Goal: Task Accomplishment & Management: Complete application form

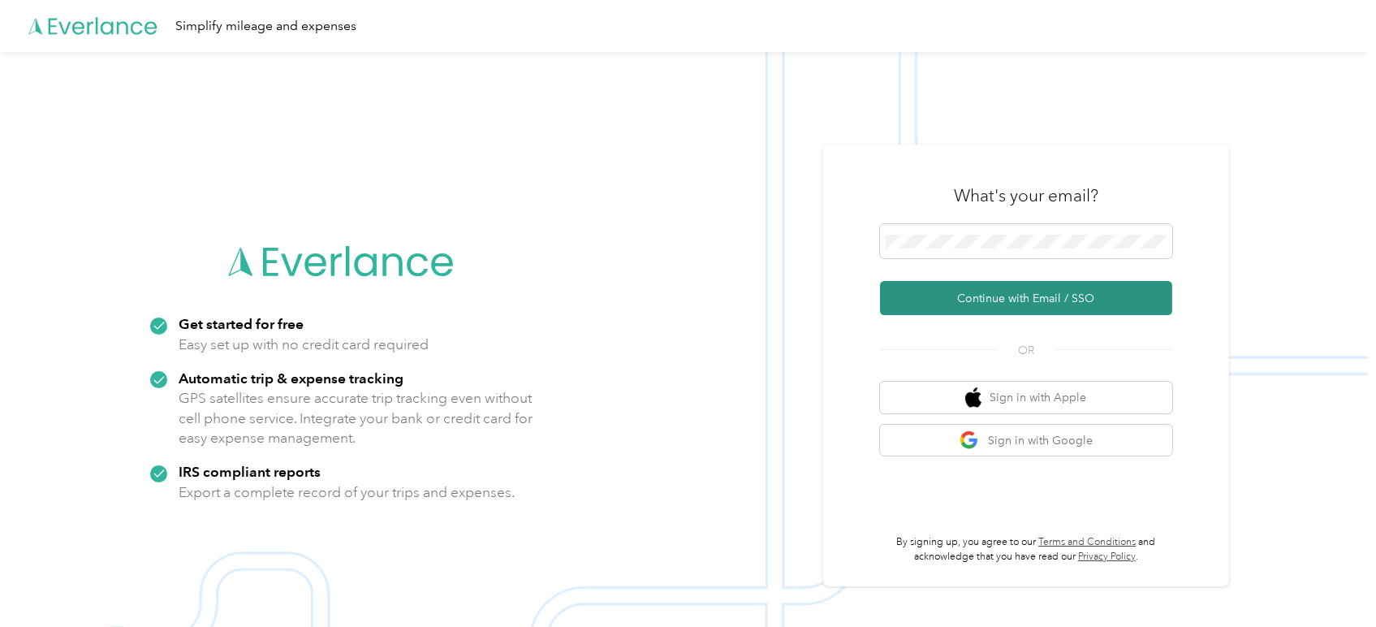
drag, startPoint x: 1019, startPoint y: 290, endPoint x: 1023, endPoint y: 304, distance: 14.4
click at [1026, 310] on button "Continue with Email / SSO" at bounding box center [1026, 298] width 292 height 34
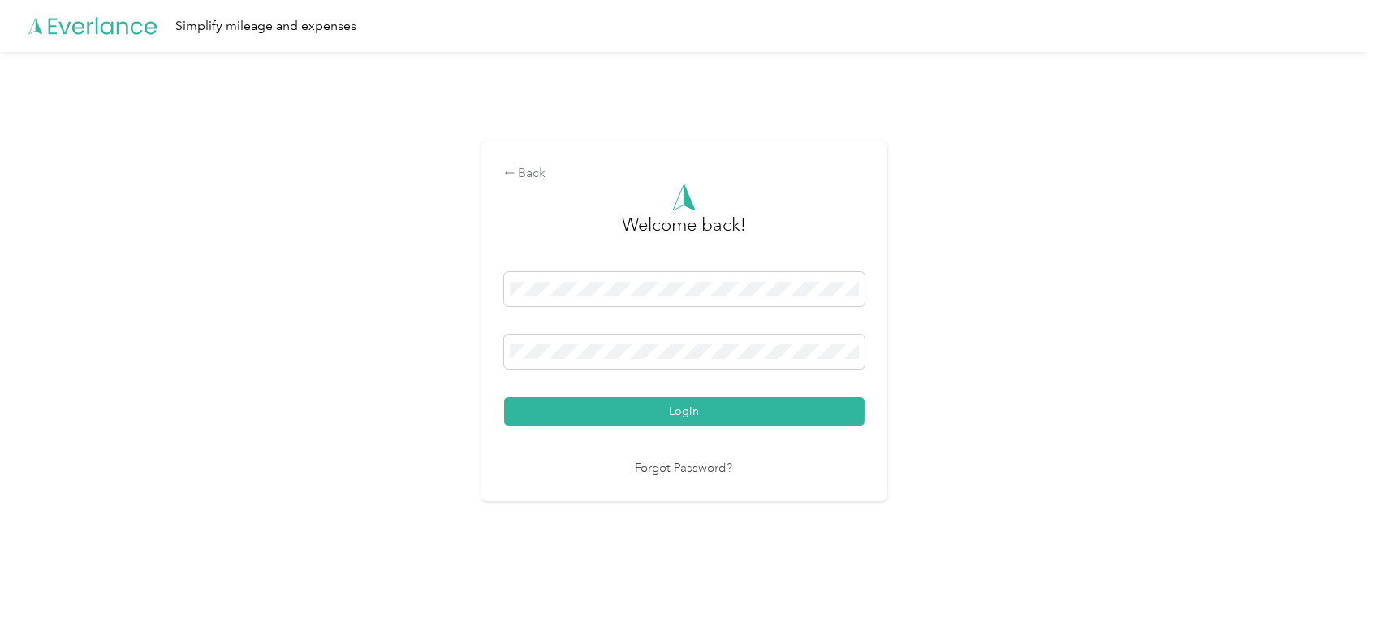
click at [720, 413] on button "Login" at bounding box center [684, 411] width 360 height 28
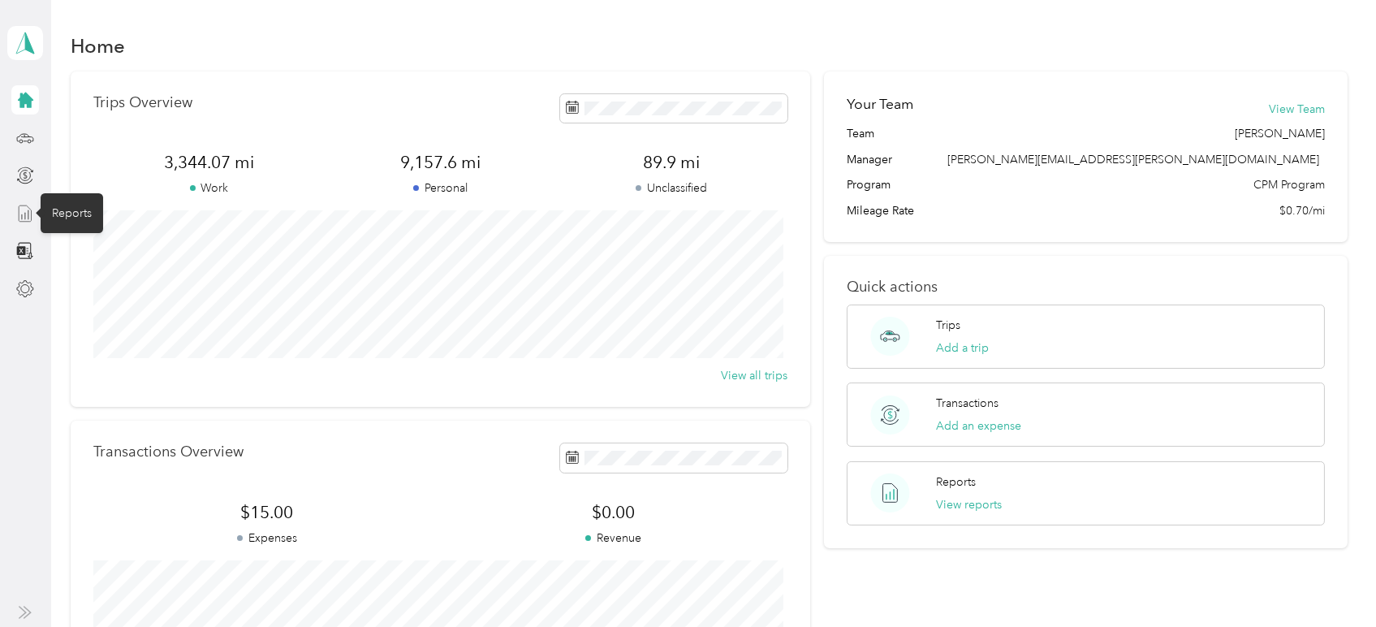
click at [20, 213] on icon at bounding box center [25, 214] width 18 height 18
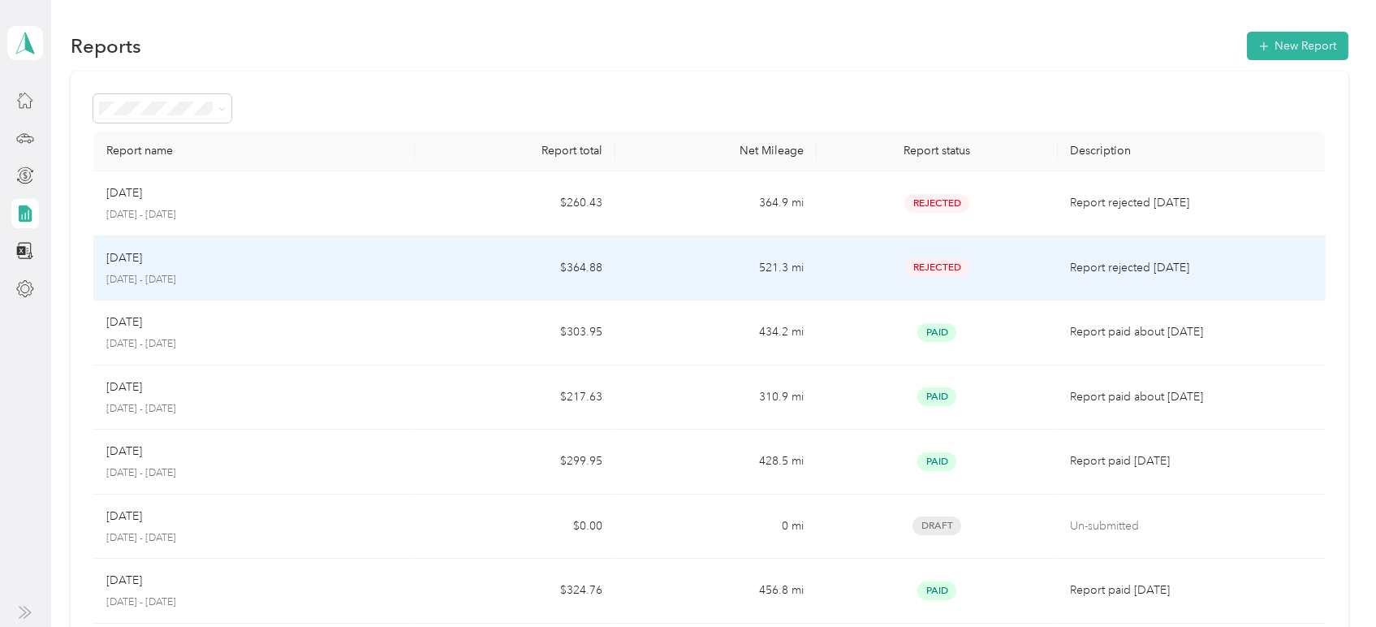
click at [136, 261] on p "[DATE]" at bounding box center [124, 258] width 36 height 18
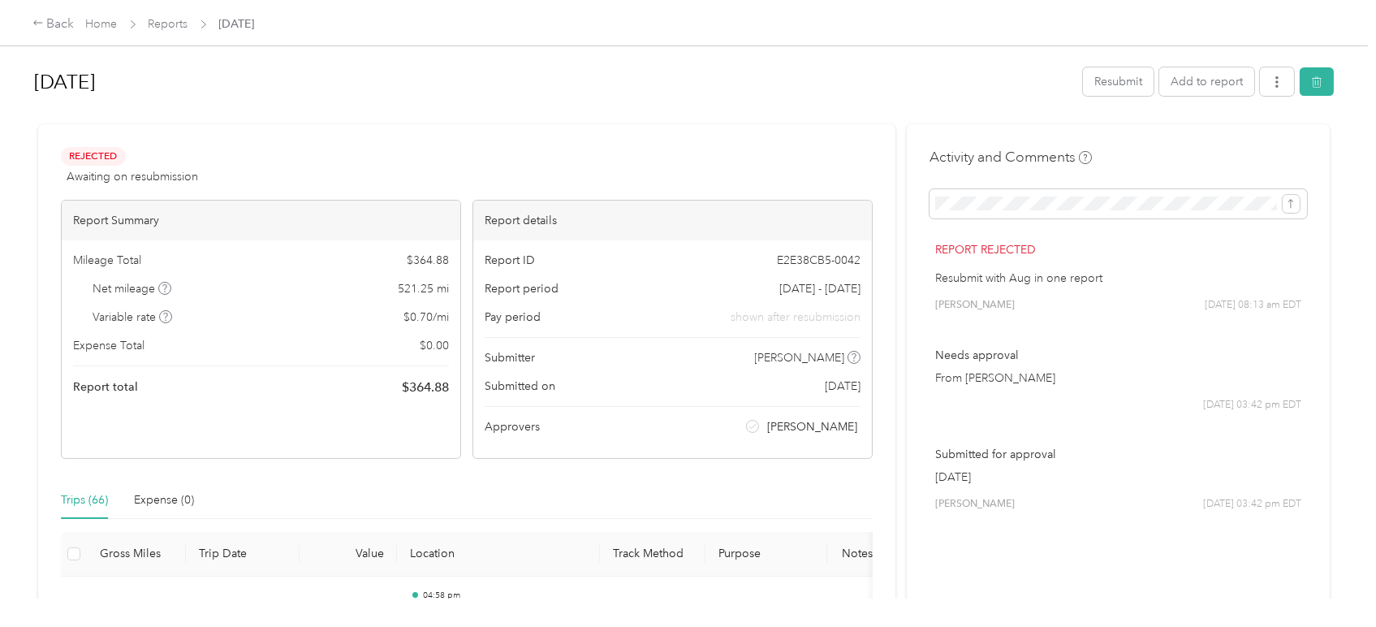
click at [821, 291] on span "[DATE] - [DATE]" at bounding box center [819, 288] width 81 height 17
click at [787, 291] on span "[DATE] - [DATE]" at bounding box center [819, 288] width 81 height 17
click at [1227, 75] on button "Add to report" at bounding box center [1206, 81] width 95 height 28
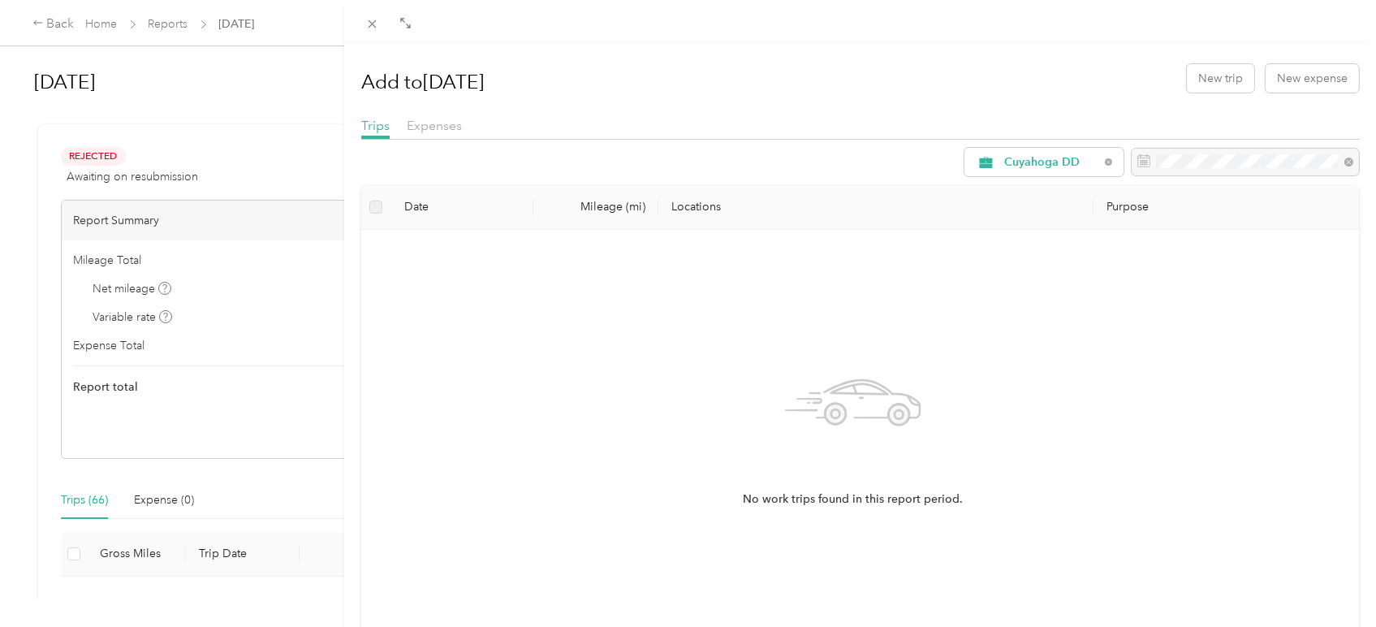
click at [1135, 159] on div at bounding box center [1244, 163] width 227 height 28
click at [371, 18] on icon at bounding box center [372, 24] width 14 height 14
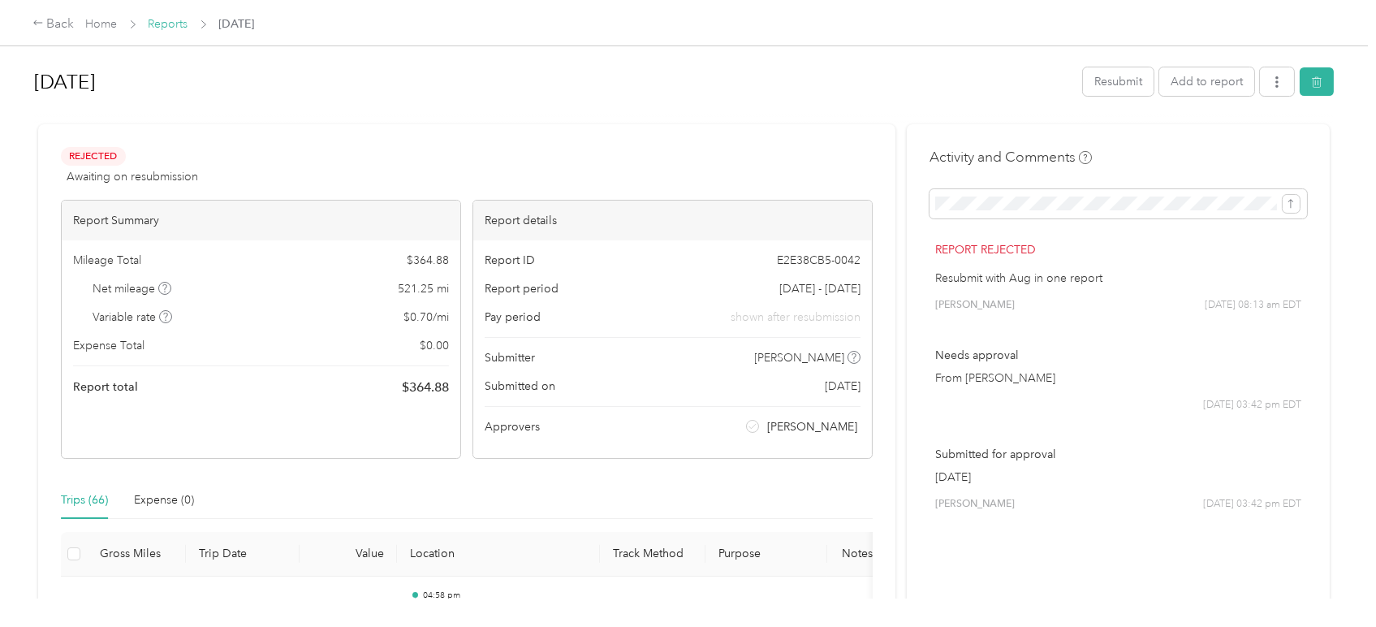
click at [156, 28] on link "Reports" at bounding box center [169, 24] width 40 height 14
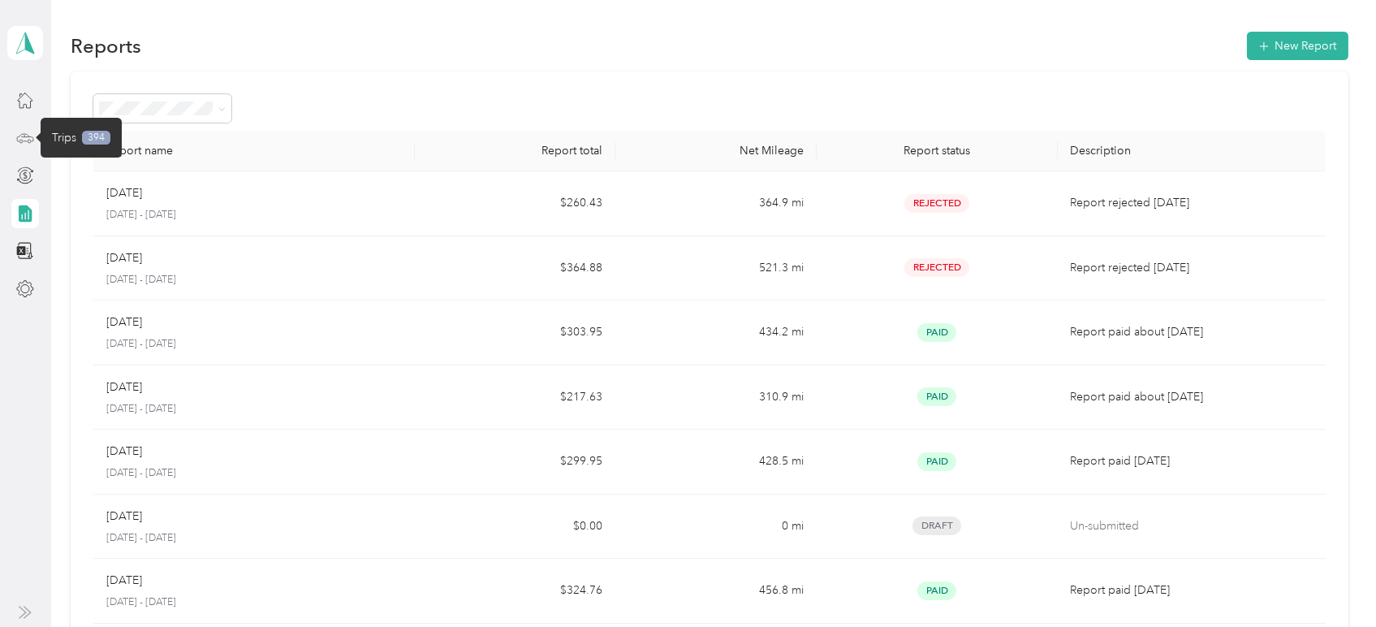
click at [25, 137] on icon at bounding box center [25, 138] width 18 height 18
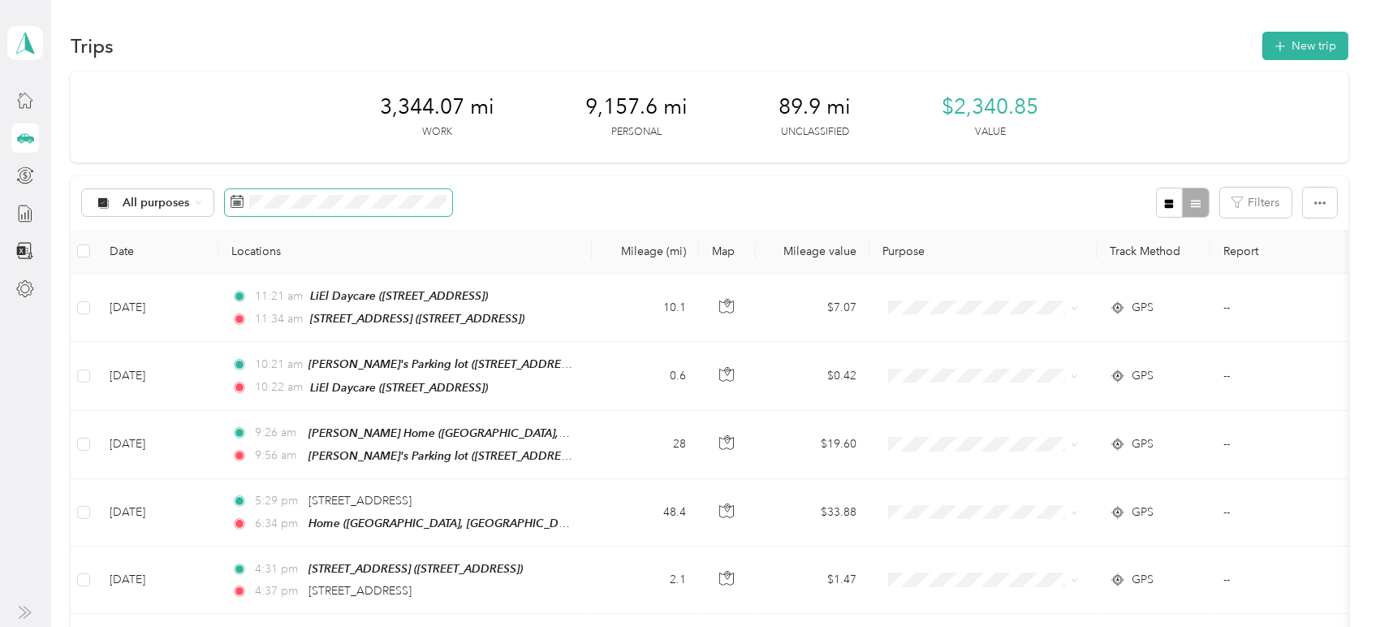
click at [241, 203] on icon at bounding box center [236, 201] width 13 height 13
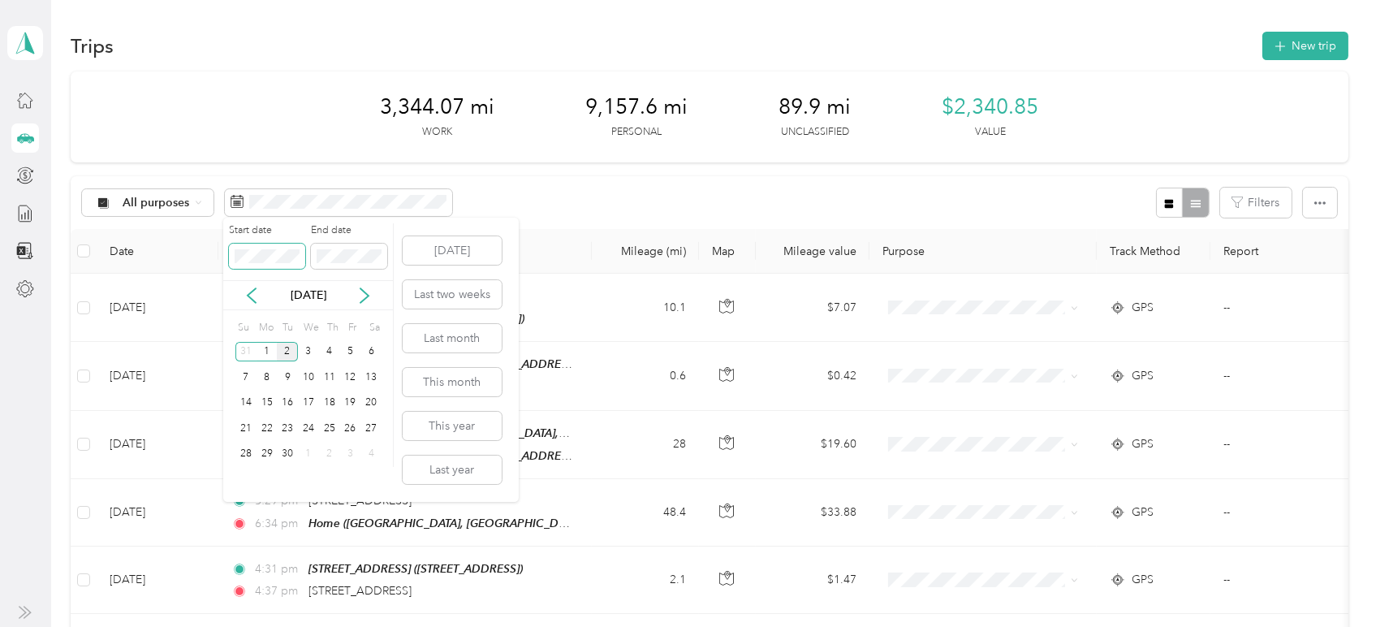
click at [231, 256] on span at bounding box center [267, 256] width 76 height 26
click at [373, 223] on label "End date" at bounding box center [349, 230] width 76 height 15
click at [364, 295] on icon at bounding box center [364, 295] width 16 height 16
click at [354, 447] on div "29" at bounding box center [350, 454] width 21 height 20
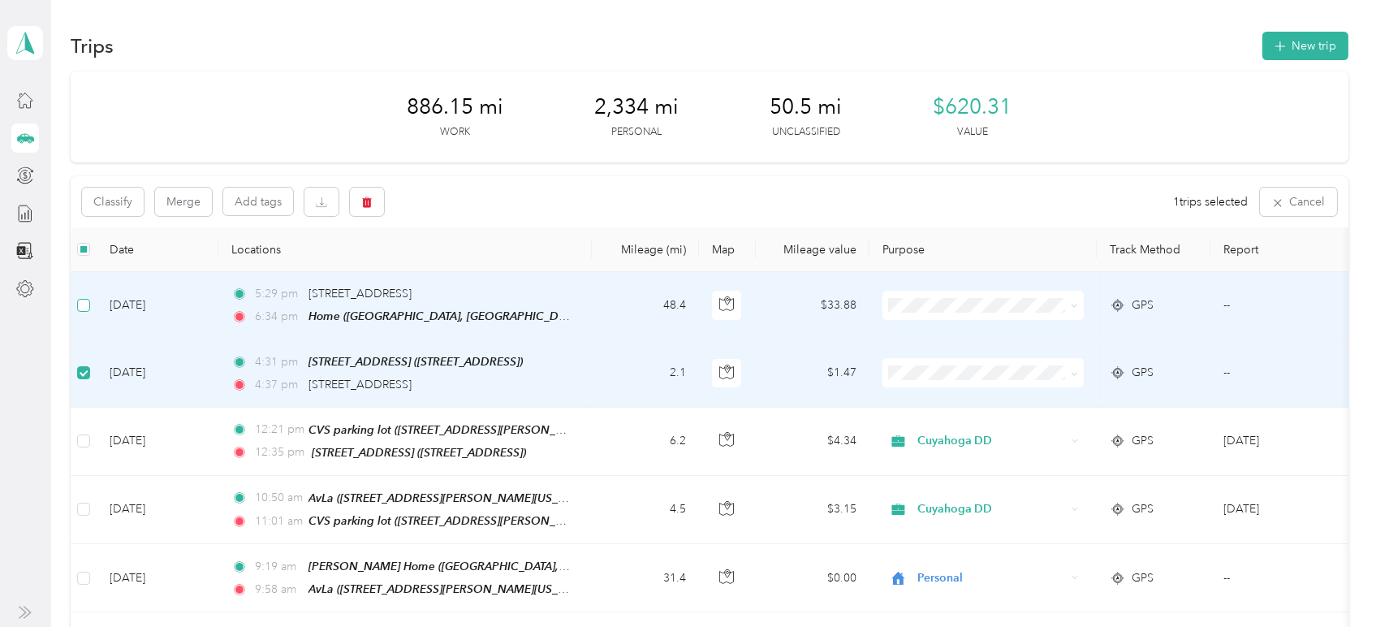
click at [87, 297] on label at bounding box center [83, 305] width 13 height 18
click at [364, 200] on icon "button" at bounding box center [367, 202] width 10 height 11
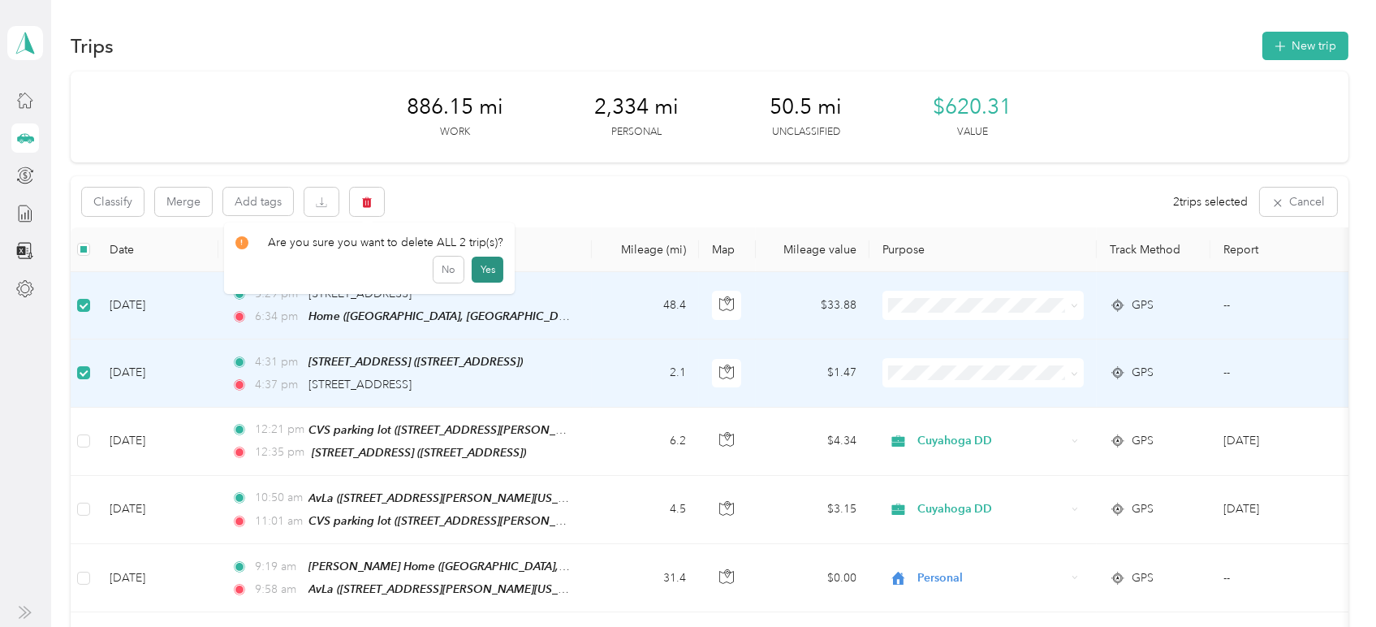
click at [490, 265] on button "Yes" at bounding box center [488, 269] width 32 height 26
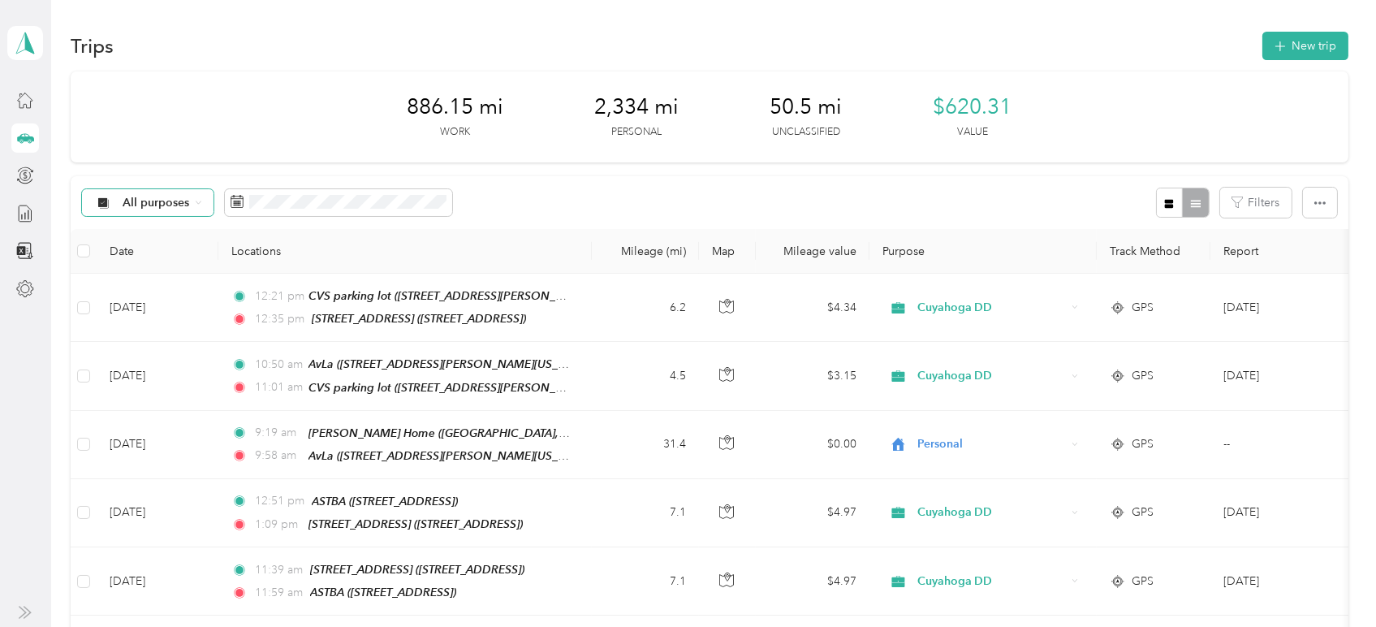
click at [197, 197] on div "All purposes" at bounding box center [147, 203] width 131 height 28
click at [182, 286] on span "Cuyahoga DD" at bounding box center [162, 283] width 79 height 17
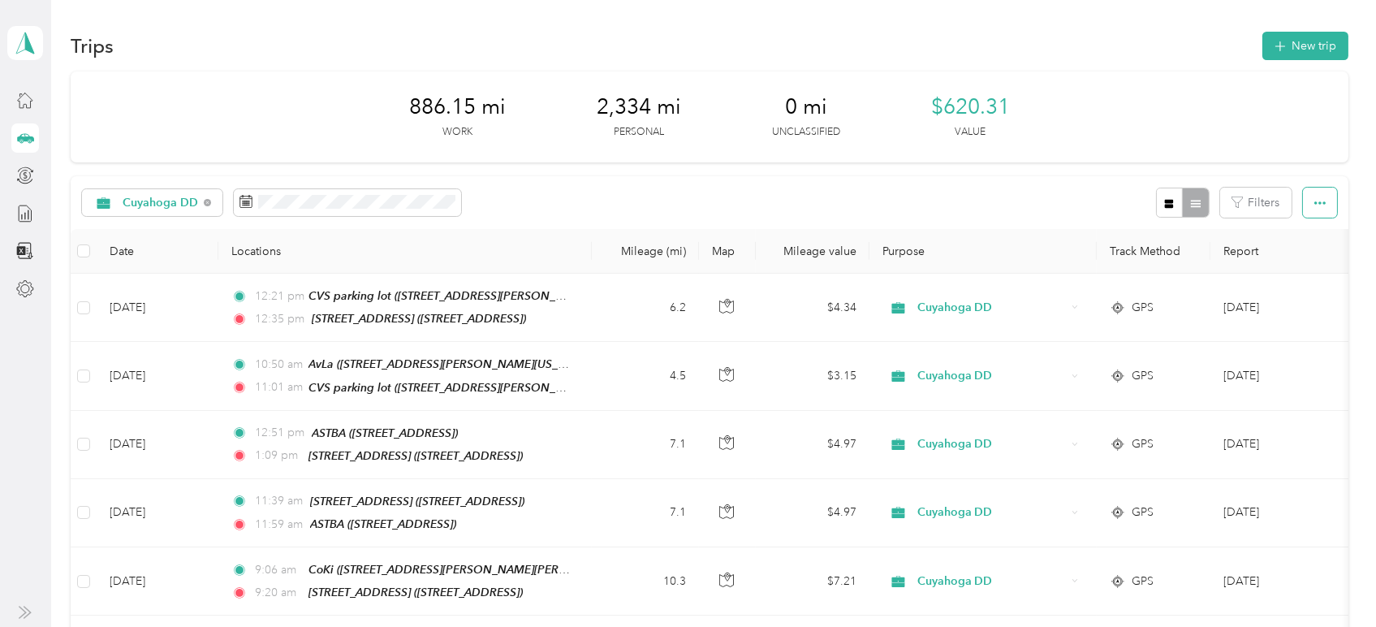
click at [1314, 205] on icon "button" at bounding box center [1319, 202] width 11 height 11
click at [1308, 228] on span "Select all" at bounding box center [1295, 233] width 45 height 14
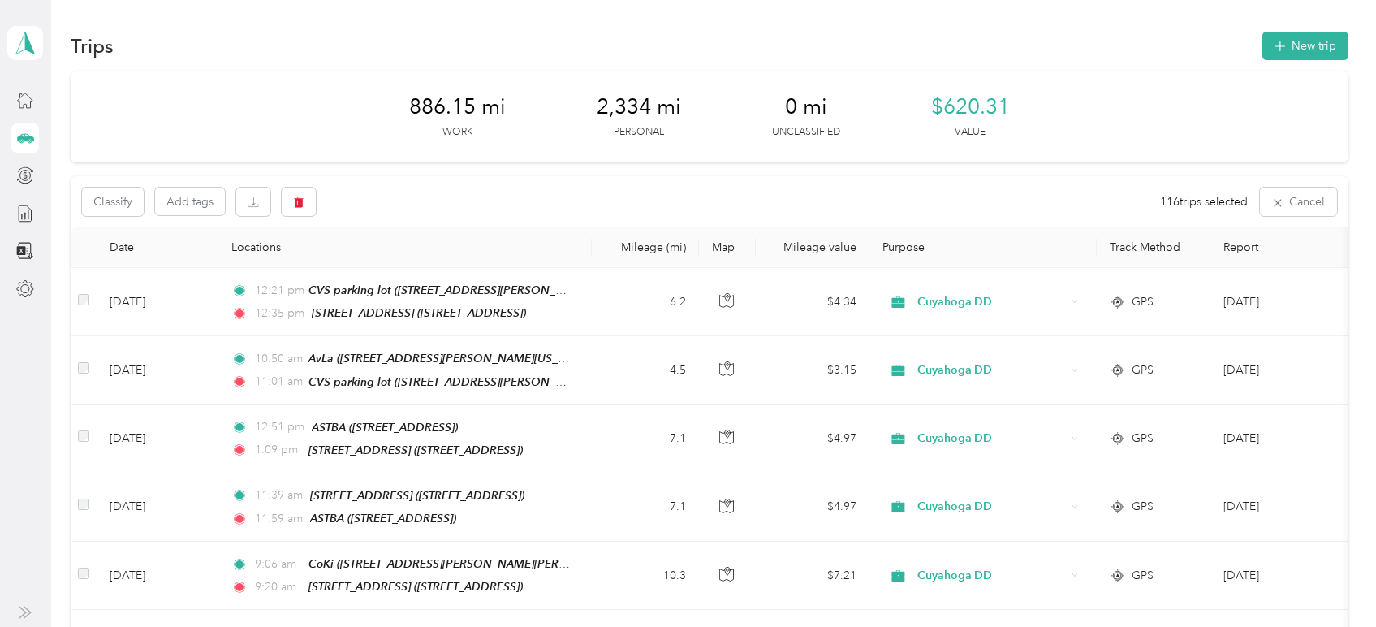
click at [1241, 243] on th "Report" at bounding box center [1284, 247] width 148 height 41
click at [27, 213] on icon at bounding box center [25, 214] width 18 height 18
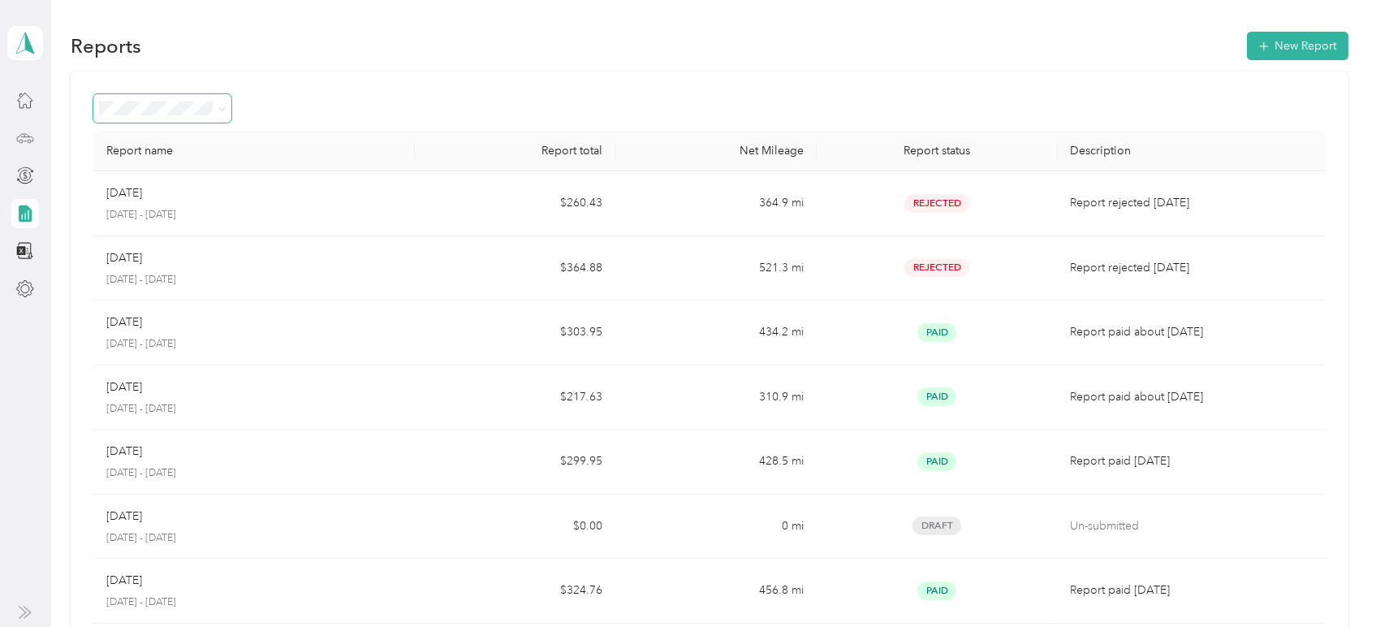
click at [227, 110] on span at bounding box center [162, 108] width 138 height 28
click at [222, 109] on icon at bounding box center [221, 109] width 7 height 7
click at [26, 250] on icon at bounding box center [25, 251] width 18 height 18
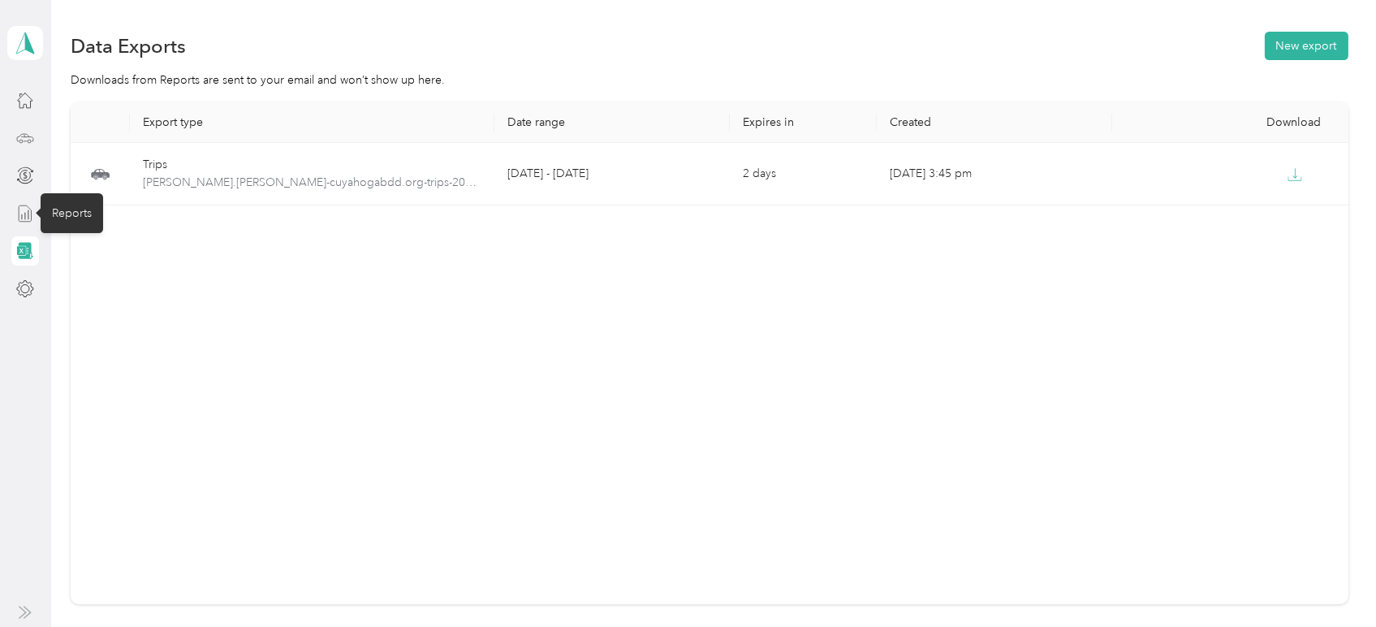
click at [26, 212] on icon at bounding box center [25, 214] width 18 height 18
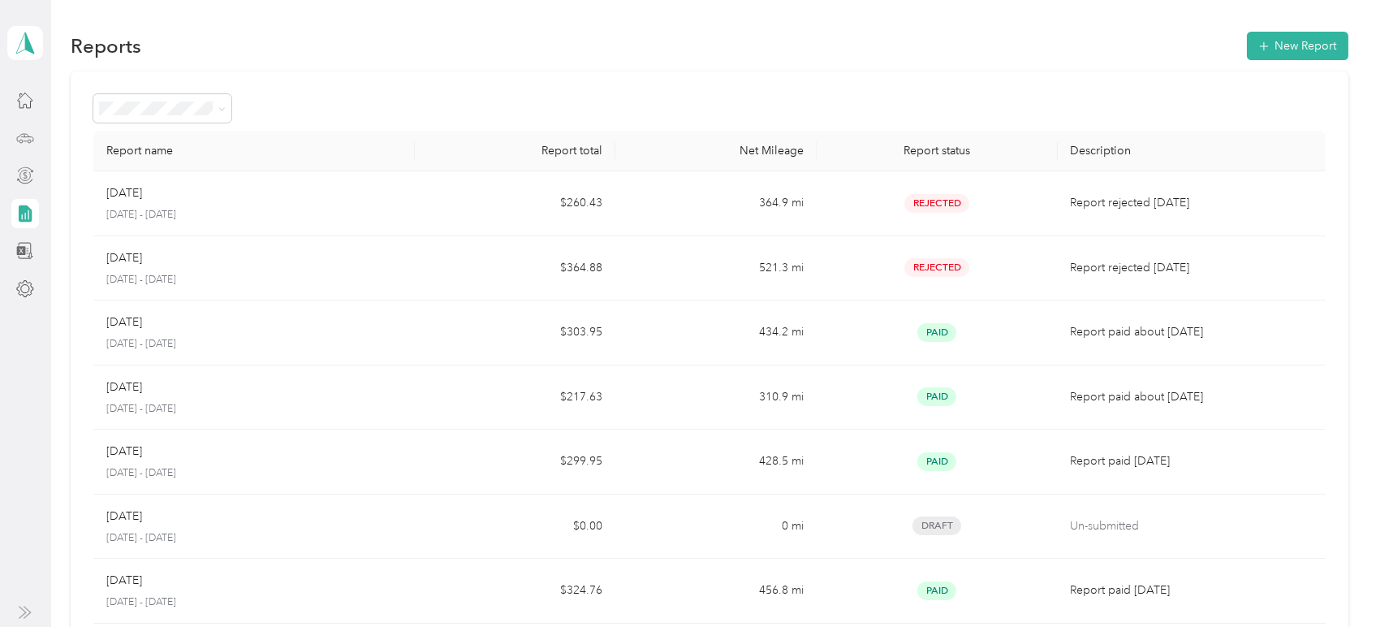
click at [16, 167] on icon at bounding box center [25, 175] width 18 height 18
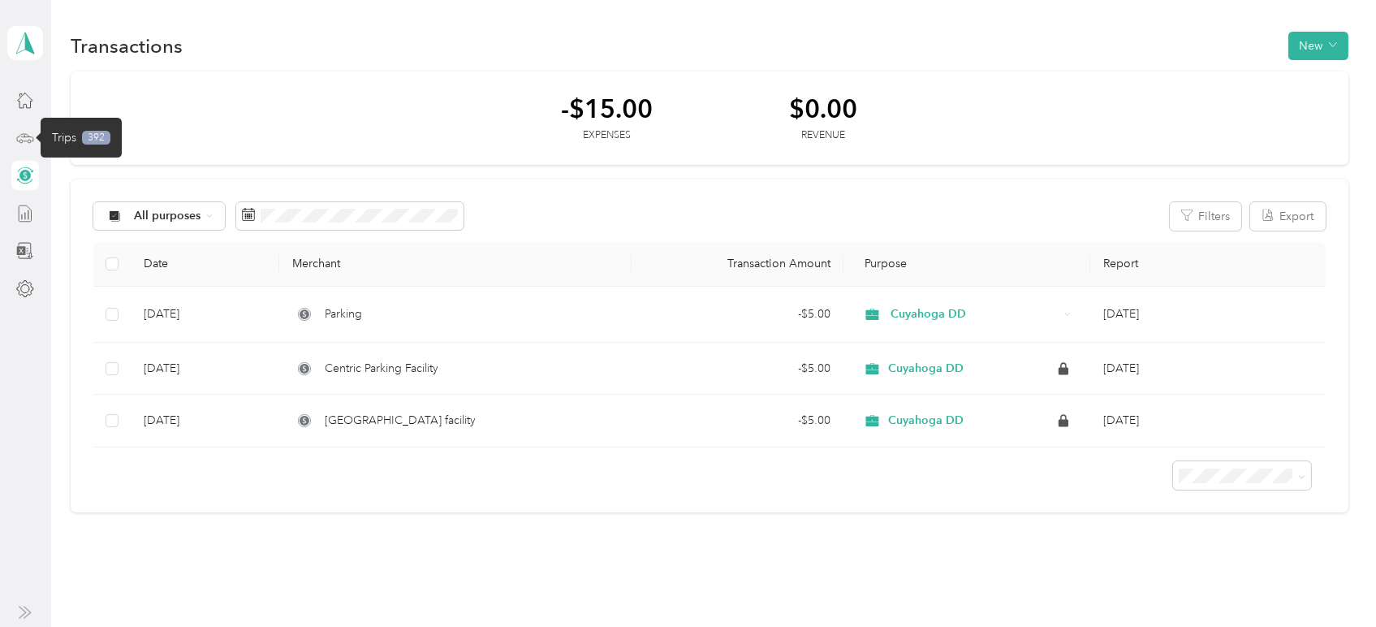
click at [18, 146] on icon at bounding box center [25, 138] width 18 height 18
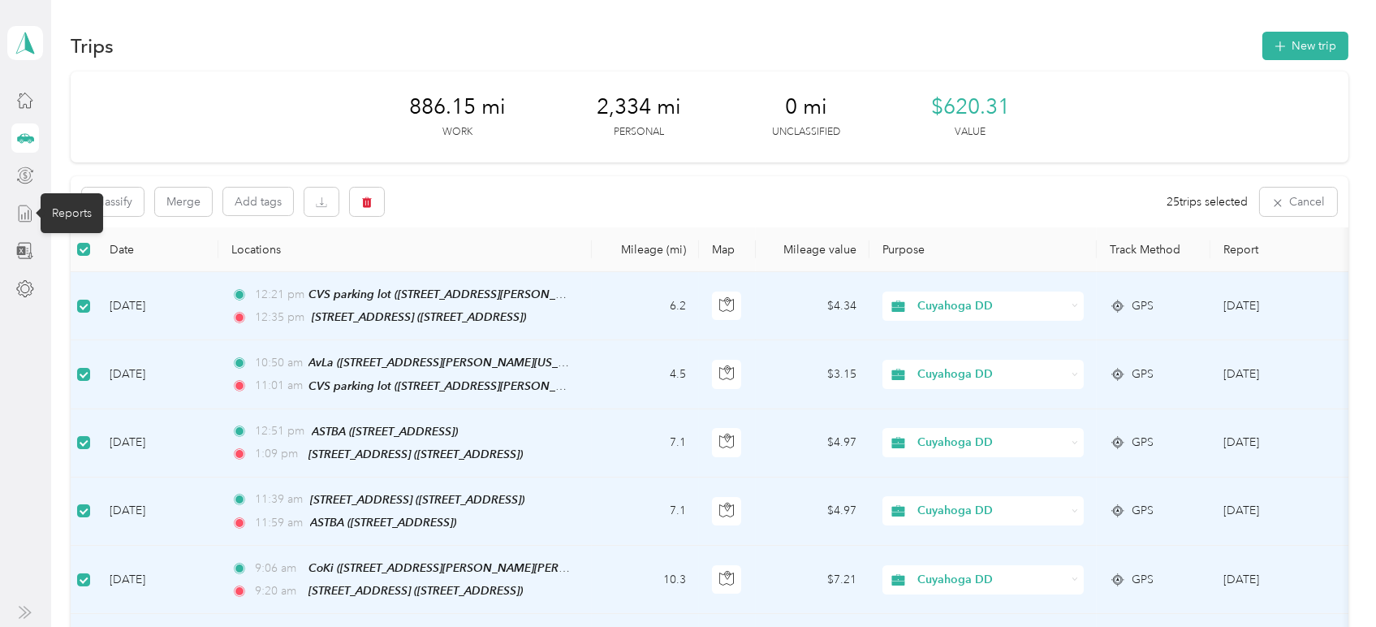
drag, startPoint x: 643, startPoint y: 340, endPoint x: 24, endPoint y: 211, distance: 632.5
click at [24, 211] on icon at bounding box center [25, 214] width 18 height 18
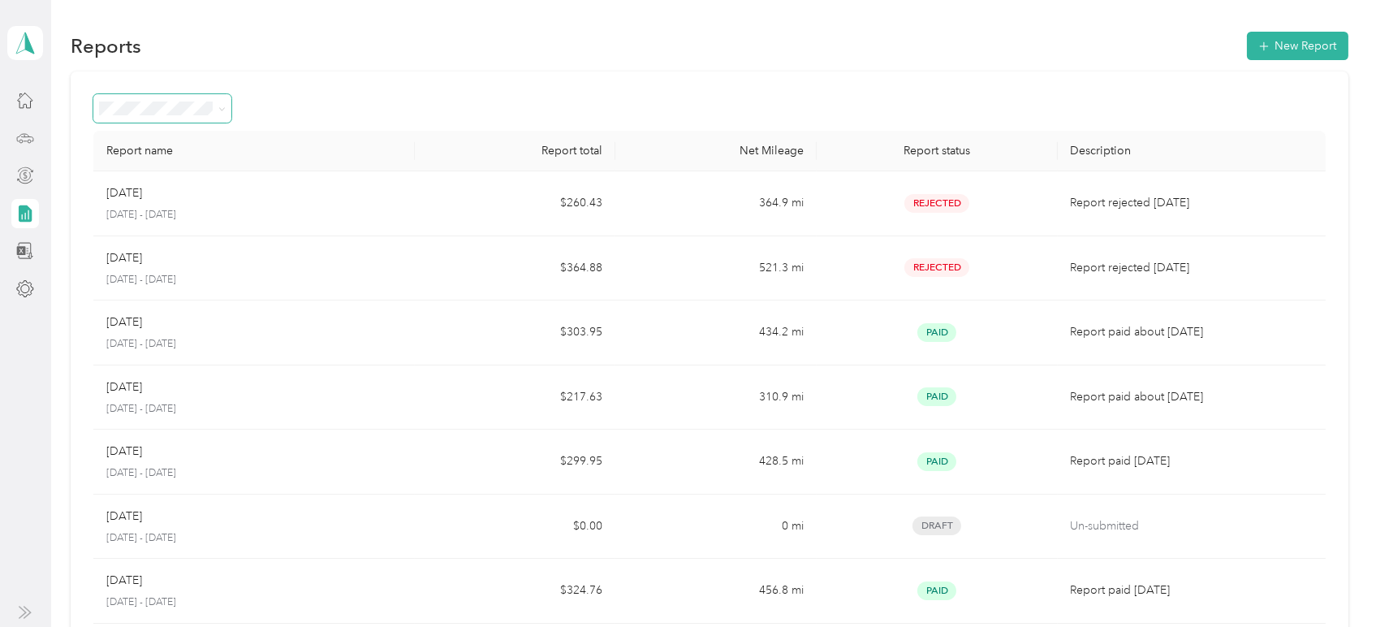
click at [227, 102] on span at bounding box center [162, 108] width 138 height 28
click at [221, 110] on icon at bounding box center [221, 109] width 7 height 7
click at [169, 280] on li "Rejected" at bounding box center [162, 280] width 138 height 28
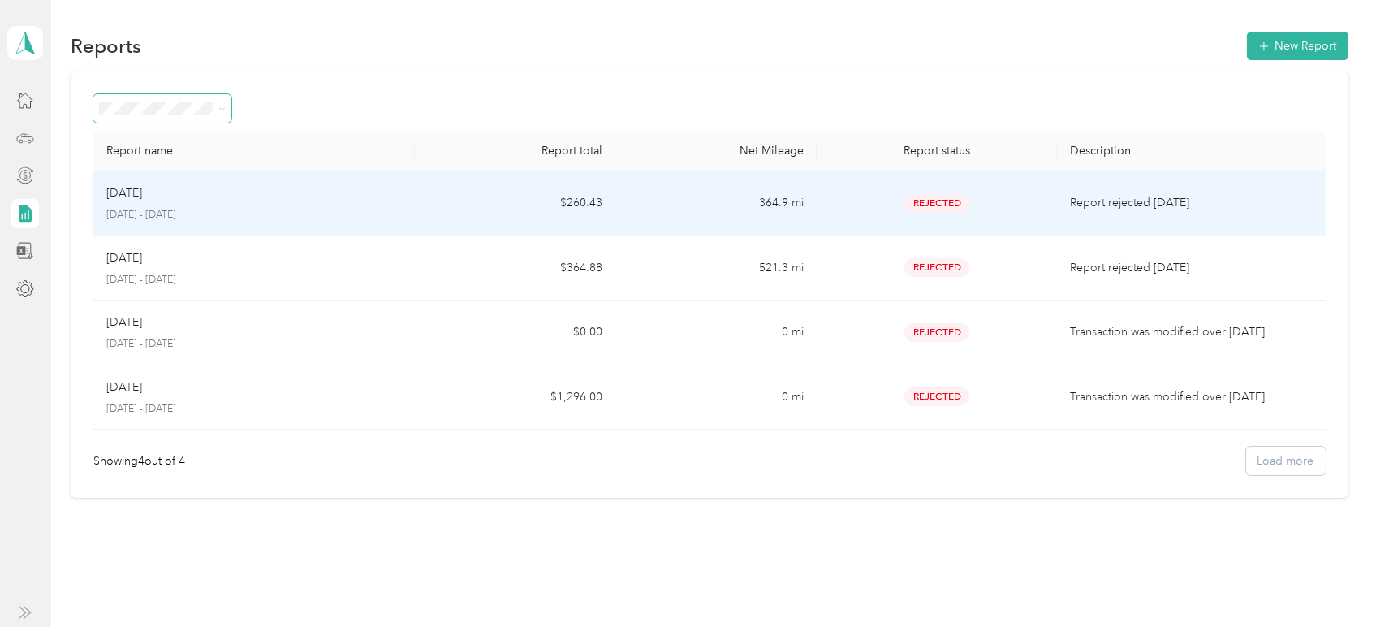
click at [142, 196] on p "[DATE]" at bounding box center [124, 193] width 36 height 18
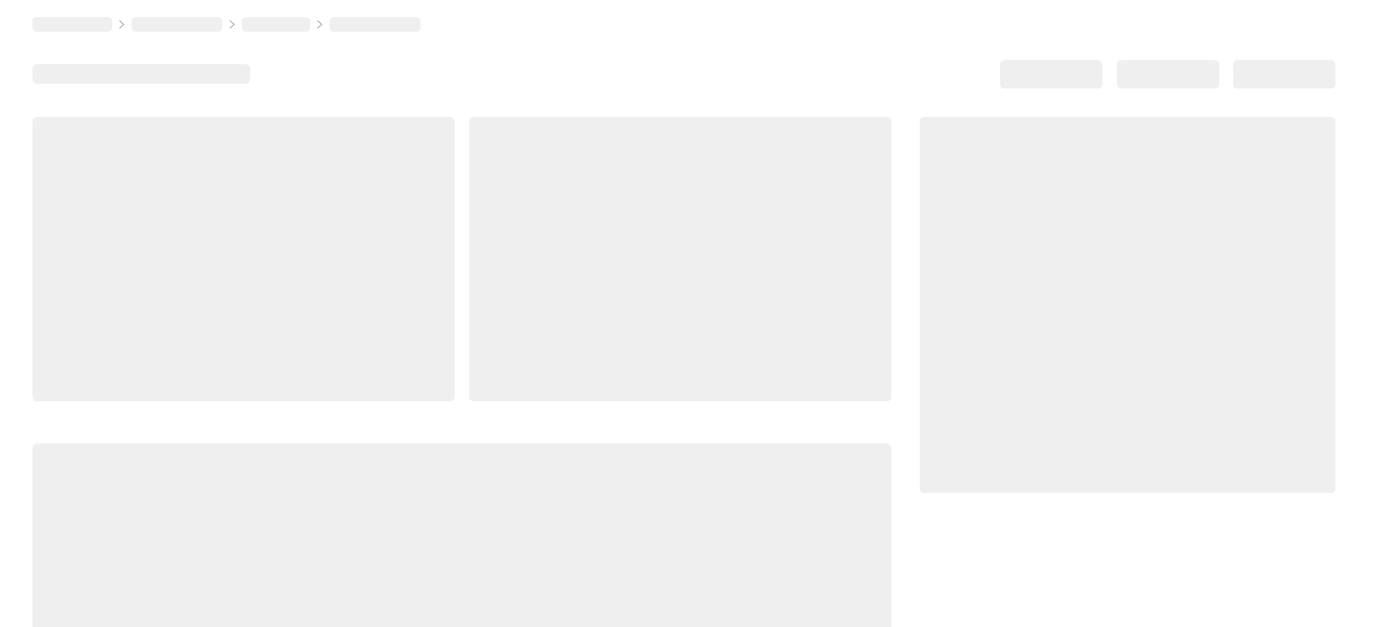
click at [155, 196] on div at bounding box center [243, 259] width 422 height 284
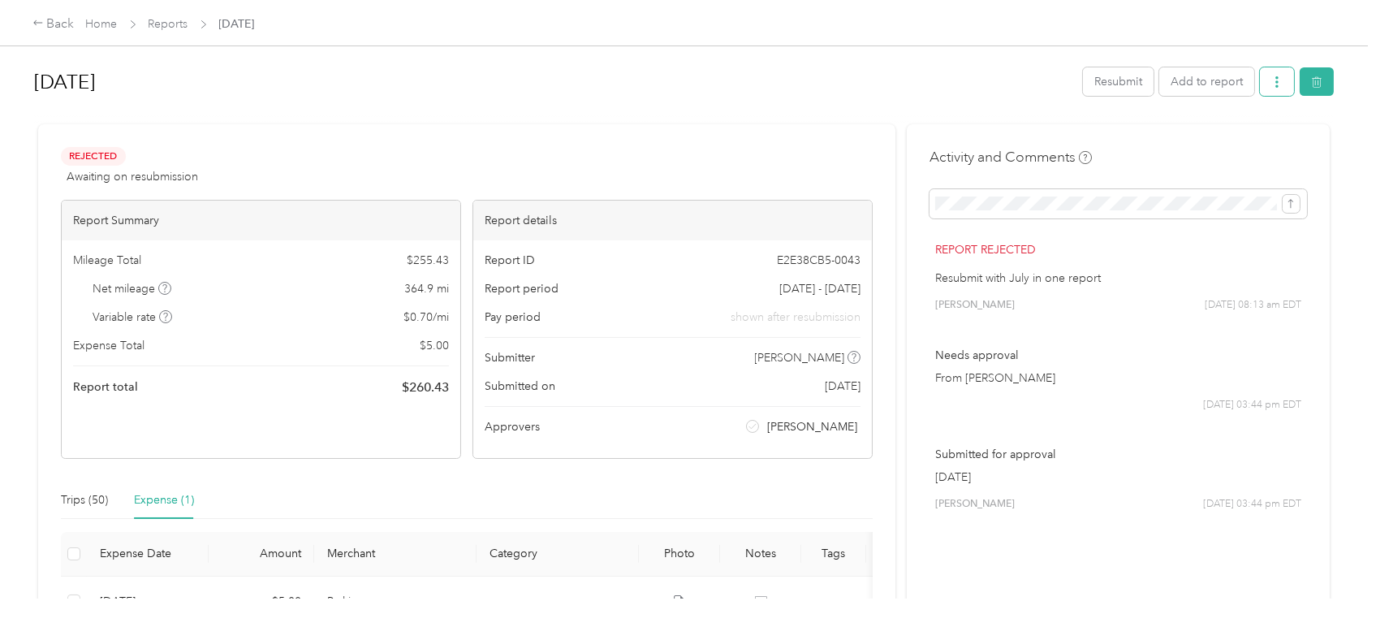
click at [1270, 71] on button "button" at bounding box center [1277, 81] width 34 height 28
click at [30, 19] on div "Back Home Reports [DATE]" at bounding box center [688, 22] width 1376 height 45
click at [36, 19] on icon at bounding box center [37, 22] width 11 height 11
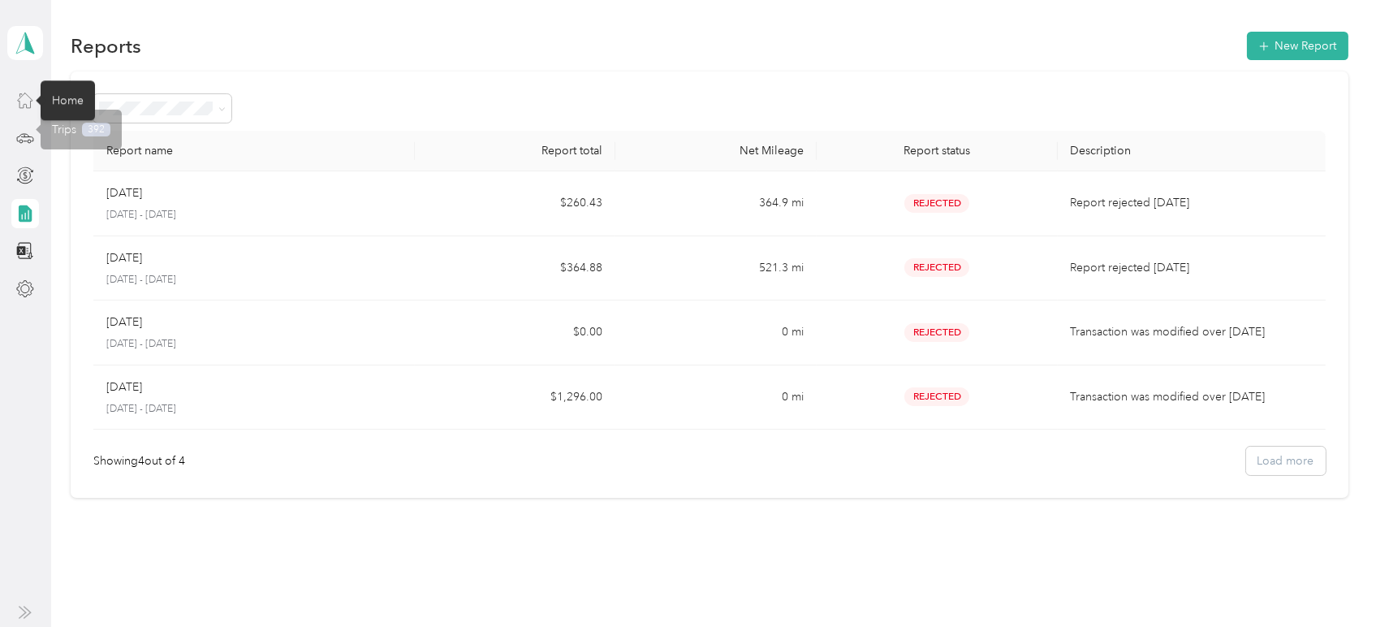
click at [20, 107] on icon at bounding box center [25, 100] width 18 height 18
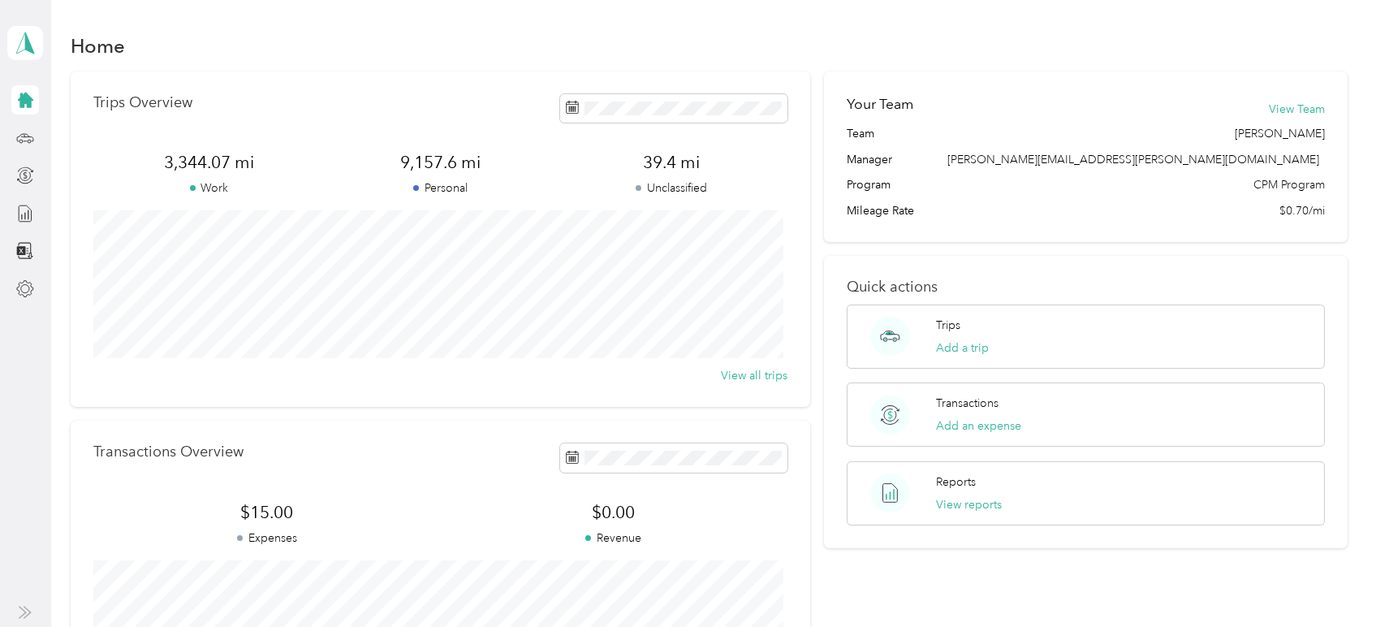
click at [1067, 498] on div "Reports View reports" at bounding box center [1085, 493] width 478 height 64
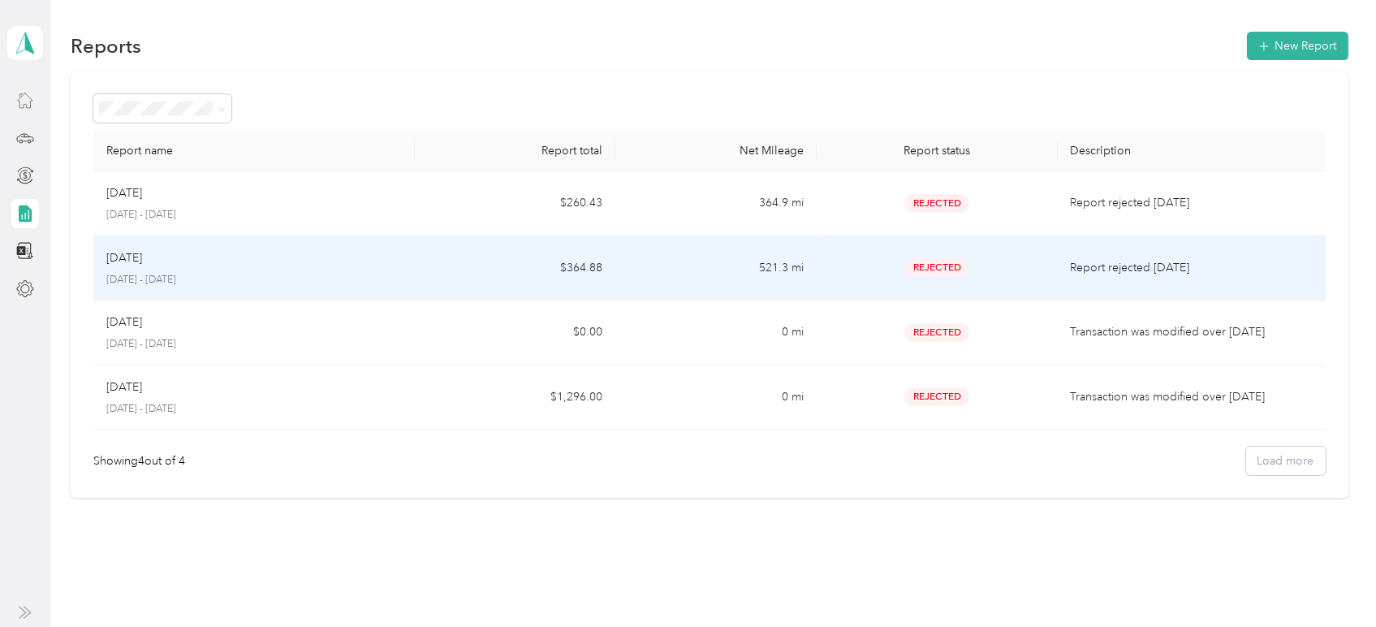
drag, startPoint x: 206, startPoint y: 205, endPoint x: 201, endPoint y: 258, distance: 53.8
click at [201, 258] on tbody "Aug [DATE] - [DATE] $260.43 364.9 mi Rejected Report rejected [DATE] [DATE] [DA…" at bounding box center [708, 300] width 1231 height 258
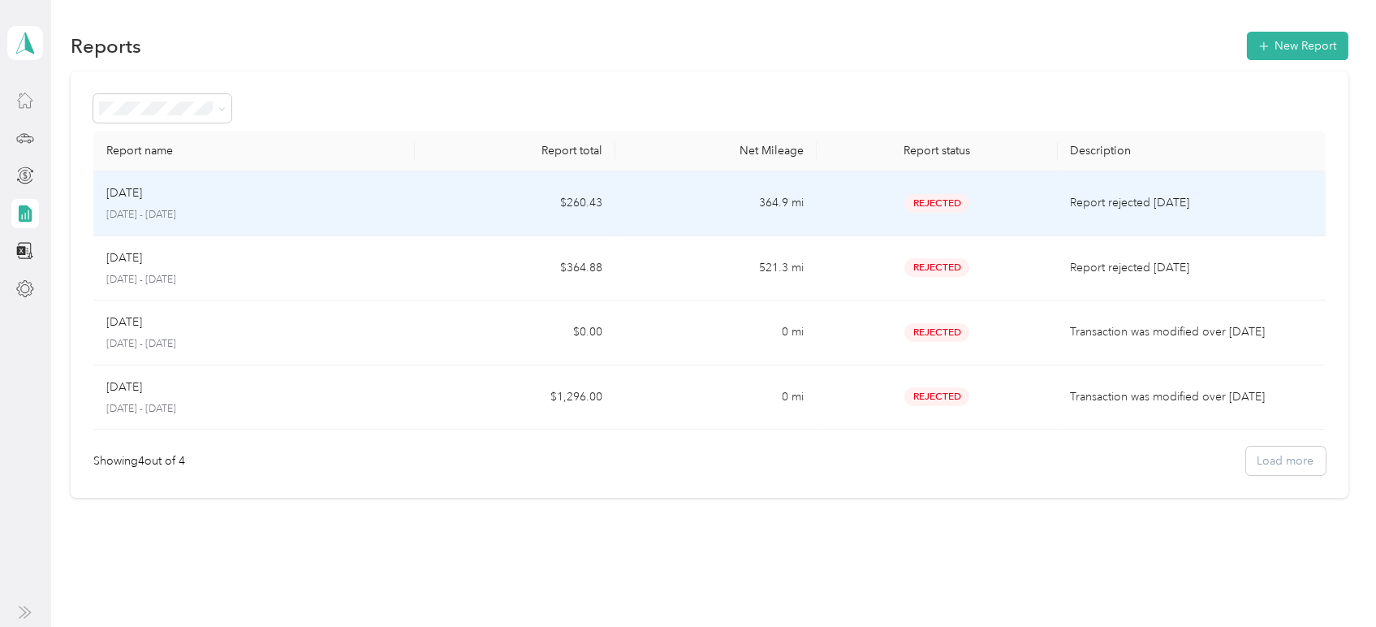
click at [209, 193] on div "[DATE]" at bounding box center [253, 193] width 295 height 18
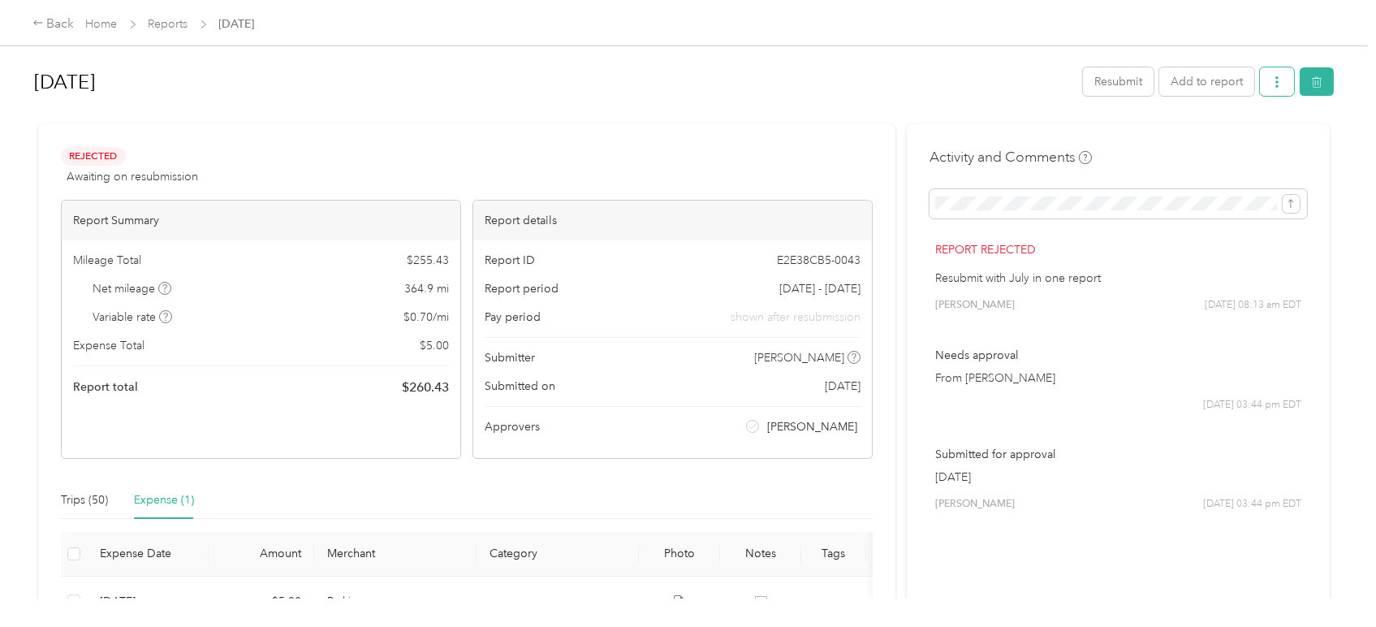
click at [1275, 88] on span "button" at bounding box center [1276, 82] width 11 height 14
click at [1205, 81] on button "Add to report" at bounding box center [1206, 81] width 95 height 28
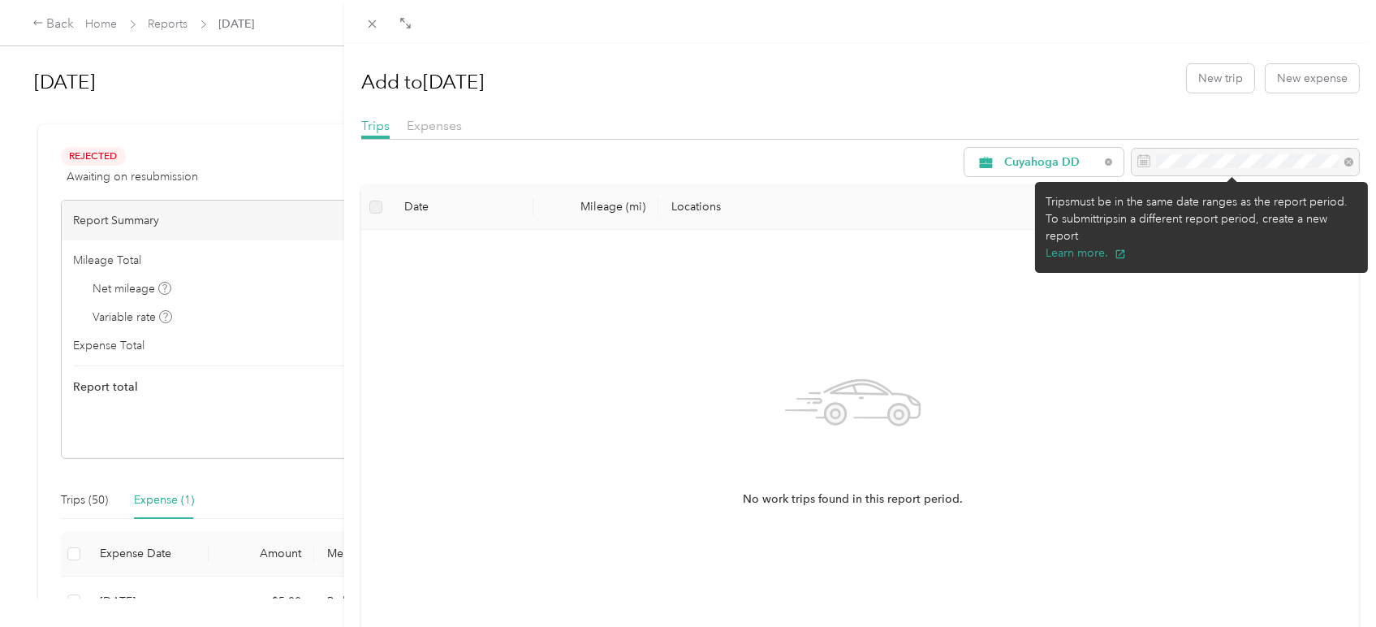
click at [1266, 161] on div at bounding box center [1244, 163] width 227 height 28
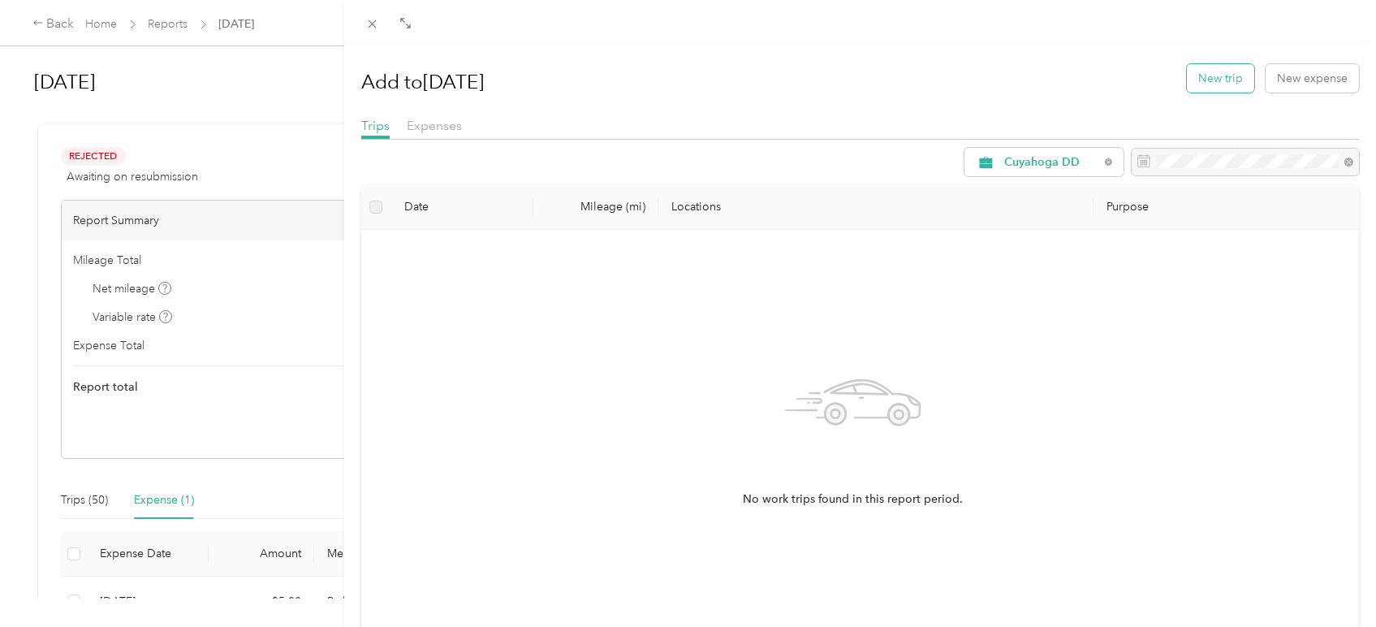
click at [1229, 81] on button "New trip" at bounding box center [1220, 78] width 67 height 28
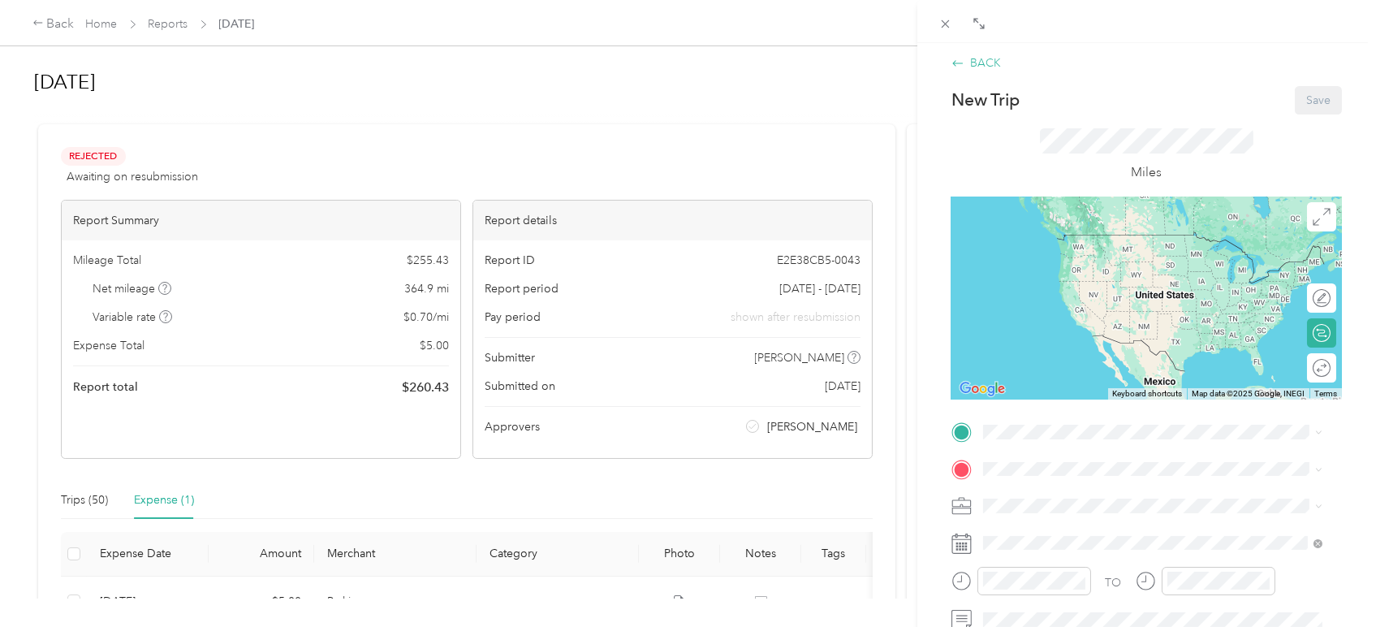
click at [958, 67] on icon at bounding box center [957, 63] width 13 height 13
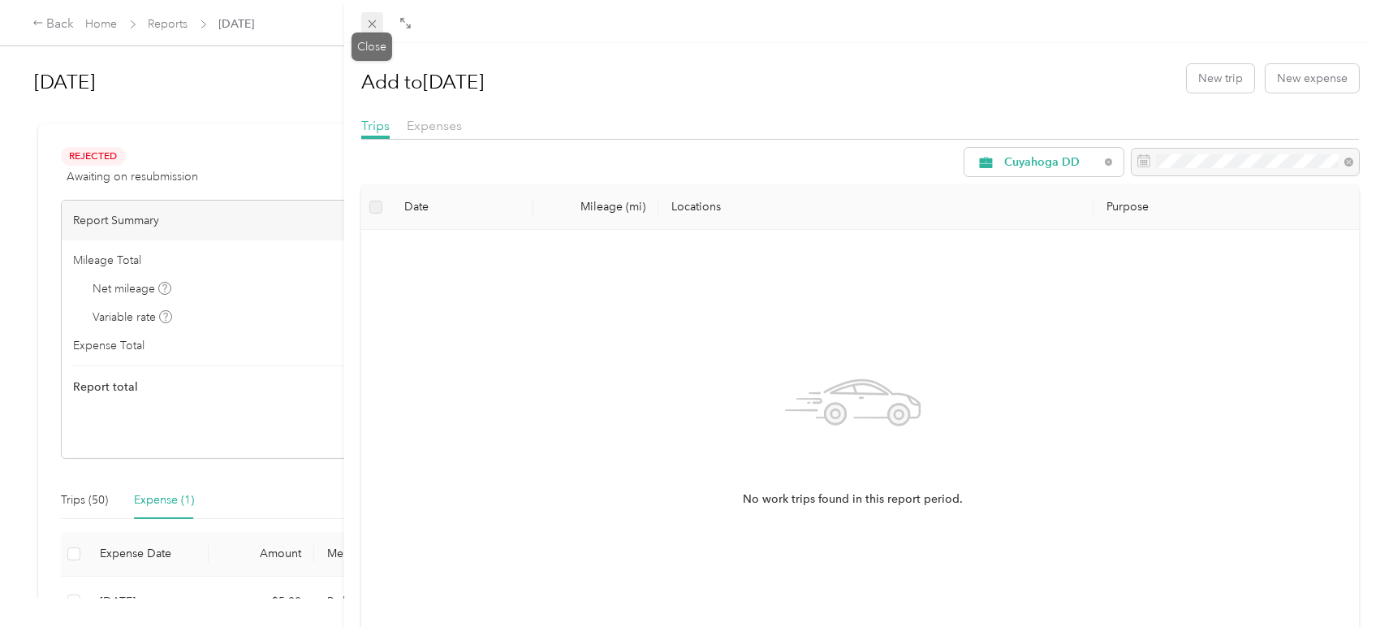
click at [372, 22] on icon at bounding box center [372, 24] width 14 height 14
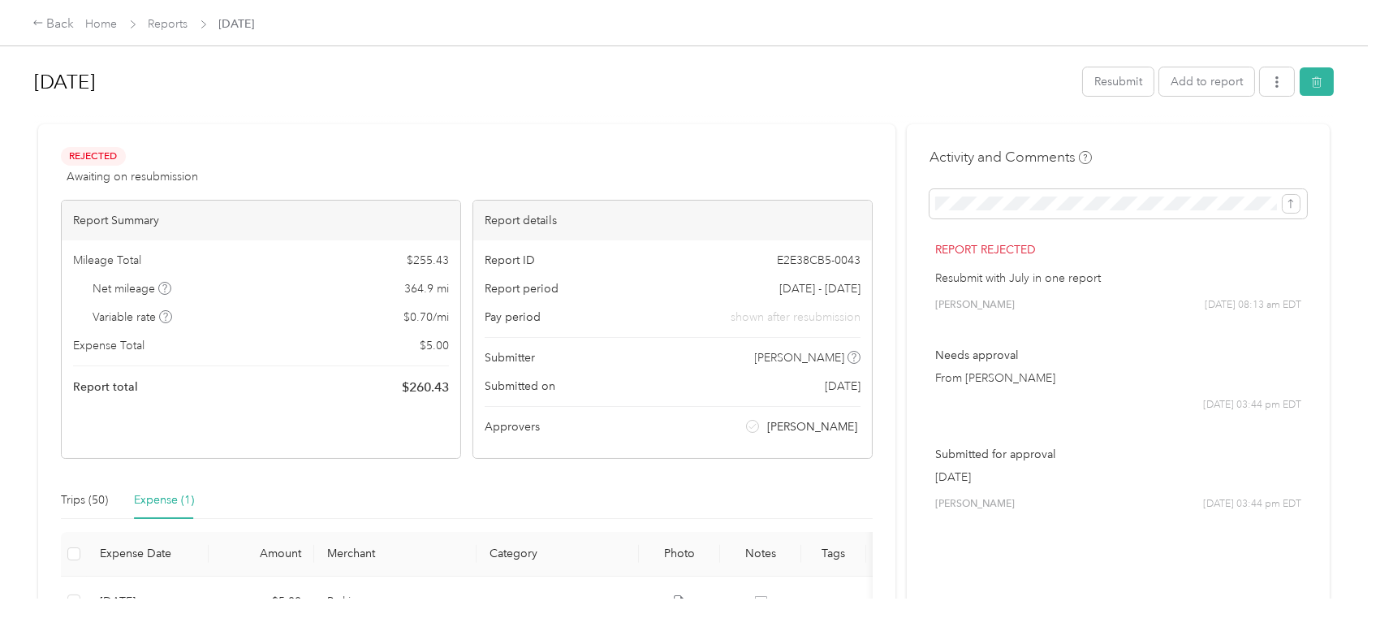
click at [188, 23] on div "Home Reports [DATE]" at bounding box center [170, 23] width 169 height 17
click at [32, 21] on div "Back Home Reports [DATE]" at bounding box center [688, 22] width 1376 height 45
click at [38, 24] on icon at bounding box center [37, 22] width 9 height 5
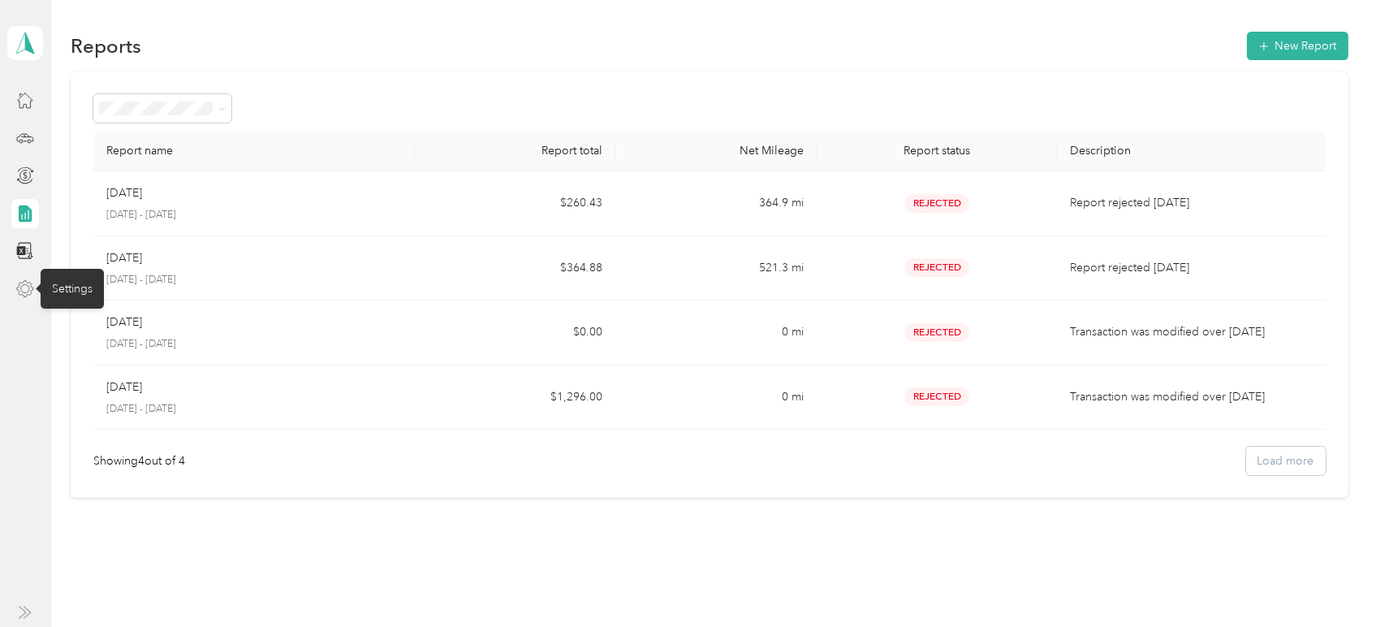
click at [31, 288] on icon at bounding box center [25, 289] width 18 height 18
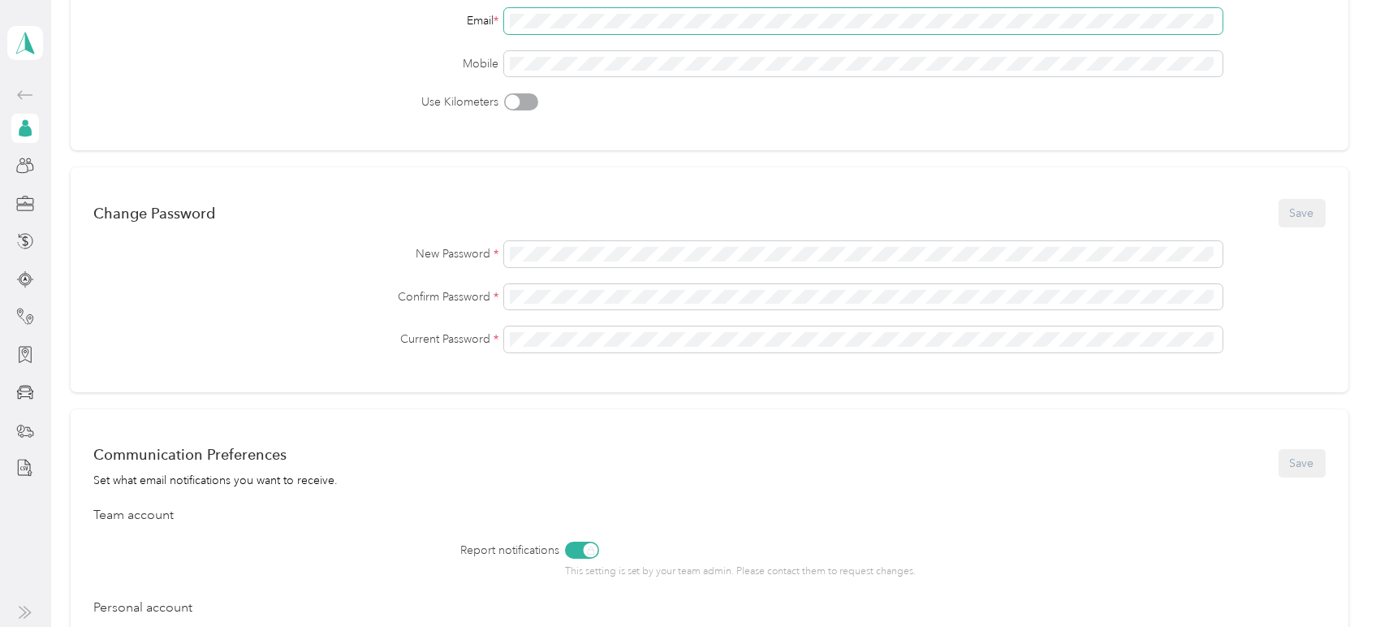
scroll to position [667, 0]
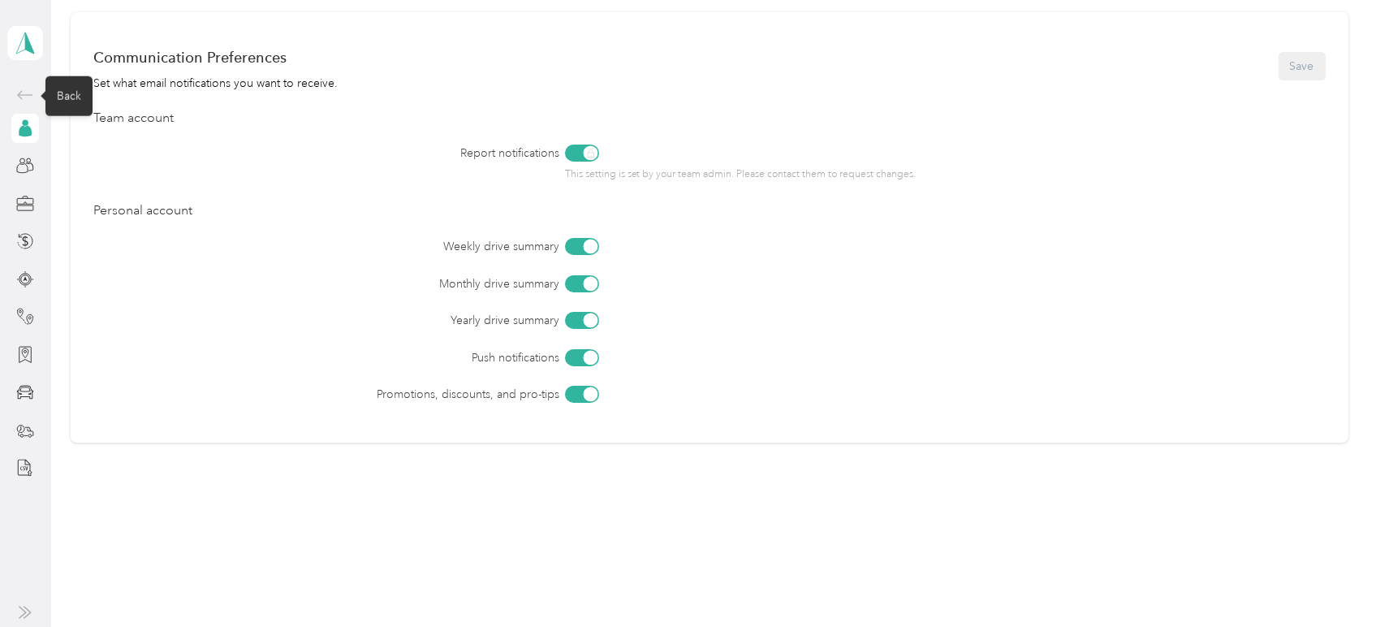
click at [24, 93] on icon at bounding box center [24, 94] width 19 height 19
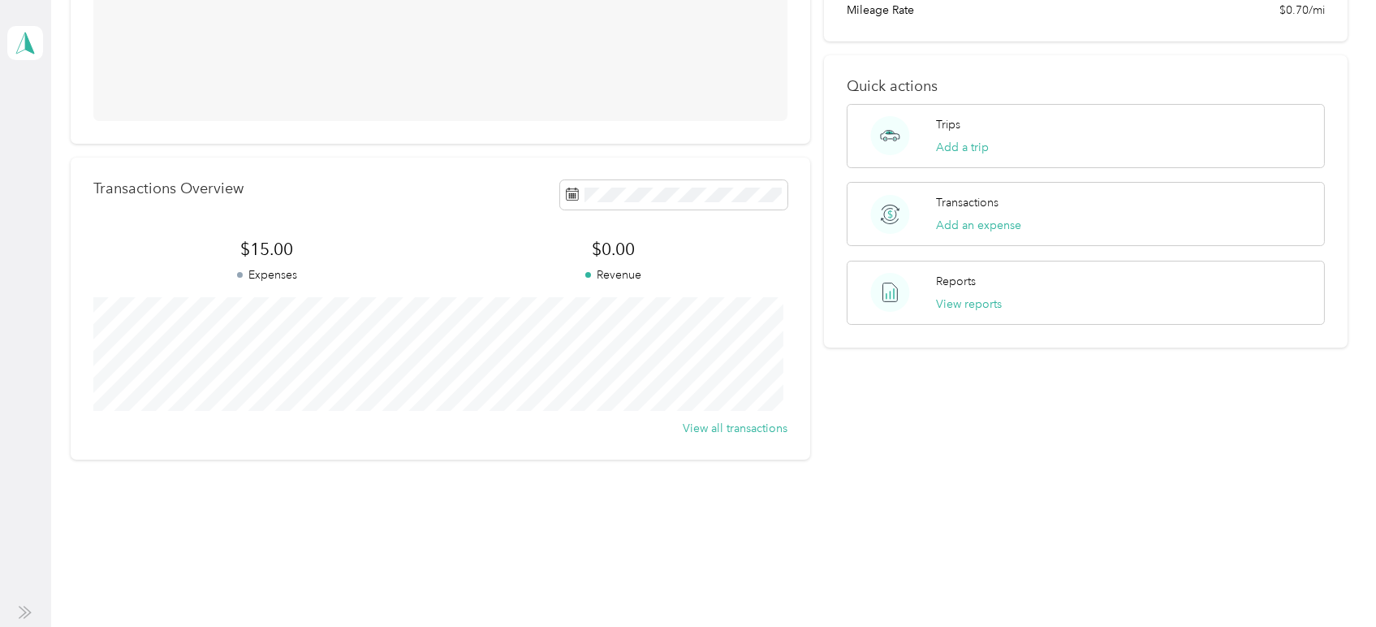
scroll to position [263, 0]
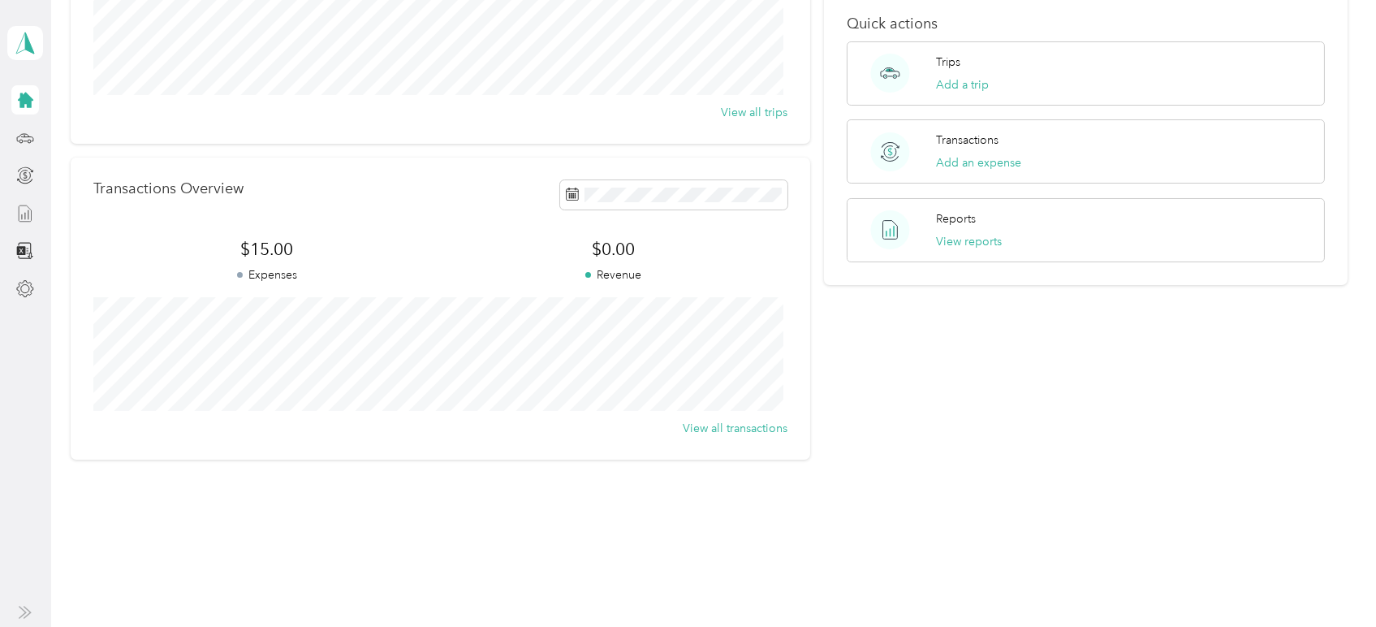
click at [32, 216] on icon at bounding box center [25, 214] width 18 height 18
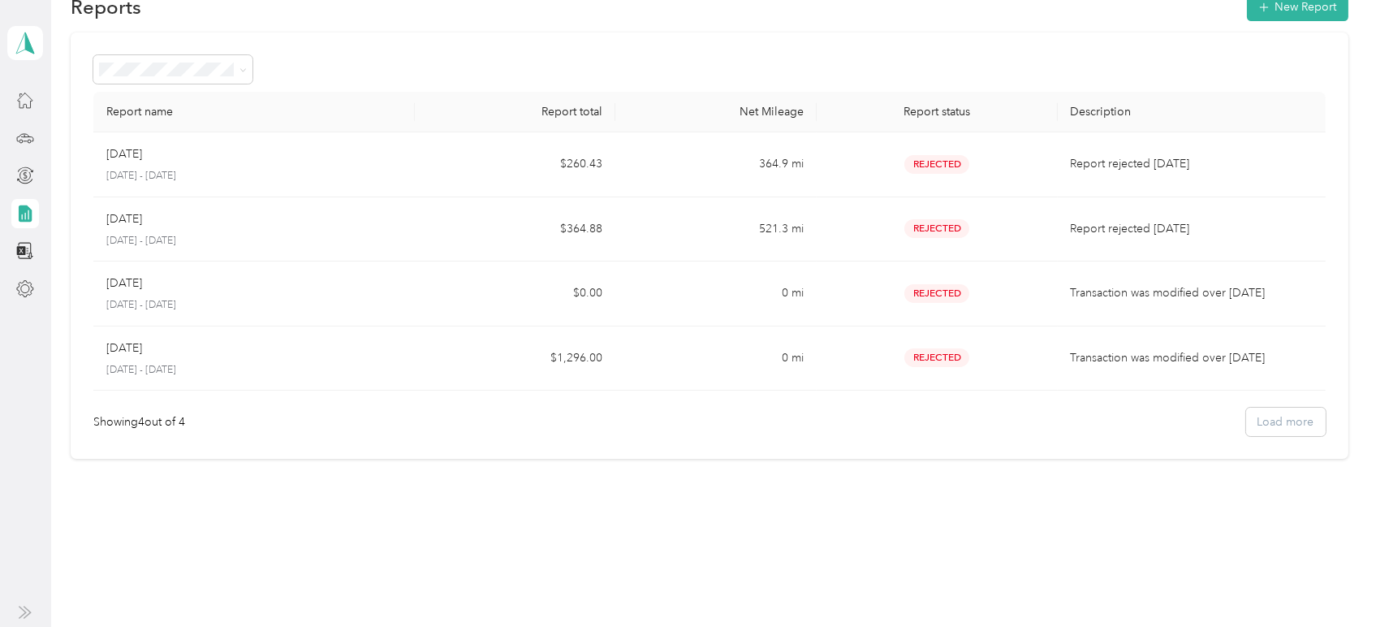
scroll to position [51, 0]
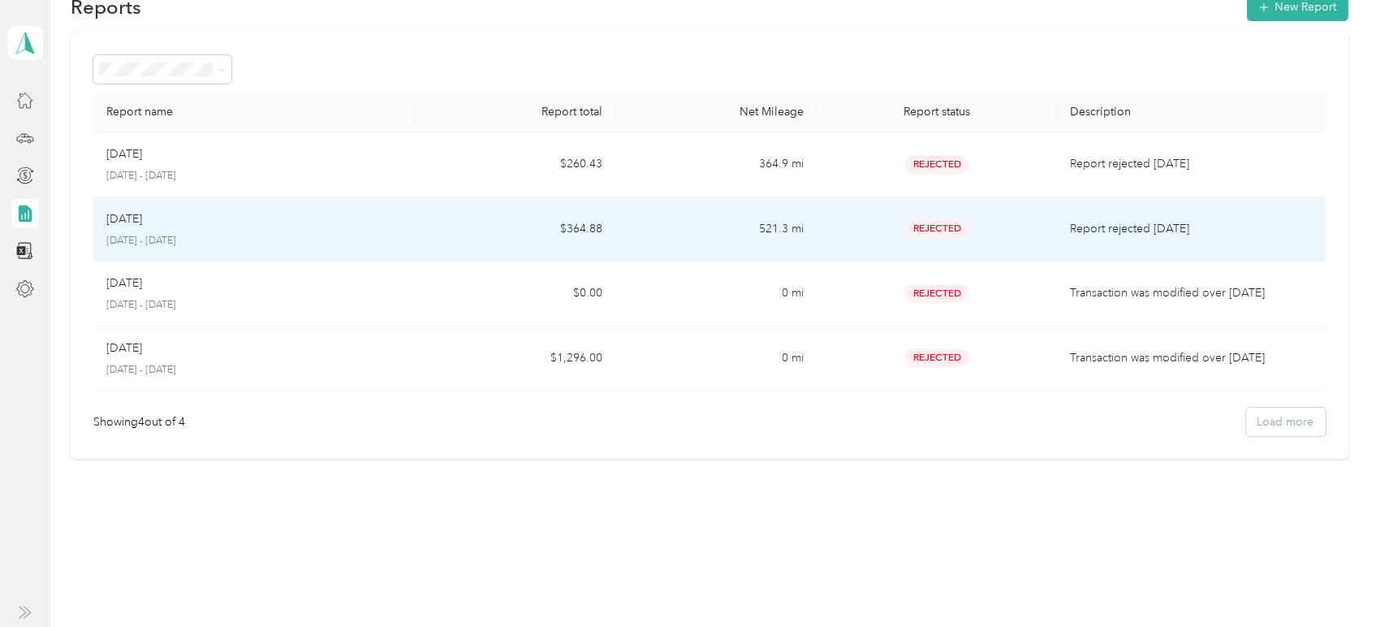
click at [135, 213] on p "[DATE]" at bounding box center [124, 219] width 36 height 18
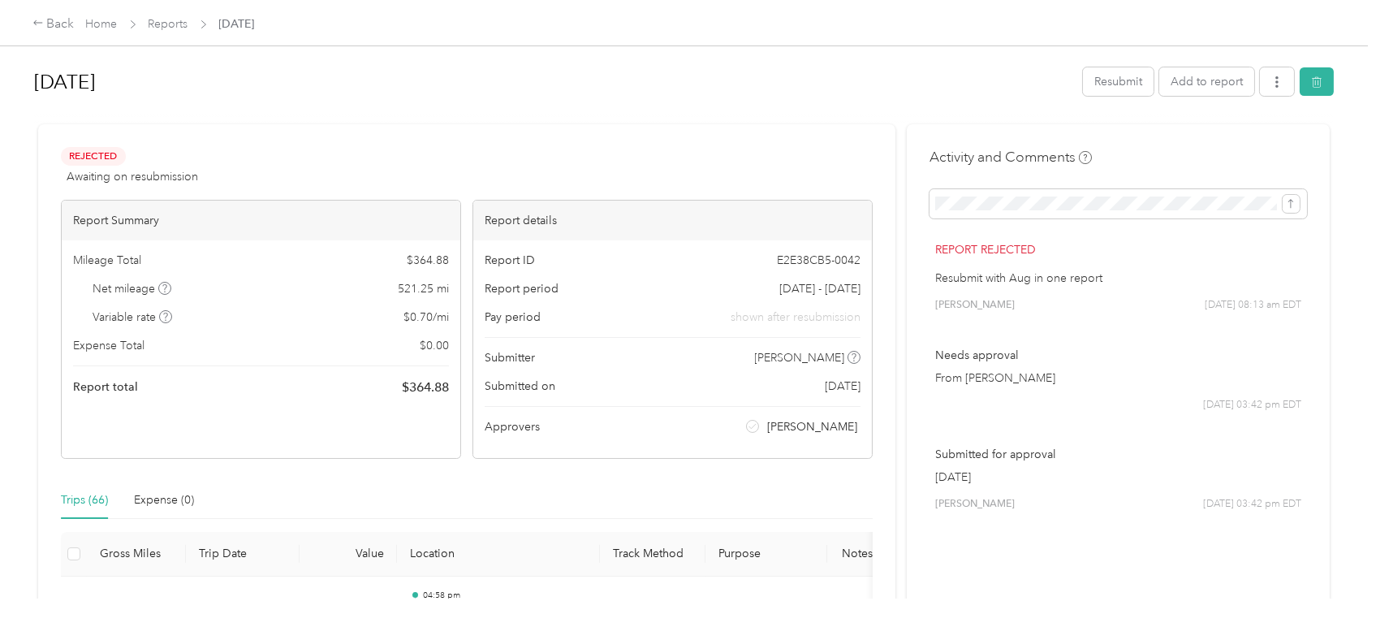
click at [846, 289] on span "[DATE] - [DATE]" at bounding box center [819, 288] width 81 height 17
click at [802, 289] on span "[DATE] - [DATE]" at bounding box center [819, 288] width 81 height 17
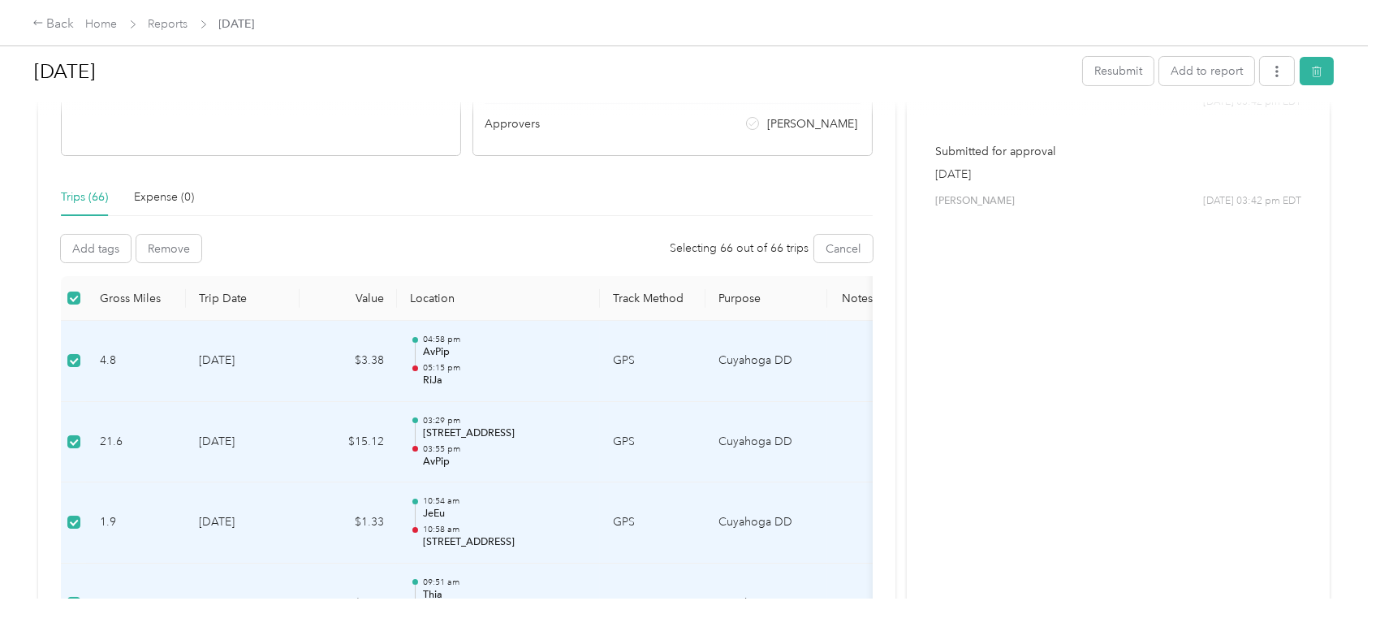
scroll to position [180, 0]
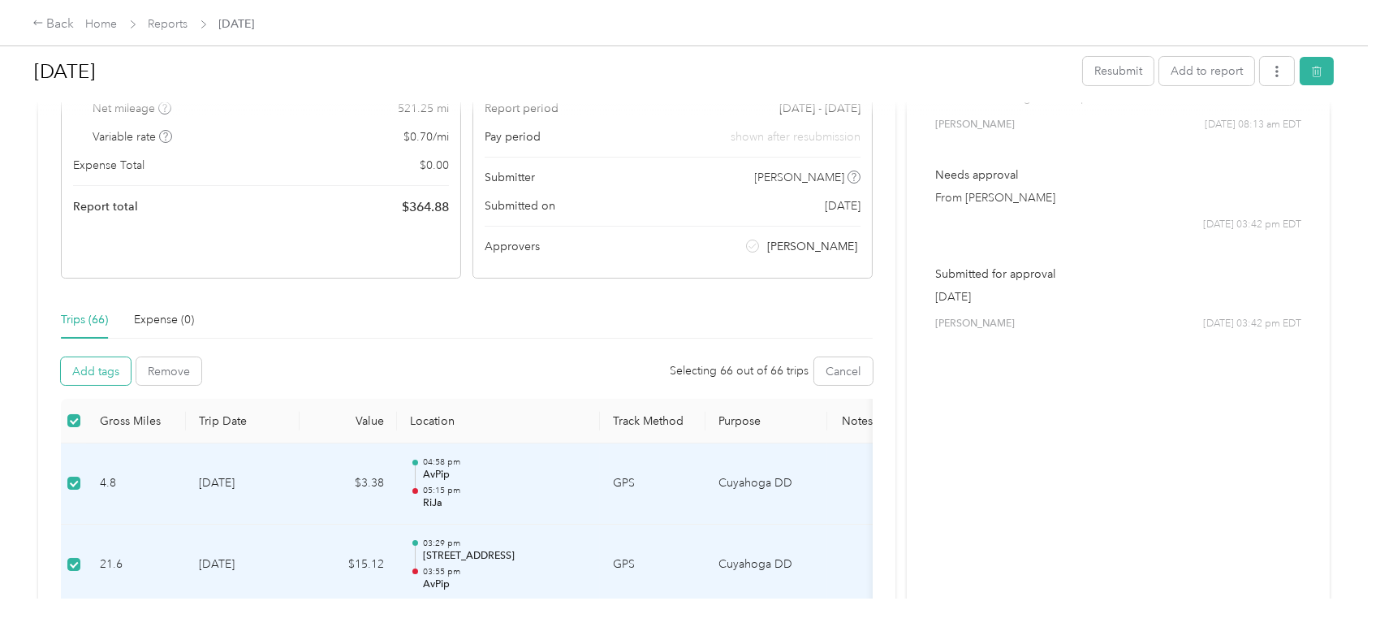
click at [104, 368] on button "Add tags" at bounding box center [96, 371] width 70 height 28
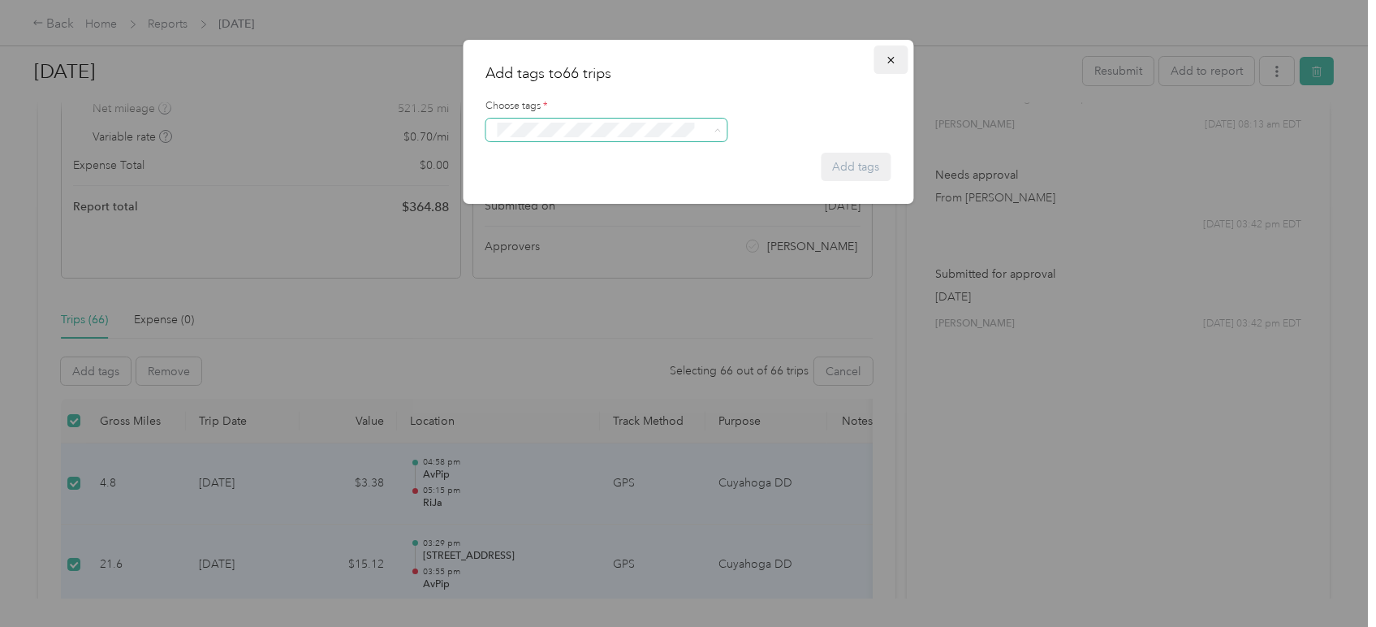
click at [890, 57] on icon "button" at bounding box center [890, 59] width 11 height 11
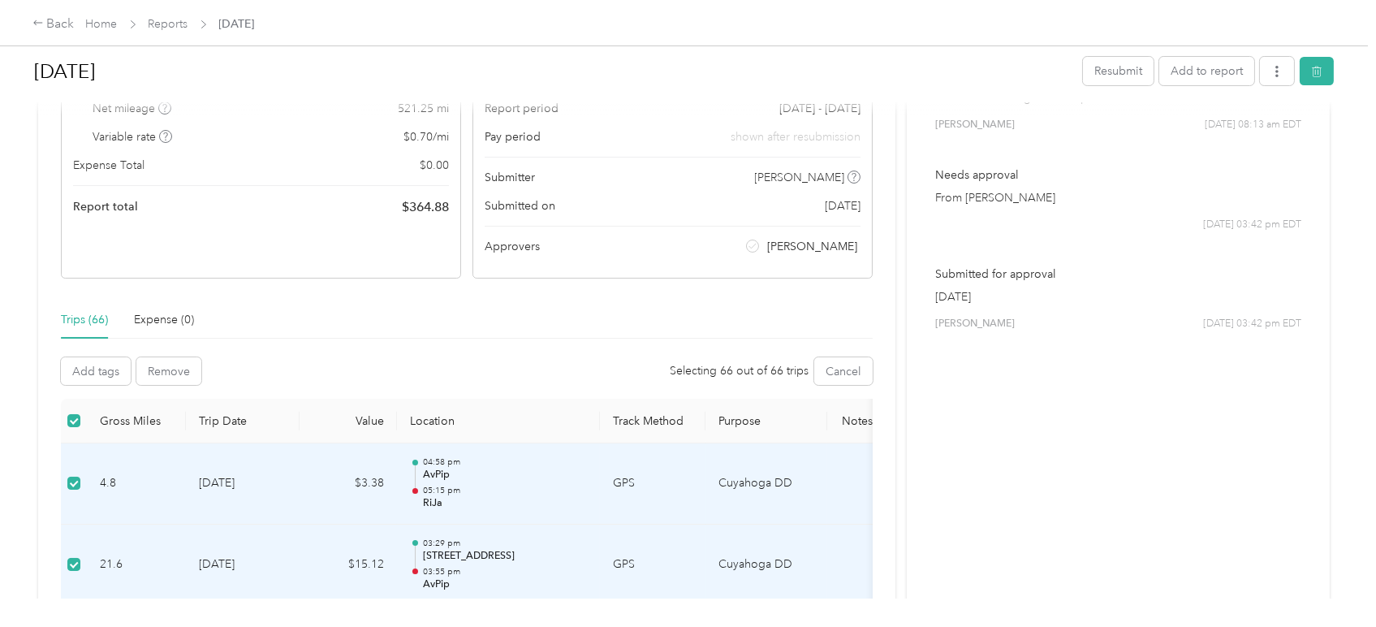
drag, startPoint x: 558, startPoint y: 473, endPoint x: 426, endPoint y: 341, distance: 187.1
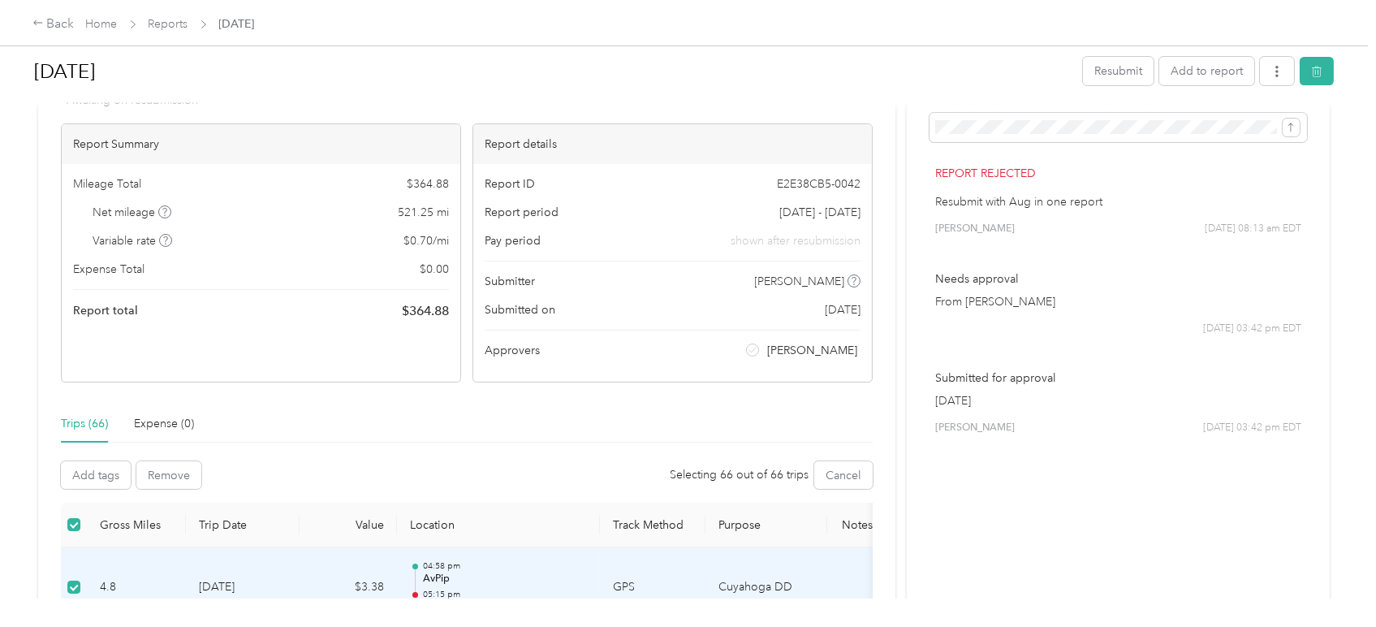
scroll to position [0, 0]
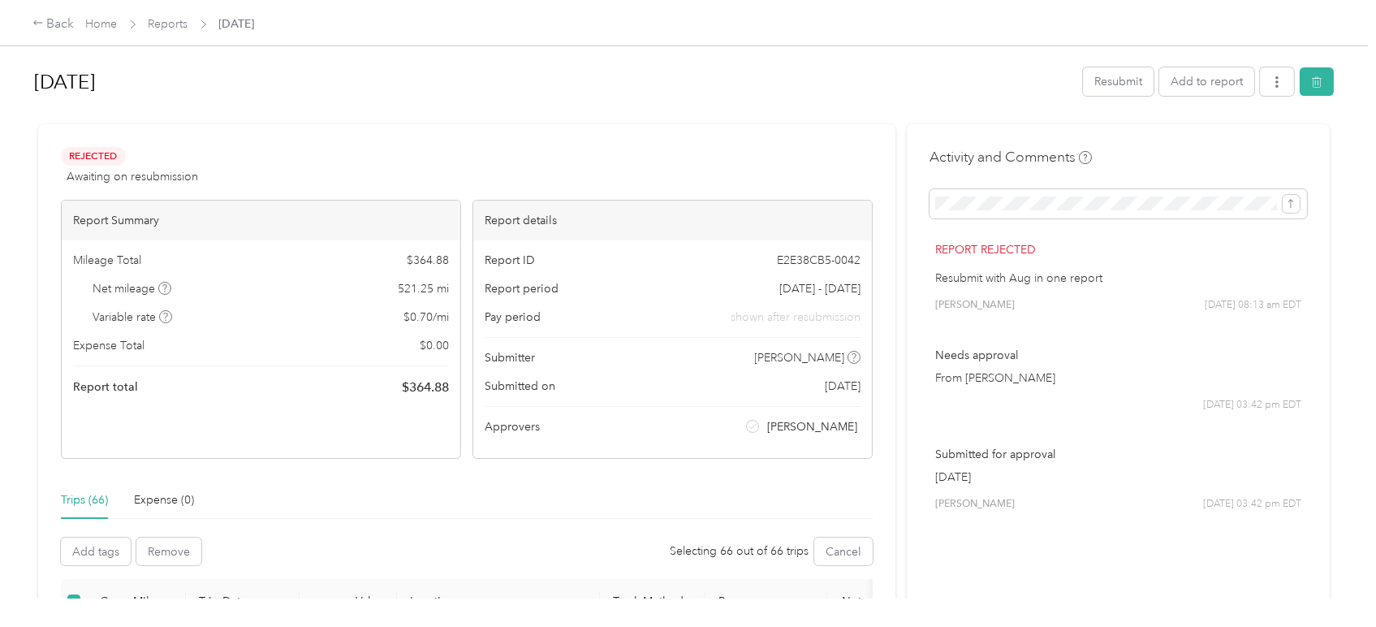
click at [93, 83] on h1 "[DATE]" at bounding box center [552, 81] width 1037 height 39
click at [183, 19] on link "Reports" at bounding box center [169, 24] width 40 height 14
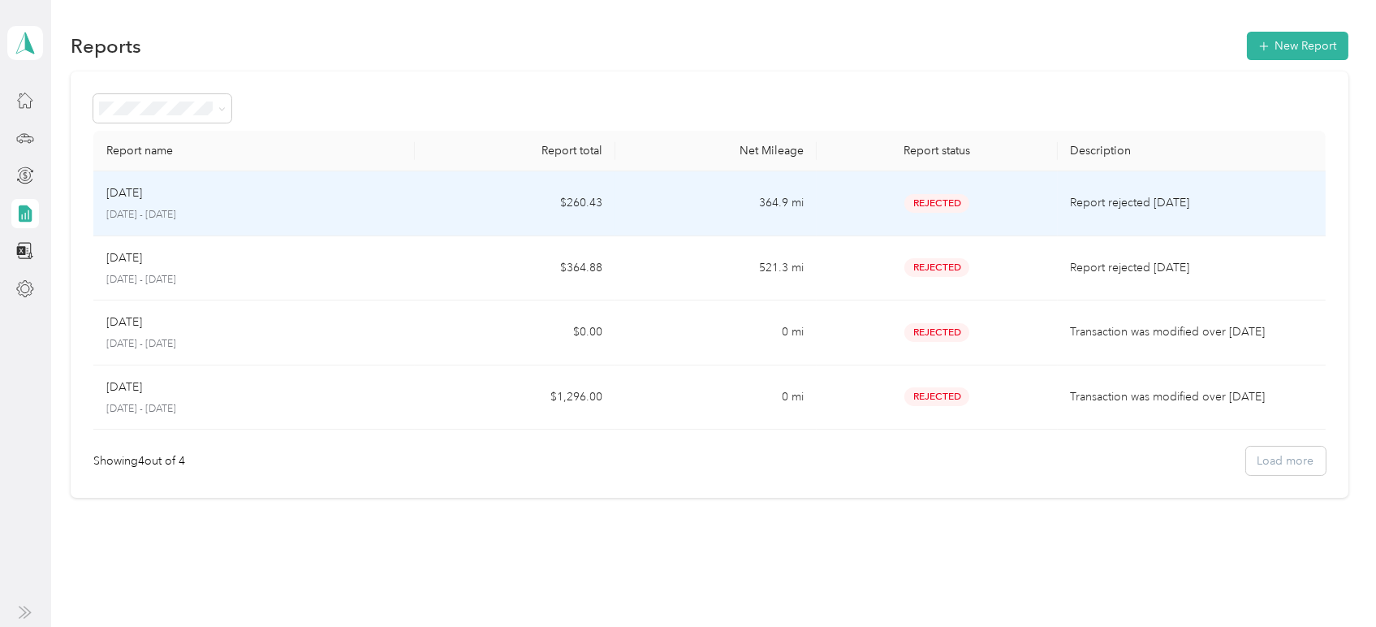
click at [300, 181] on td "Aug [DATE] - [DATE]" at bounding box center [253, 203] width 321 height 65
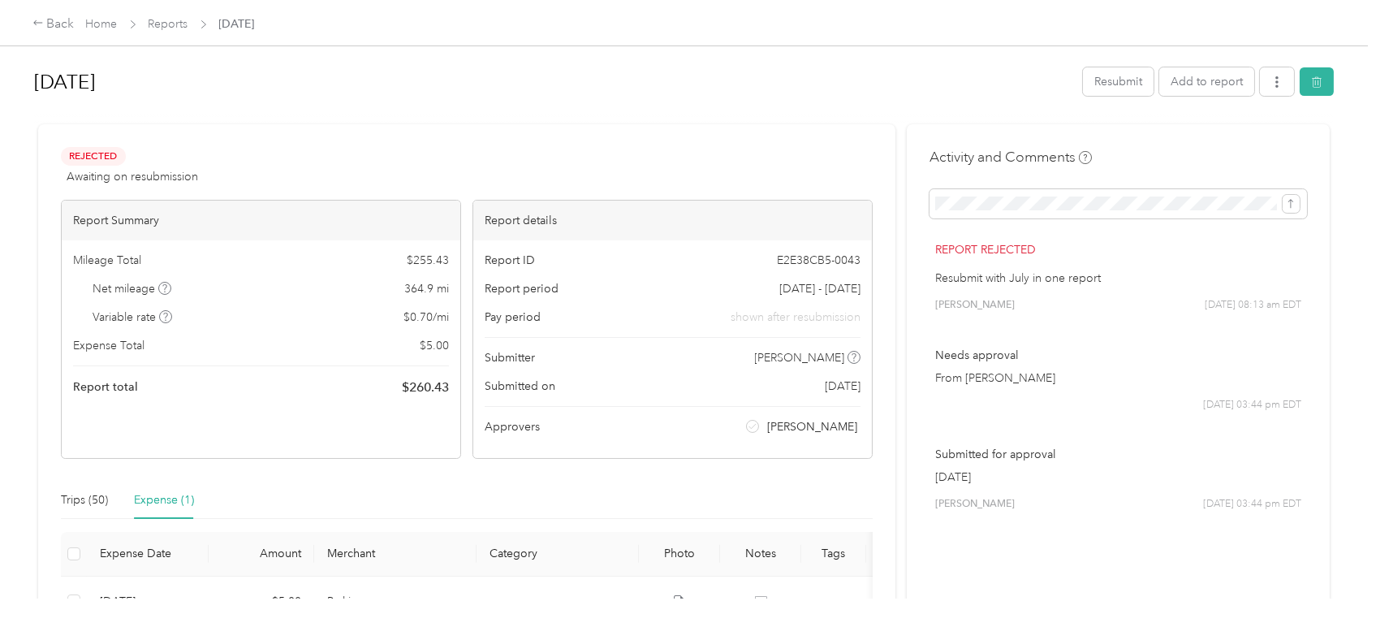
click at [28, 23] on div "Back Home Reports [DATE]" at bounding box center [688, 22] width 1376 height 45
click at [39, 18] on icon at bounding box center [37, 22] width 11 height 11
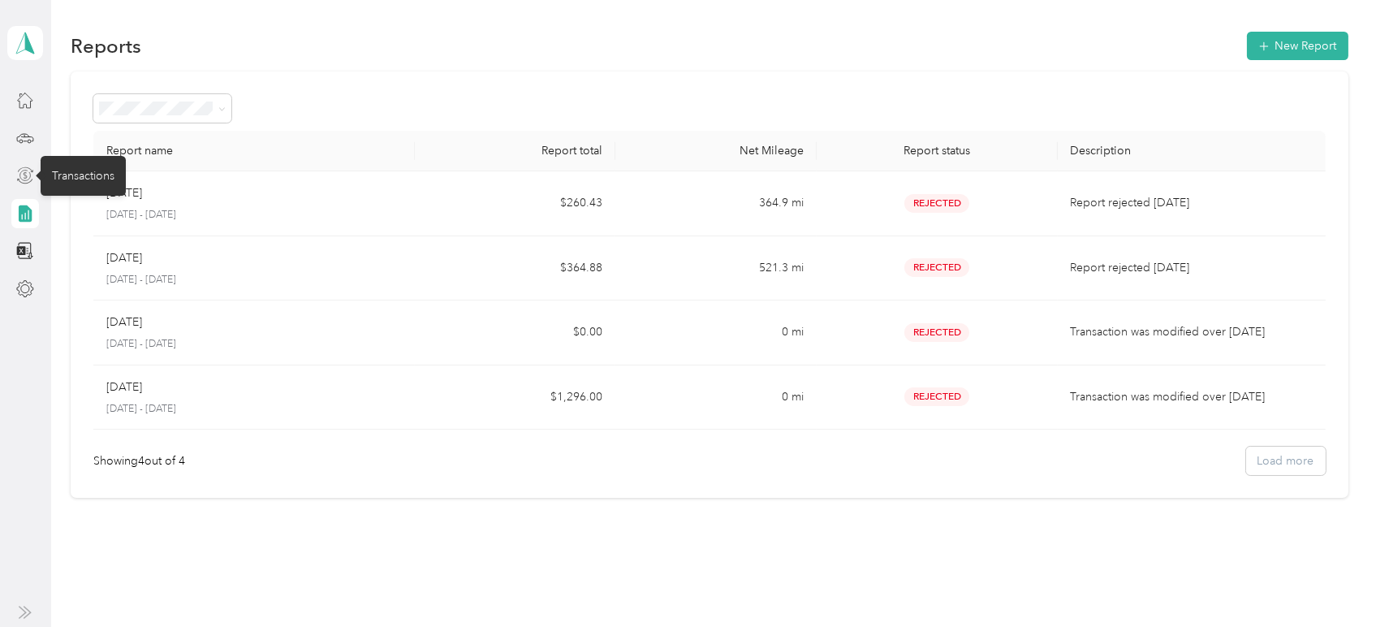
click at [24, 177] on icon at bounding box center [25, 175] width 18 height 18
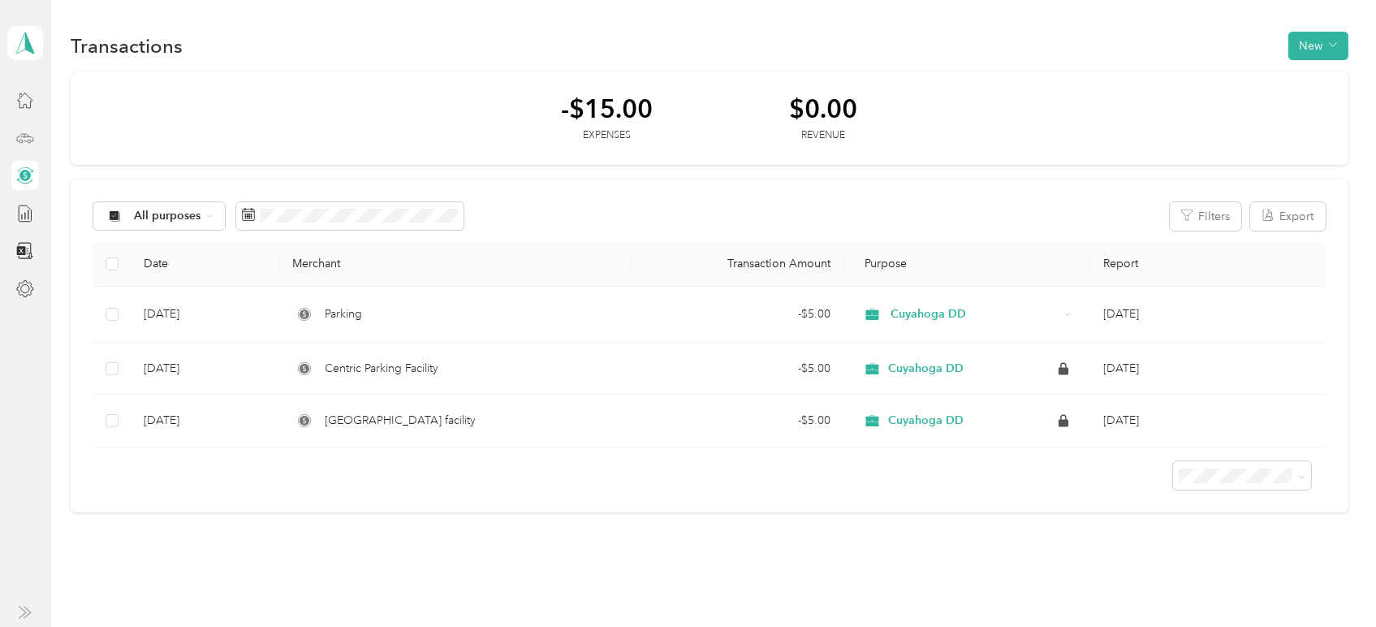
click at [18, 135] on icon at bounding box center [25, 138] width 18 height 18
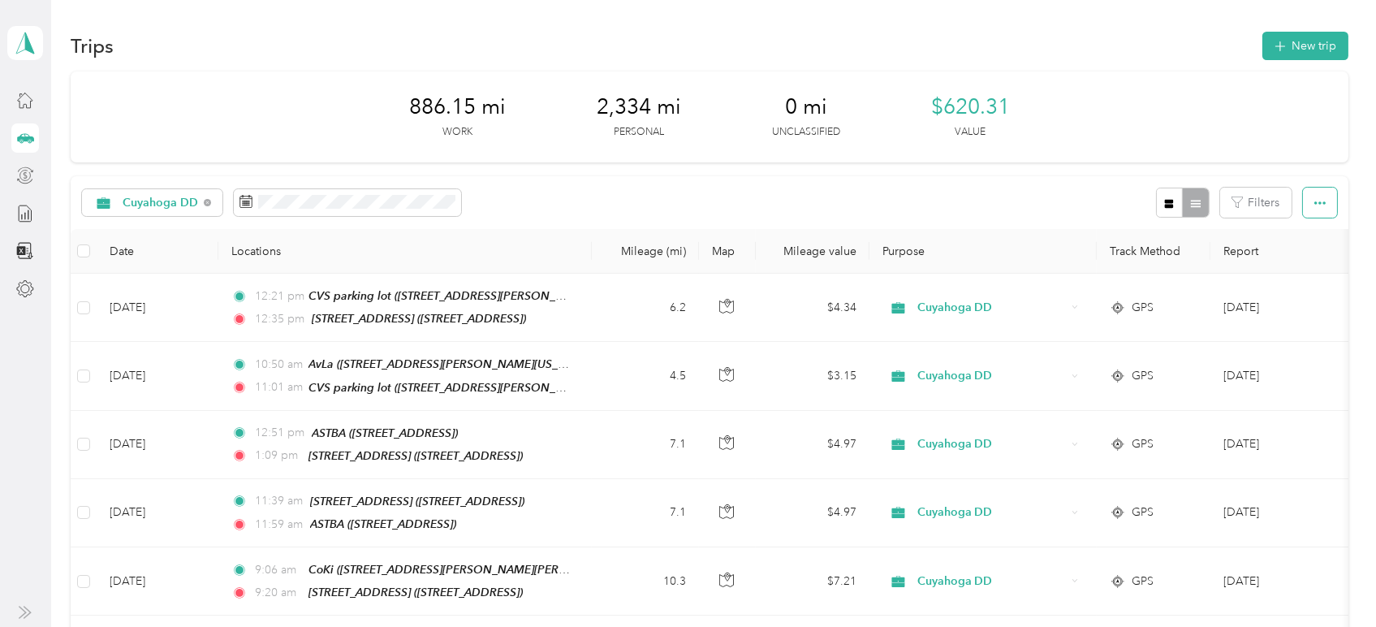
click at [1316, 203] on icon "button" at bounding box center [1319, 202] width 11 height 11
click at [1305, 230] on span "Select all" at bounding box center [1295, 233] width 45 height 14
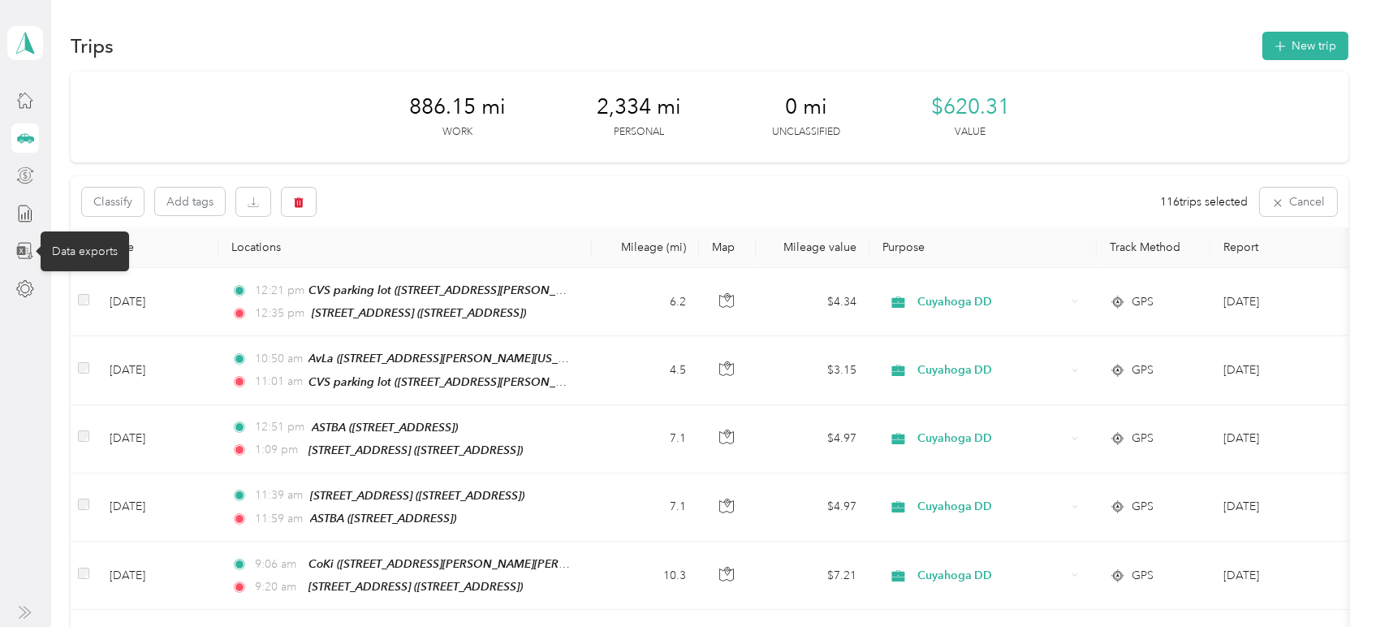
click at [23, 248] on icon at bounding box center [25, 251] width 18 height 18
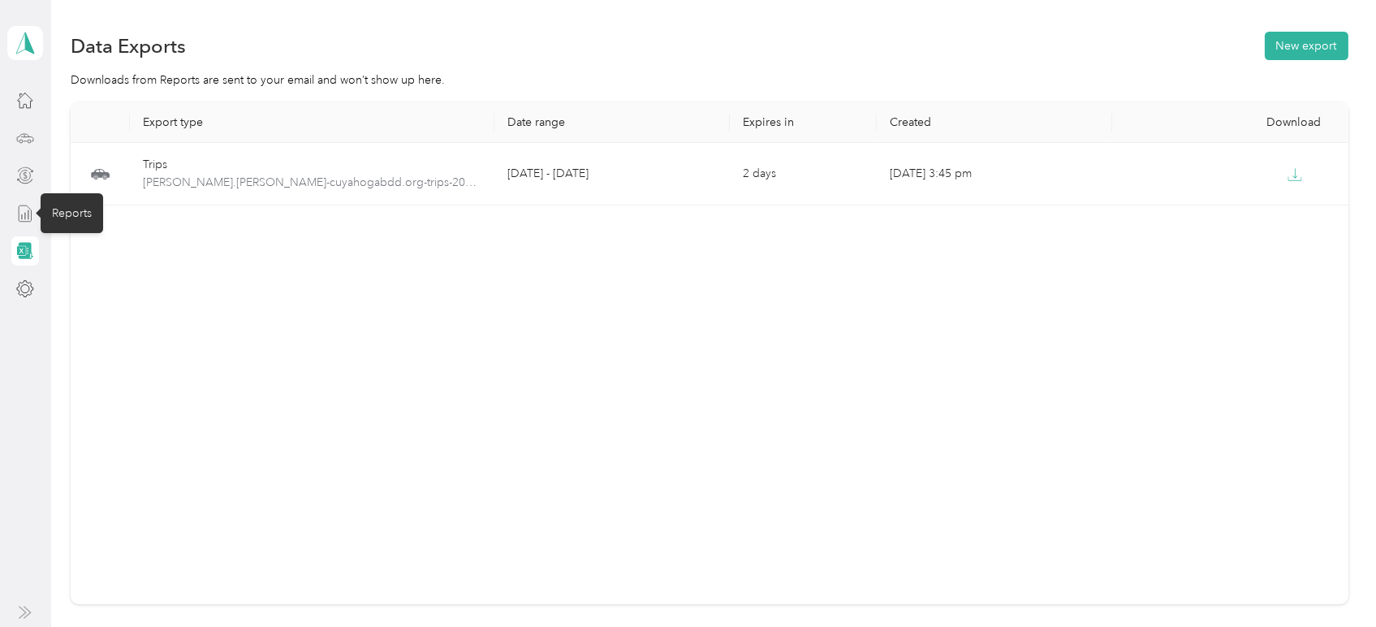
click at [24, 213] on icon at bounding box center [25, 214] width 18 height 18
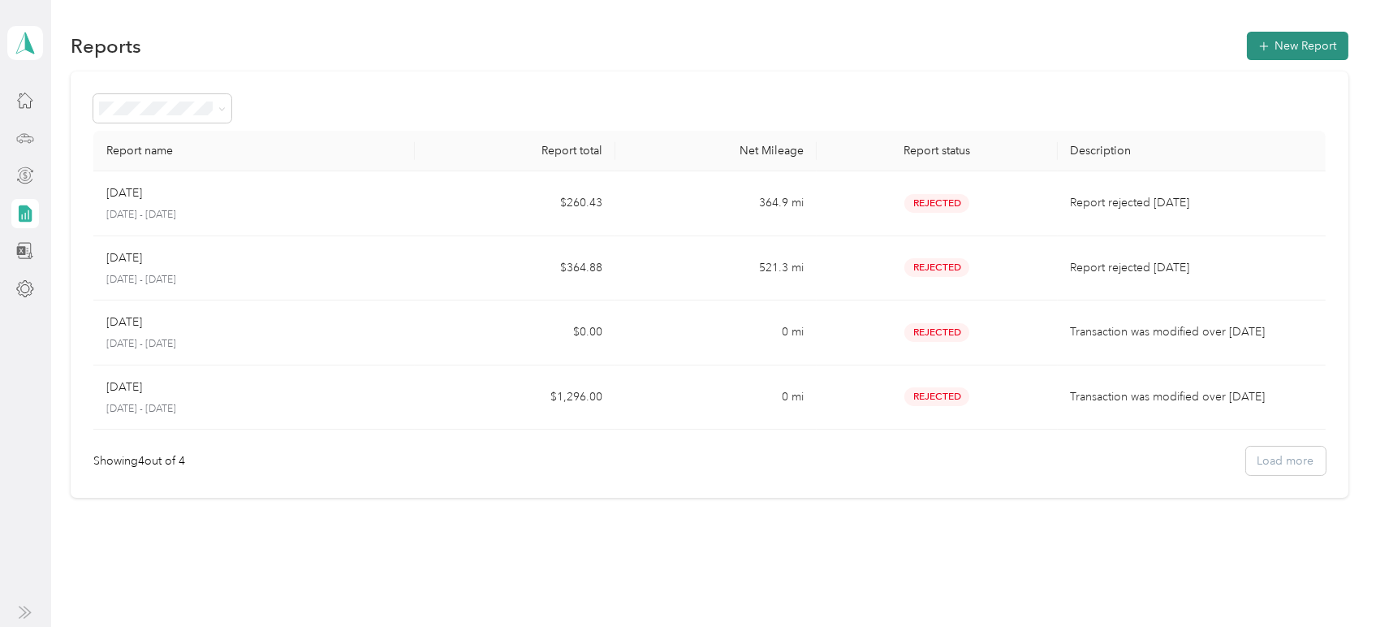
click at [1292, 42] on button "New Report" at bounding box center [1297, 46] width 101 height 28
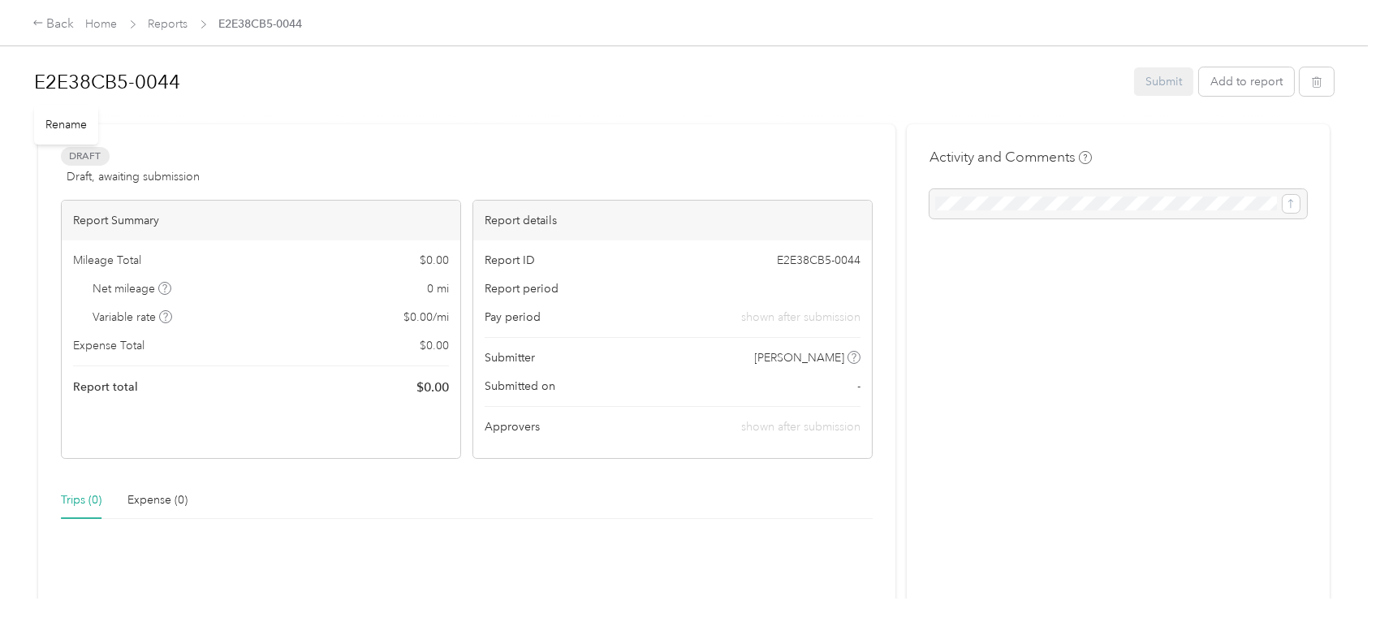
click at [201, 88] on h1 "E2E38CB5-0044" at bounding box center [578, 81] width 1088 height 39
click at [513, 135] on div "Draft Draft, awaiting submission View activity & comments Report Summary Mileag…" at bounding box center [466, 495] width 857 height 736
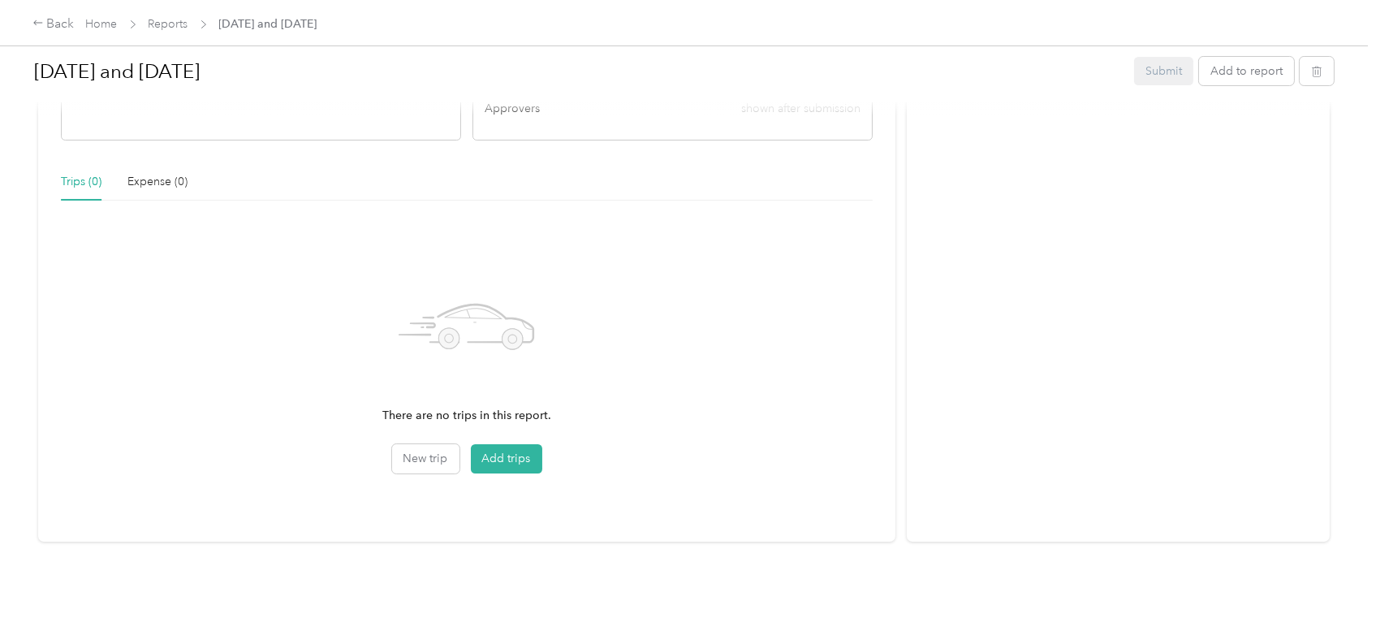
scroll to position [331, 0]
click at [532, 446] on button "Add trips" at bounding box center [506, 458] width 71 height 29
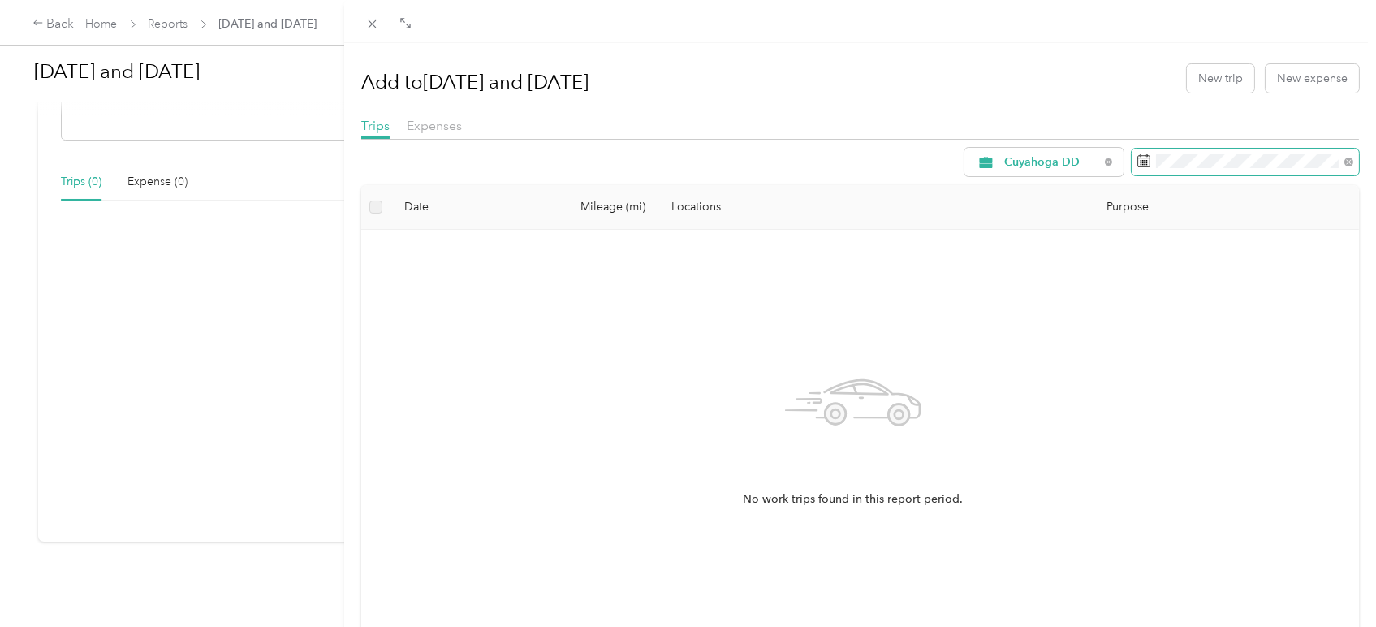
click at [1137, 163] on icon at bounding box center [1143, 160] width 13 height 13
click at [1137, 161] on icon at bounding box center [1143, 160] width 13 height 13
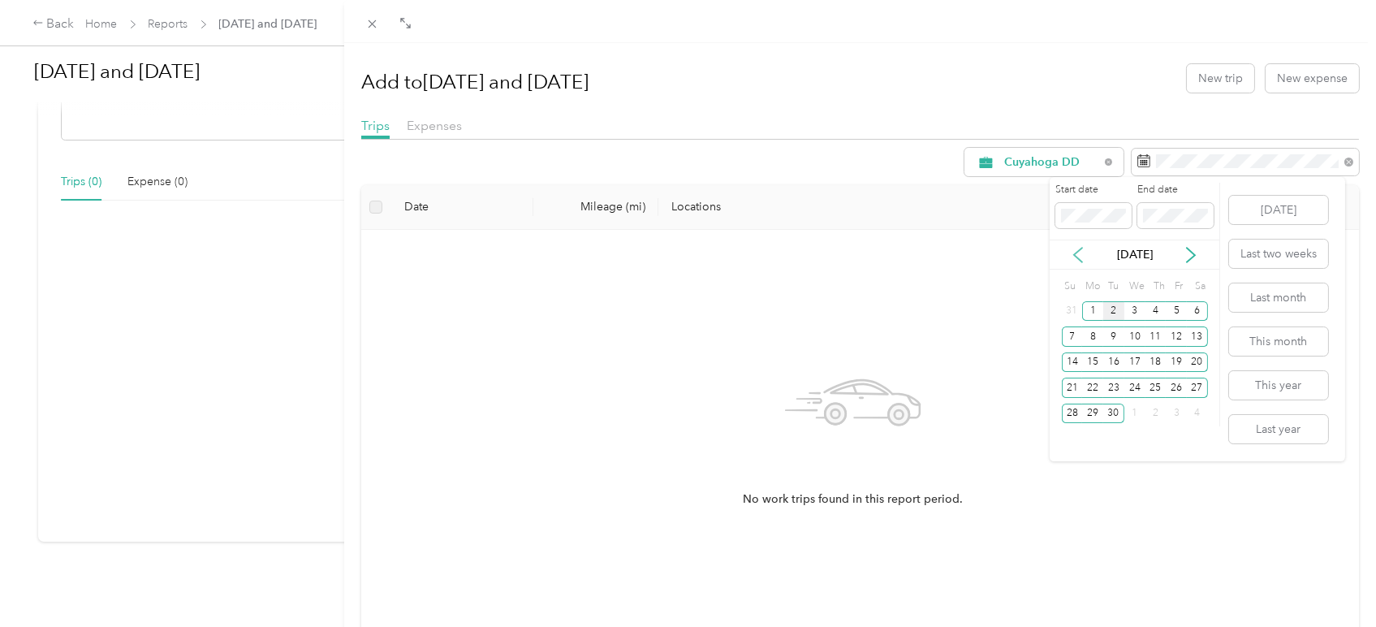
click at [1081, 256] on icon at bounding box center [1078, 255] width 16 height 16
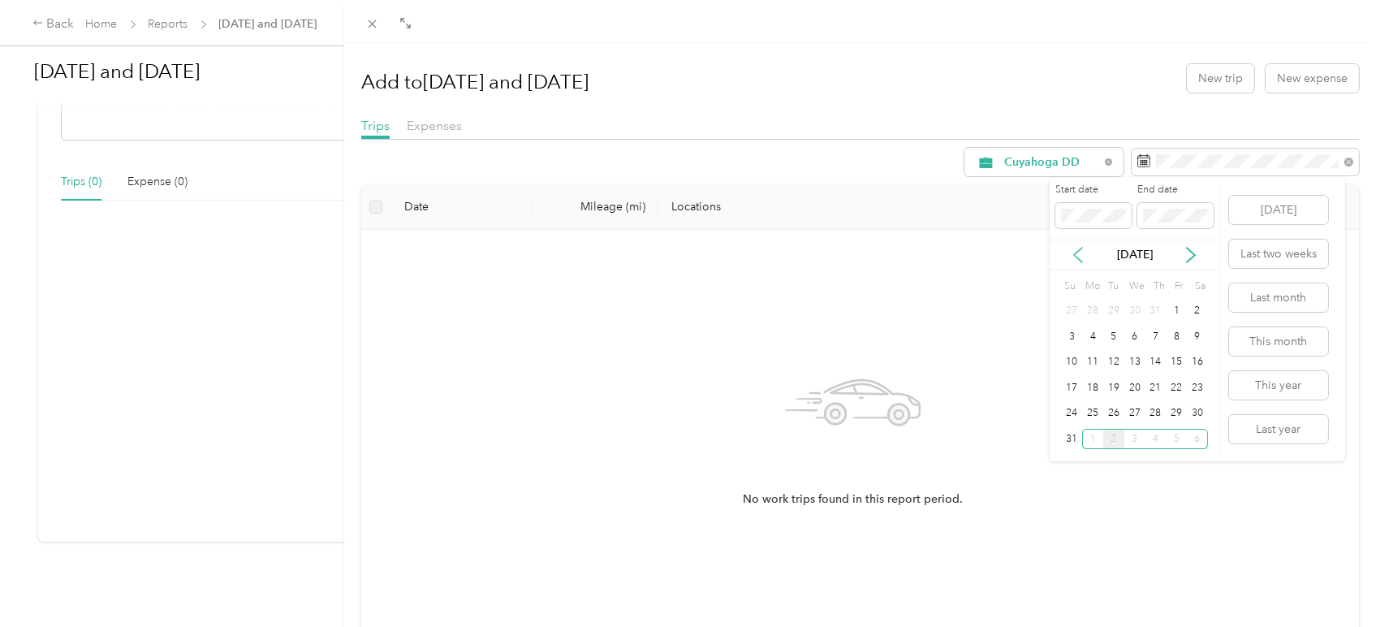
click at [1081, 256] on icon at bounding box center [1078, 255] width 16 height 16
click at [1117, 313] on div "1" at bounding box center [1113, 311] width 21 height 20
drag, startPoint x: 1186, startPoint y: 251, endPoint x: 1196, endPoint y: 291, distance: 41.1
click at [1187, 251] on icon at bounding box center [1190, 255] width 16 height 16
click at [1180, 414] on div "29" at bounding box center [1175, 413] width 21 height 20
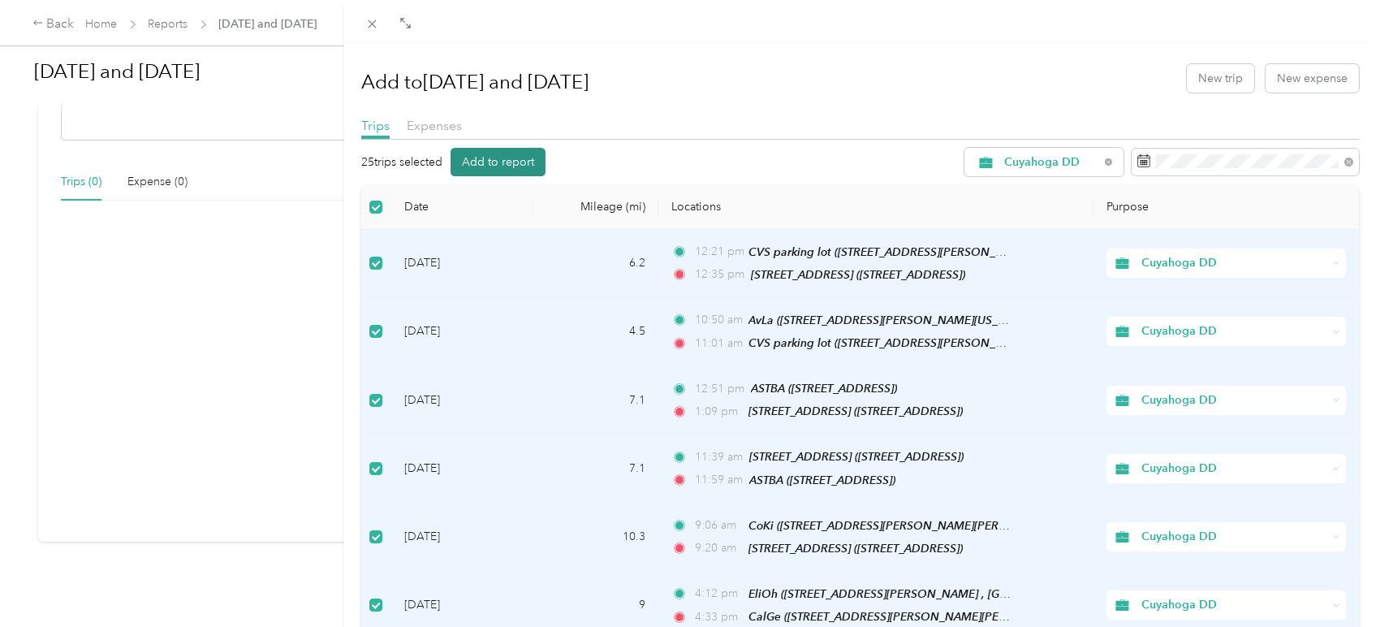
click at [534, 162] on button "Add to report" at bounding box center [497, 162] width 95 height 28
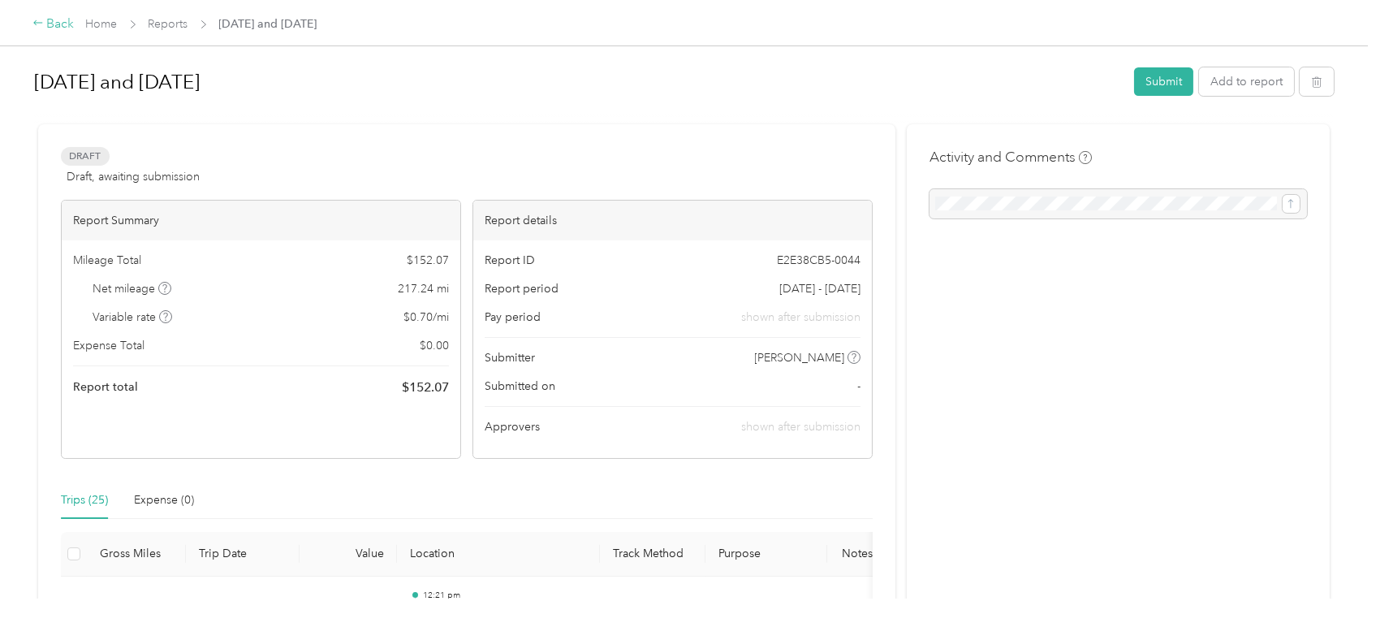
click at [34, 21] on icon at bounding box center [37, 22] width 11 height 11
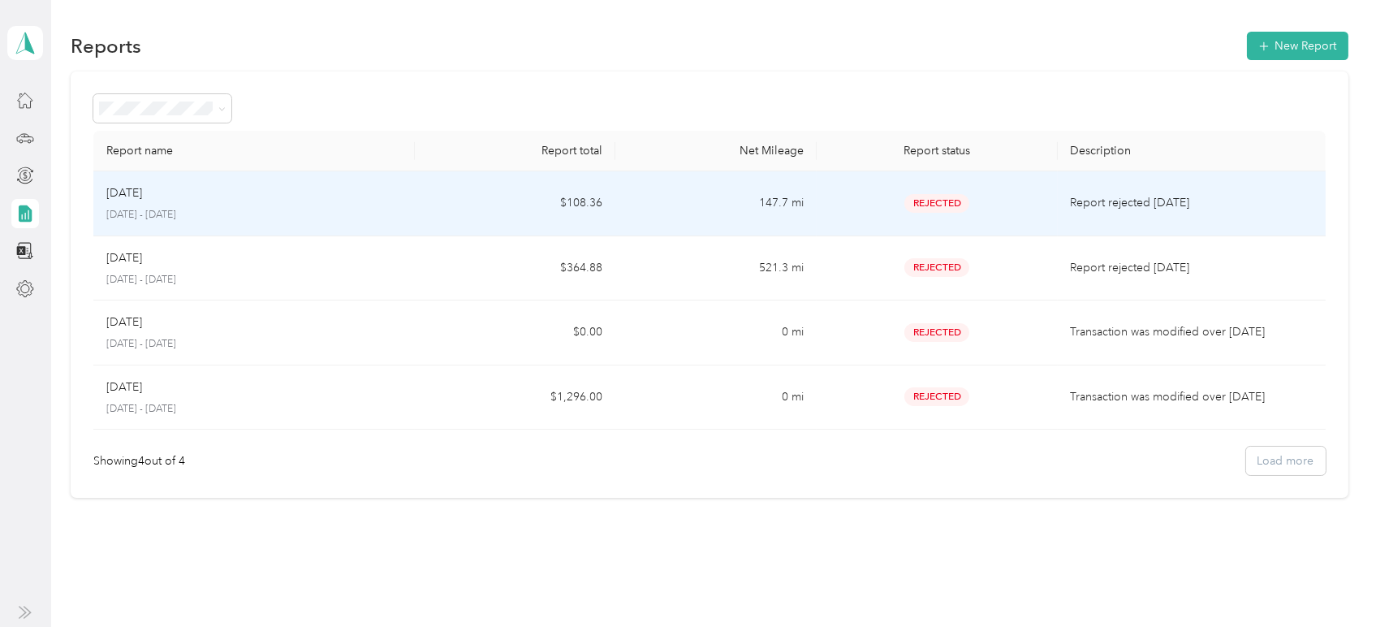
click at [158, 213] on p "[DATE] - [DATE]" at bounding box center [253, 215] width 295 height 15
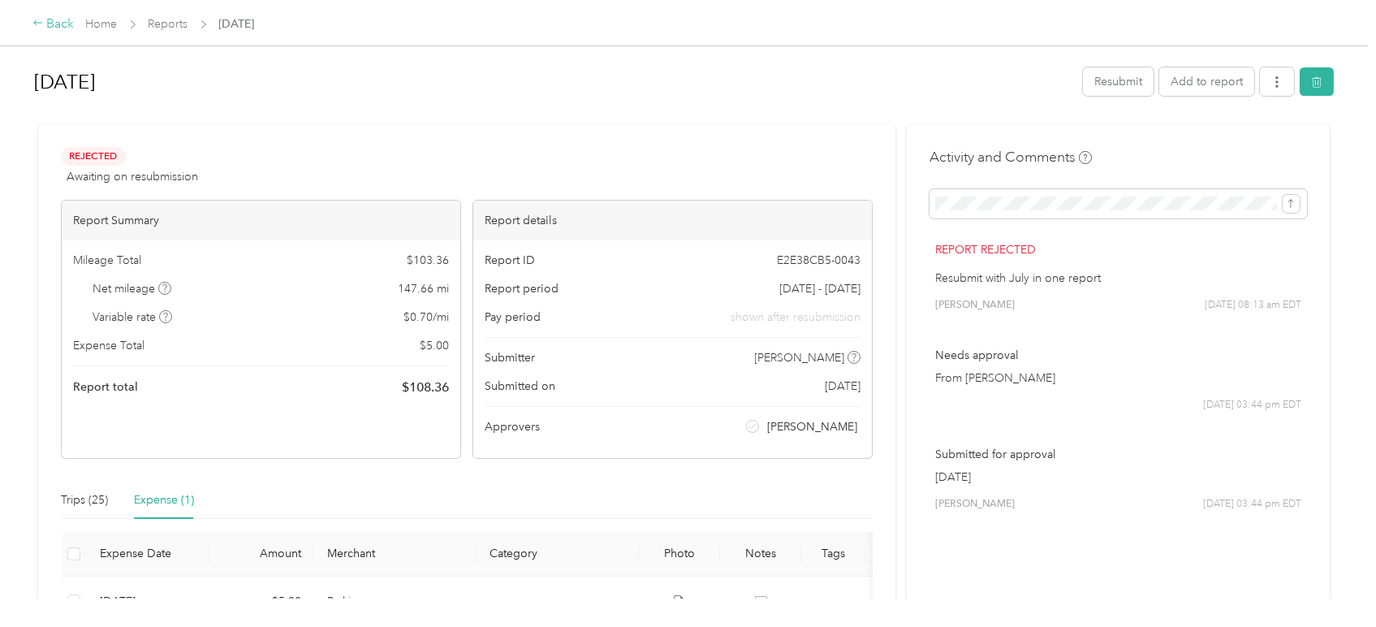
click at [41, 23] on icon at bounding box center [37, 22] width 11 height 11
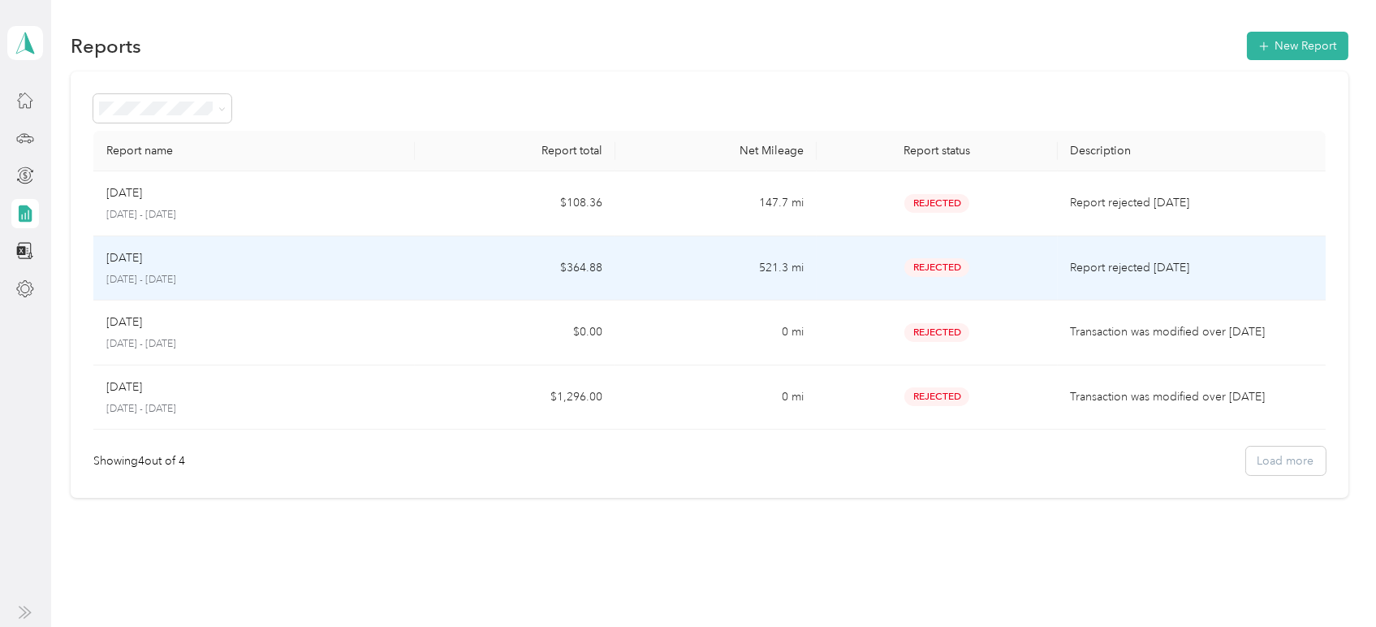
click at [142, 261] on p "[DATE]" at bounding box center [124, 258] width 36 height 18
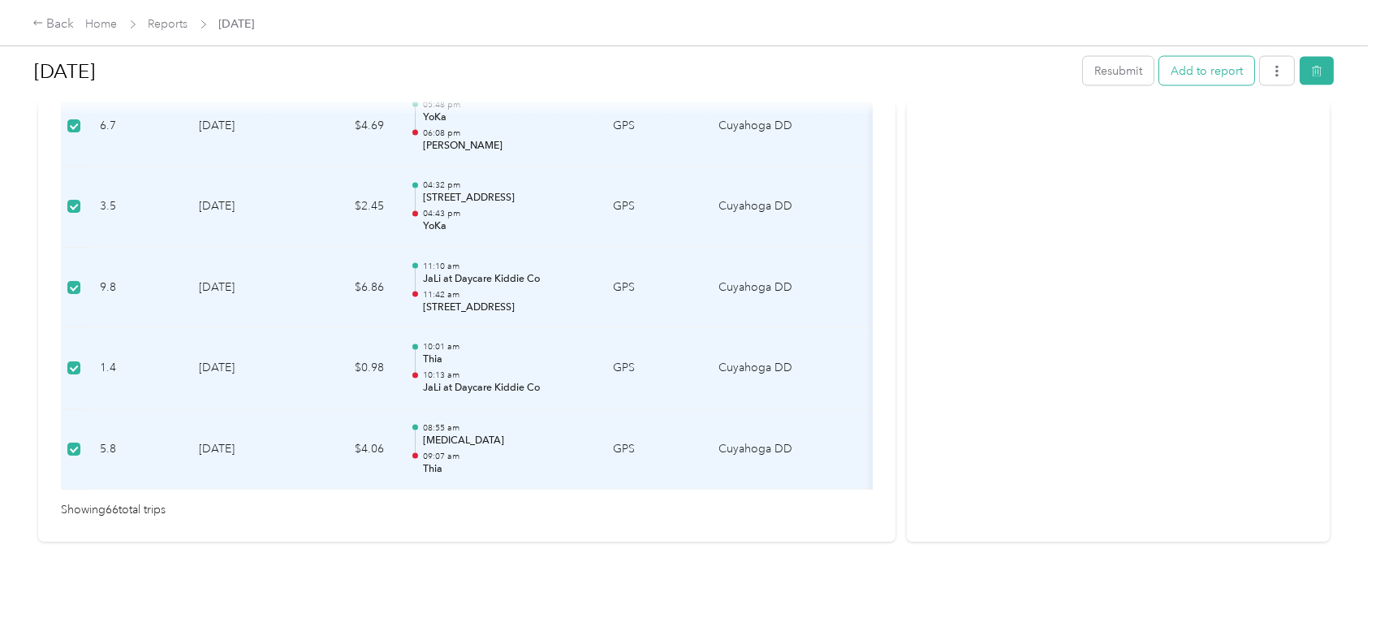
click at [1234, 74] on button "Add to report" at bounding box center [1206, 71] width 95 height 28
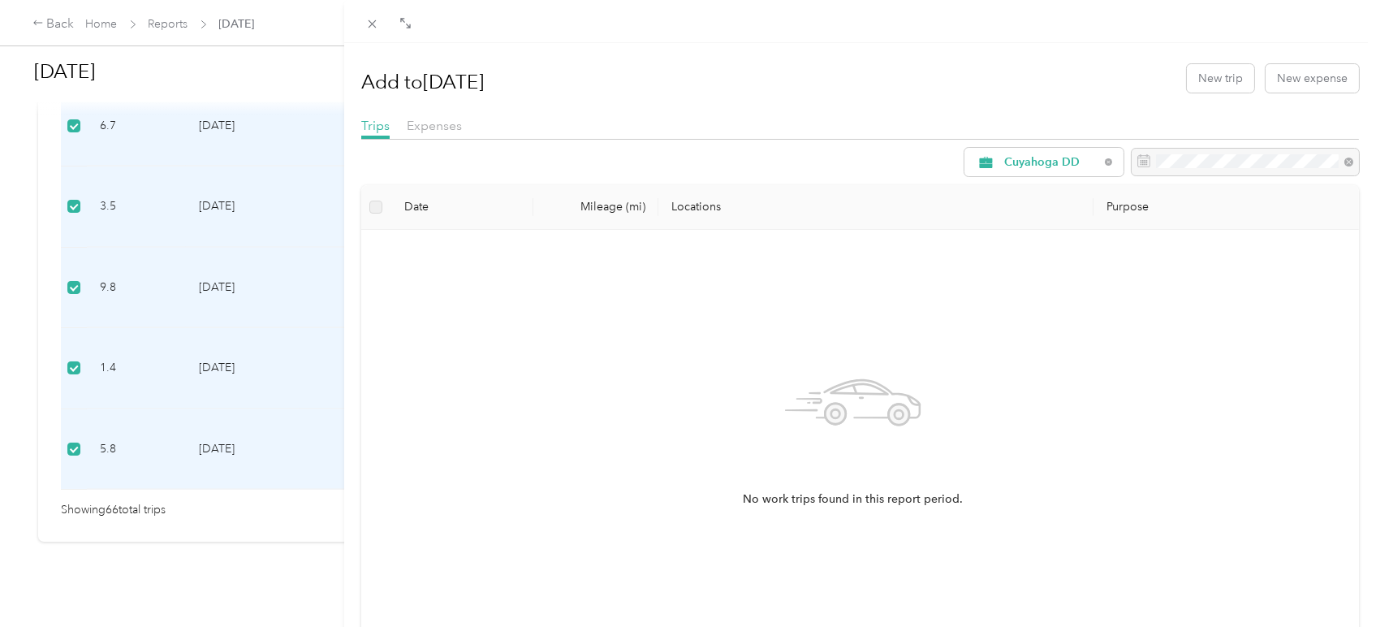
click at [1116, 161] on form "Cuyahoga DD" at bounding box center [1161, 162] width 395 height 28
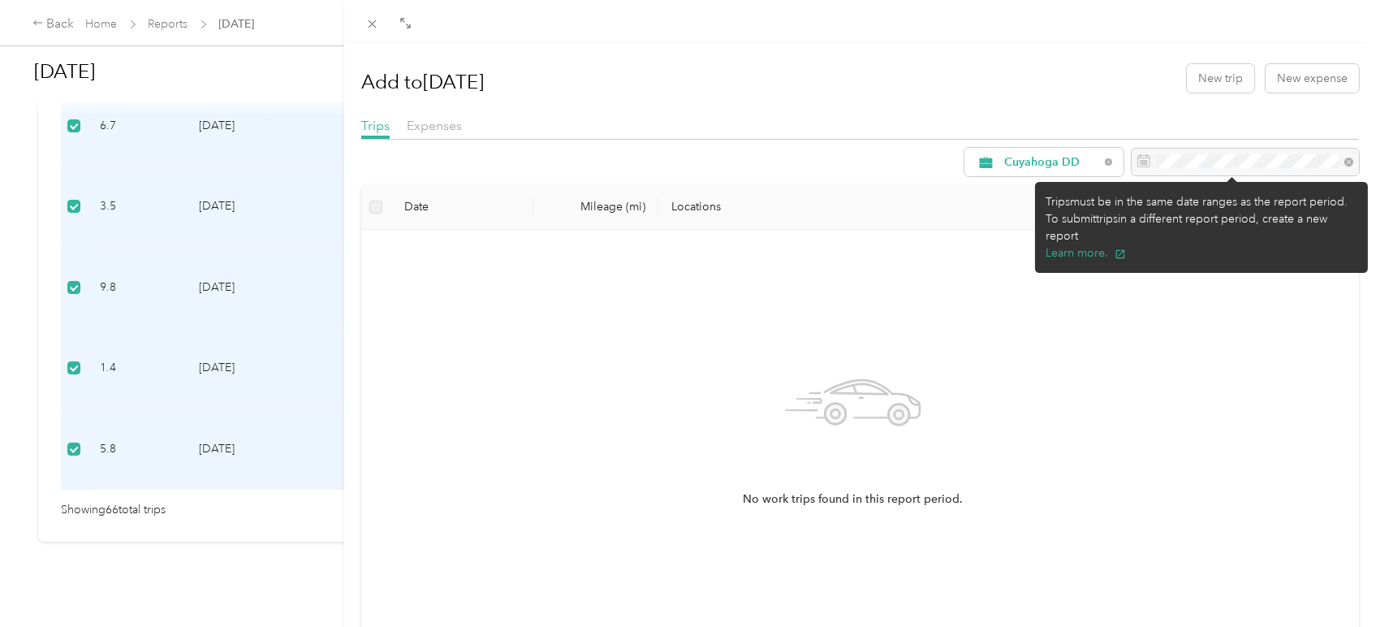
click at [1131, 154] on div at bounding box center [1244, 163] width 227 height 28
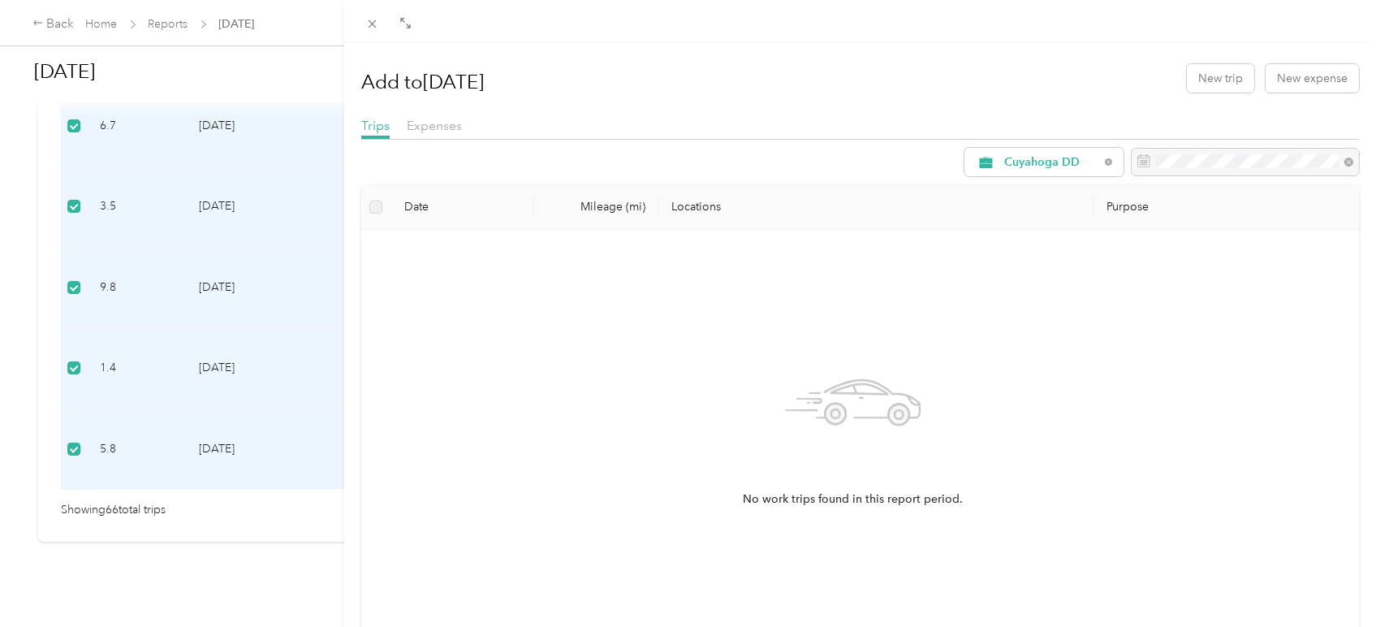
click at [416, 78] on h1 "Add to [DATE]" at bounding box center [422, 81] width 123 height 39
click at [371, 19] on icon at bounding box center [372, 24] width 14 height 14
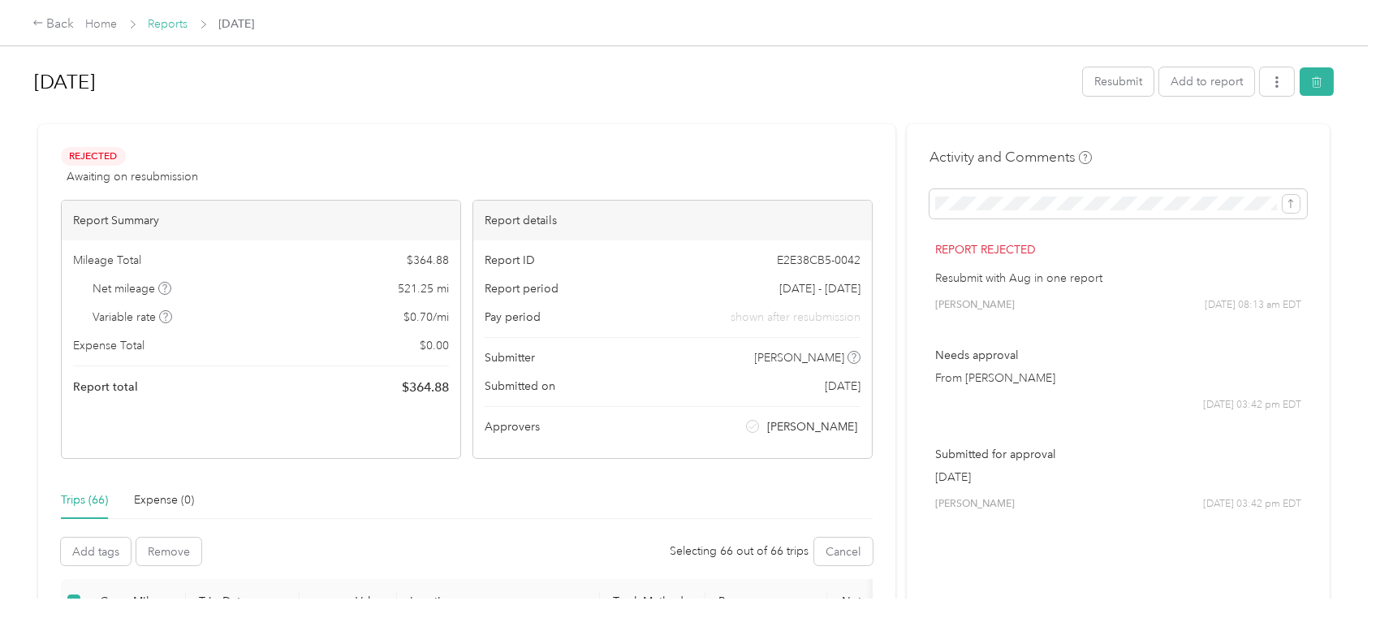
click at [184, 22] on link "Reports" at bounding box center [169, 24] width 40 height 14
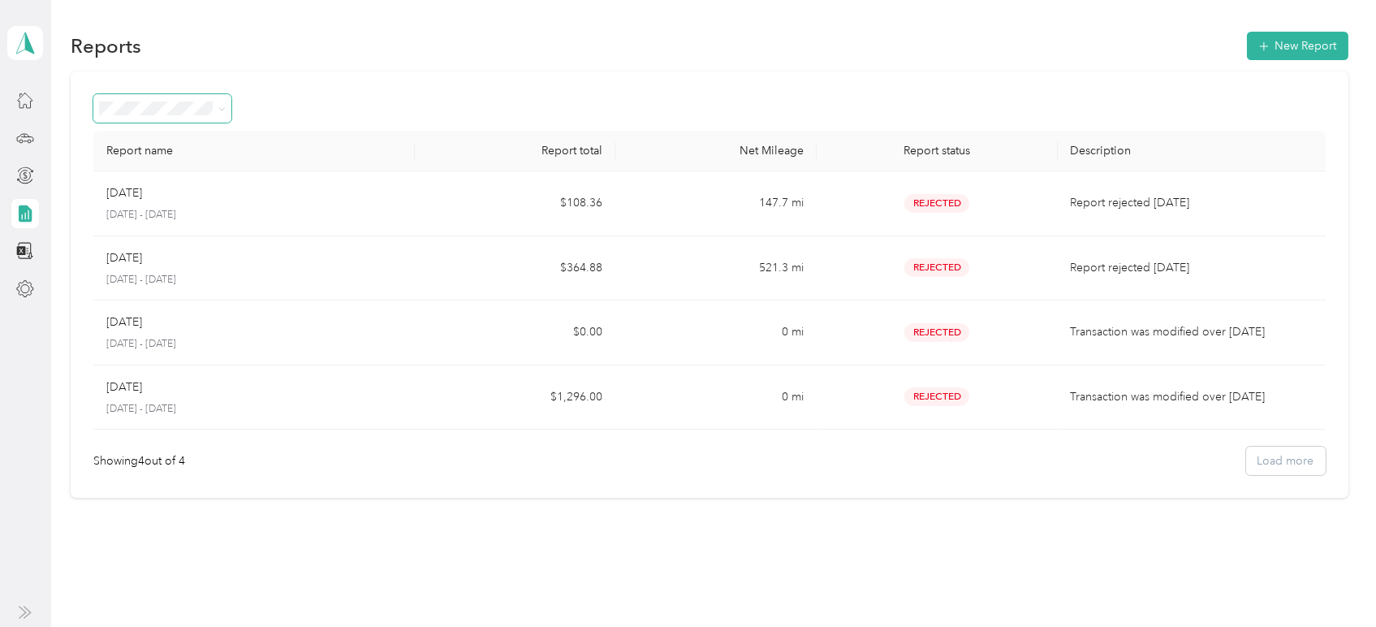
click at [227, 107] on span at bounding box center [162, 108] width 138 height 28
click at [221, 109] on icon at bounding box center [222, 108] width 5 height 3
click at [196, 135] on div "All Reports" at bounding box center [162, 135] width 115 height 17
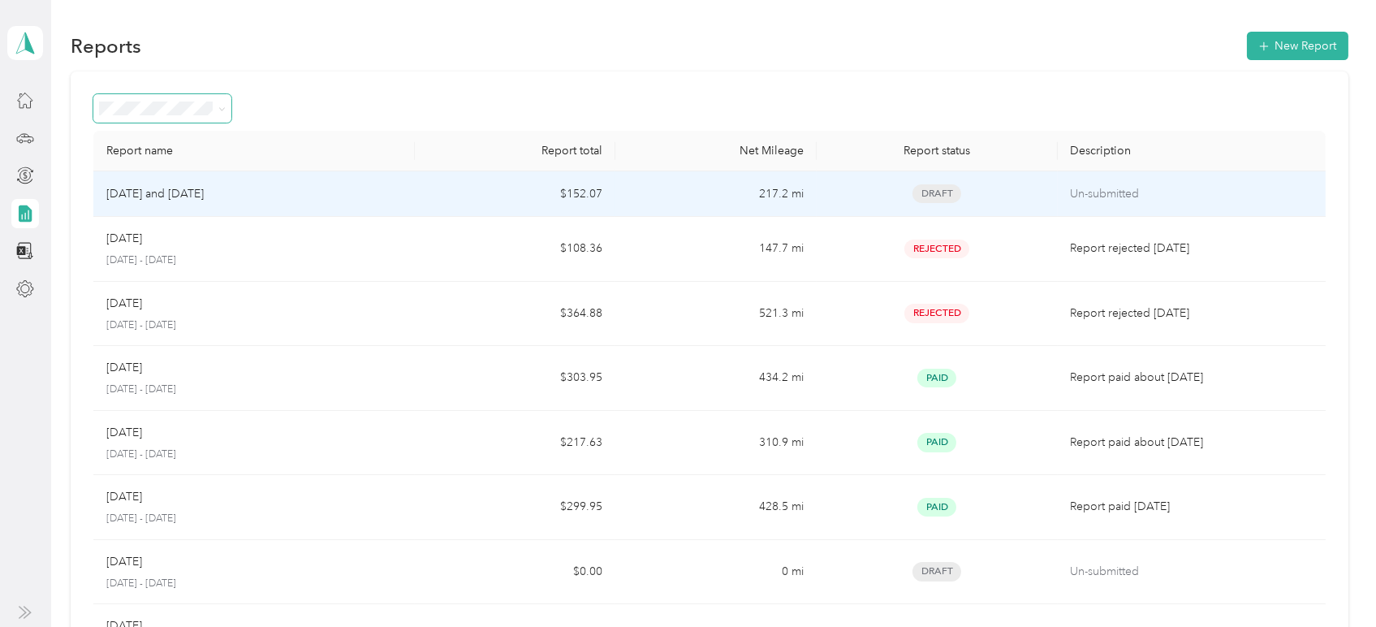
click at [156, 190] on p "[DATE] and [DATE]" at bounding box center [154, 194] width 97 height 18
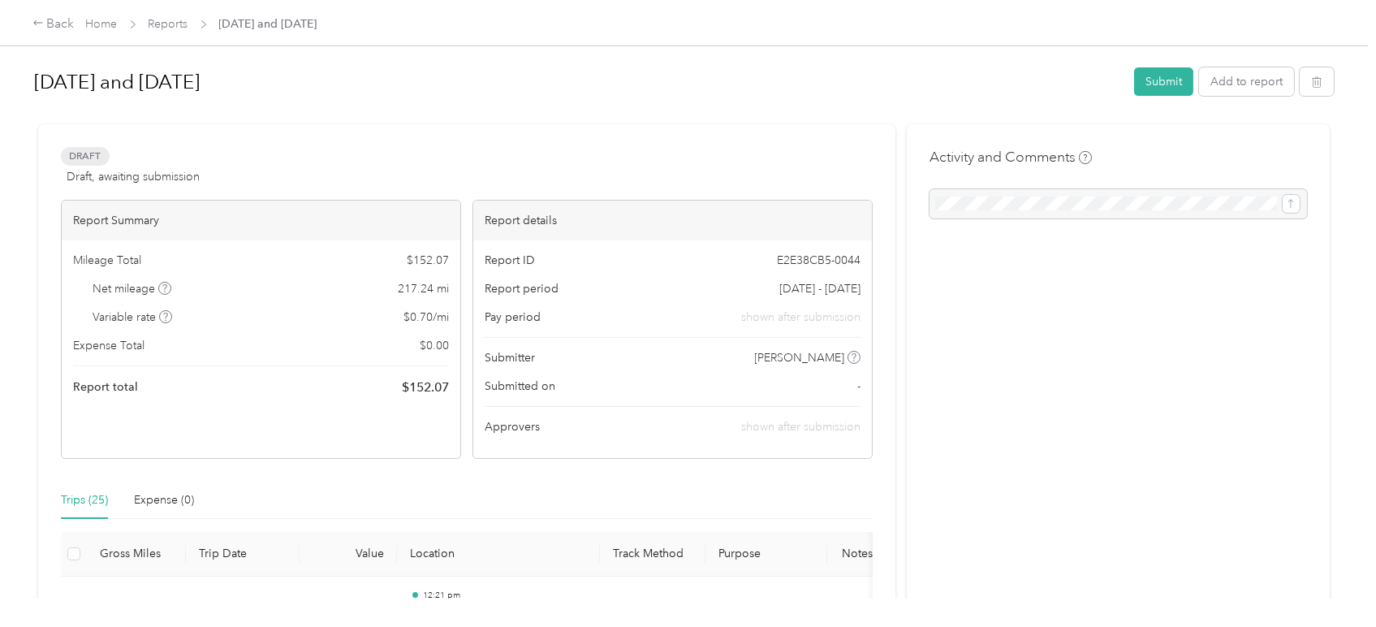
click at [779, 293] on span "[DATE] - [DATE]" at bounding box center [819, 288] width 81 height 17
drag, startPoint x: 766, startPoint y: 291, endPoint x: 854, endPoint y: 291, distance: 87.7
click at [854, 291] on span "[DATE] - [DATE]" at bounding box center [819, 288] width 81 height 17
drag, startPoint x: 842, startPoint y: 285, endPoint x: 725, endPoint y: 276, distance: 118.0
click at [725, 276] on div "Report ID E2E38CB5-0044 Report period [DATE] - [DATE] Pay period shown after su…" at bounding box center [672, 349] width 398 height 218
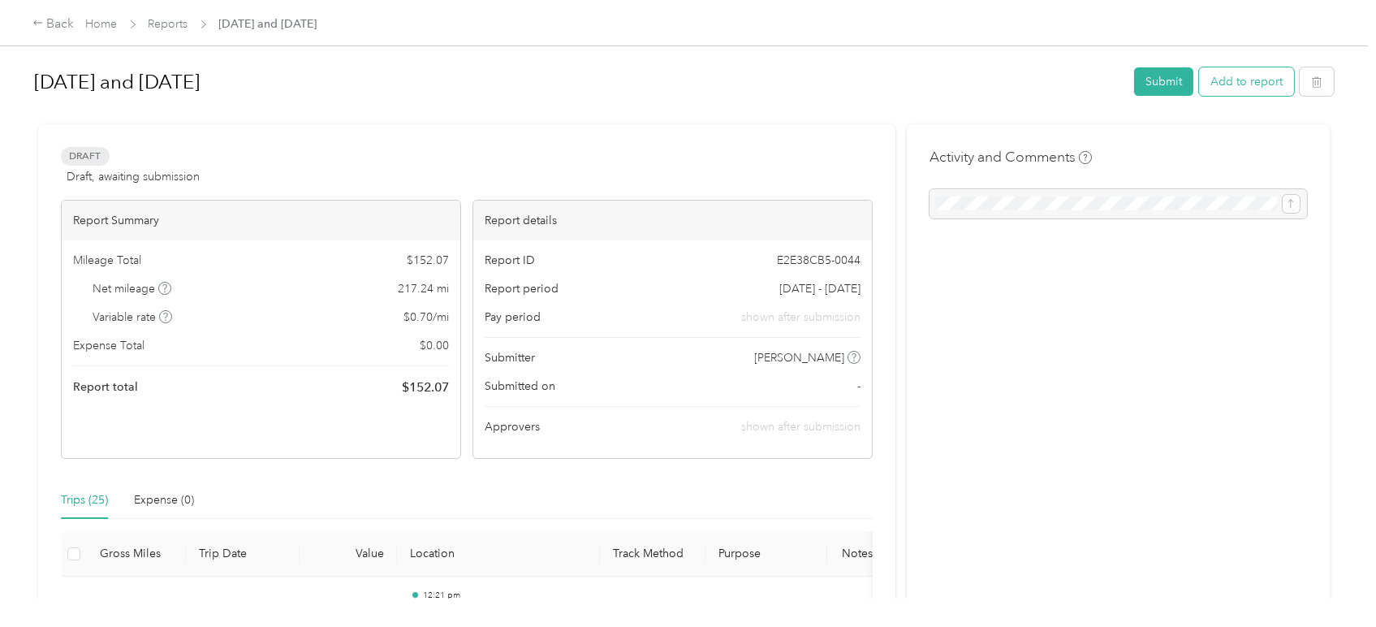
click at [1256, 77] on button "Add to report" at bounding box center [1246, 81] width 95 height 28
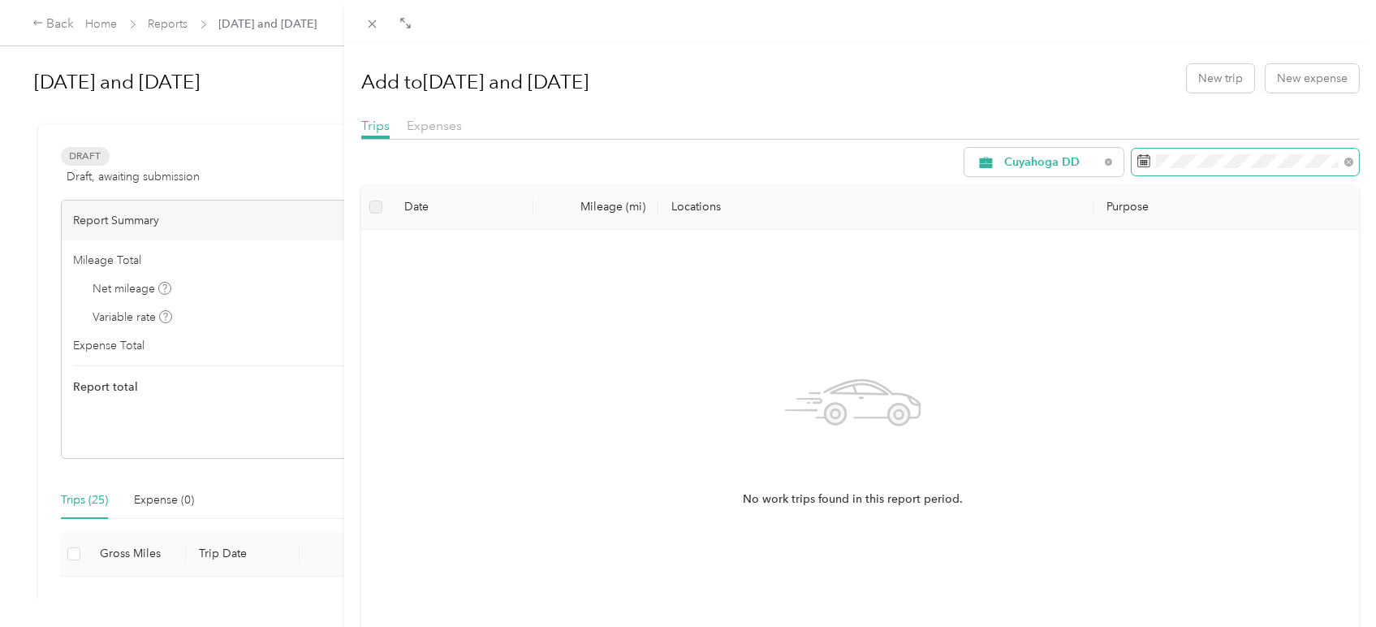
click at [1137, 157] on icon at bounding box center [1143, 157] width 12 height 0
click at [1137, 160] on icon at bounding box center [1143, 160] width 13 height 13
click at [1144, 160] on rect at bounding box center [1145, 161] width 2 height 2
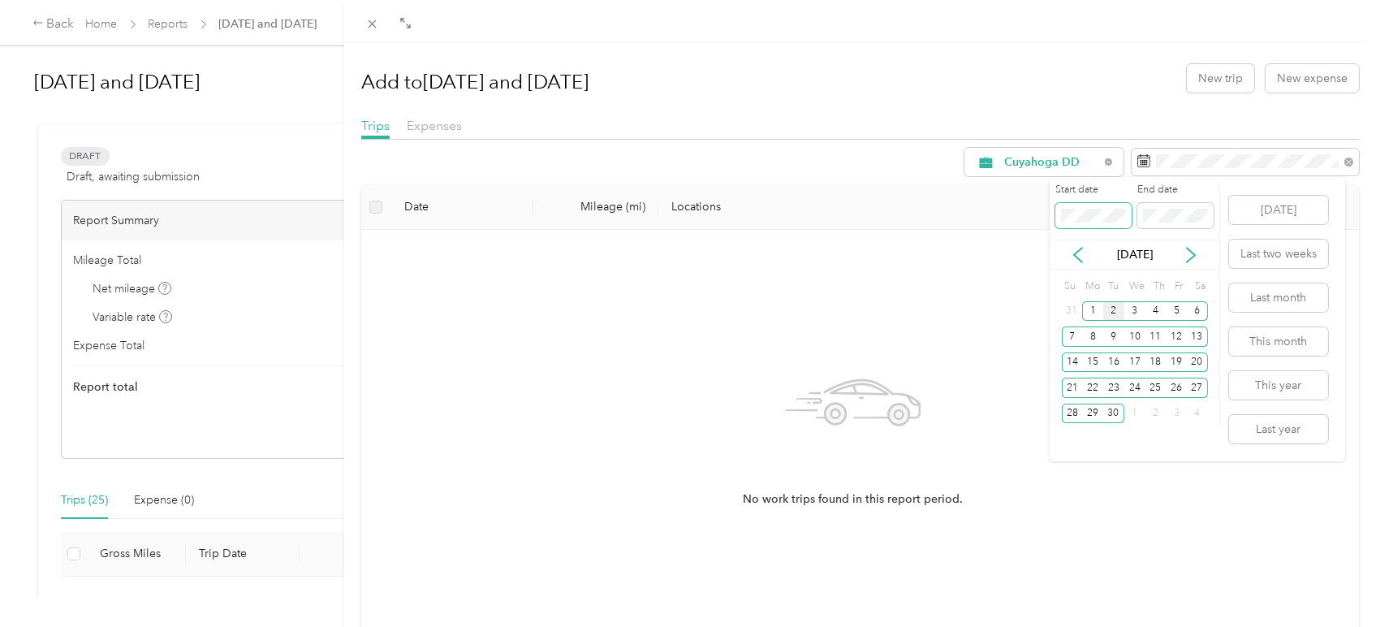
click at [1053, 217] on div "Start date End date" at bounding box center [1134, 211] width 170 height 57
click at [1083, 252] on icon at bounding box center [1078, 255] width 16 height 16
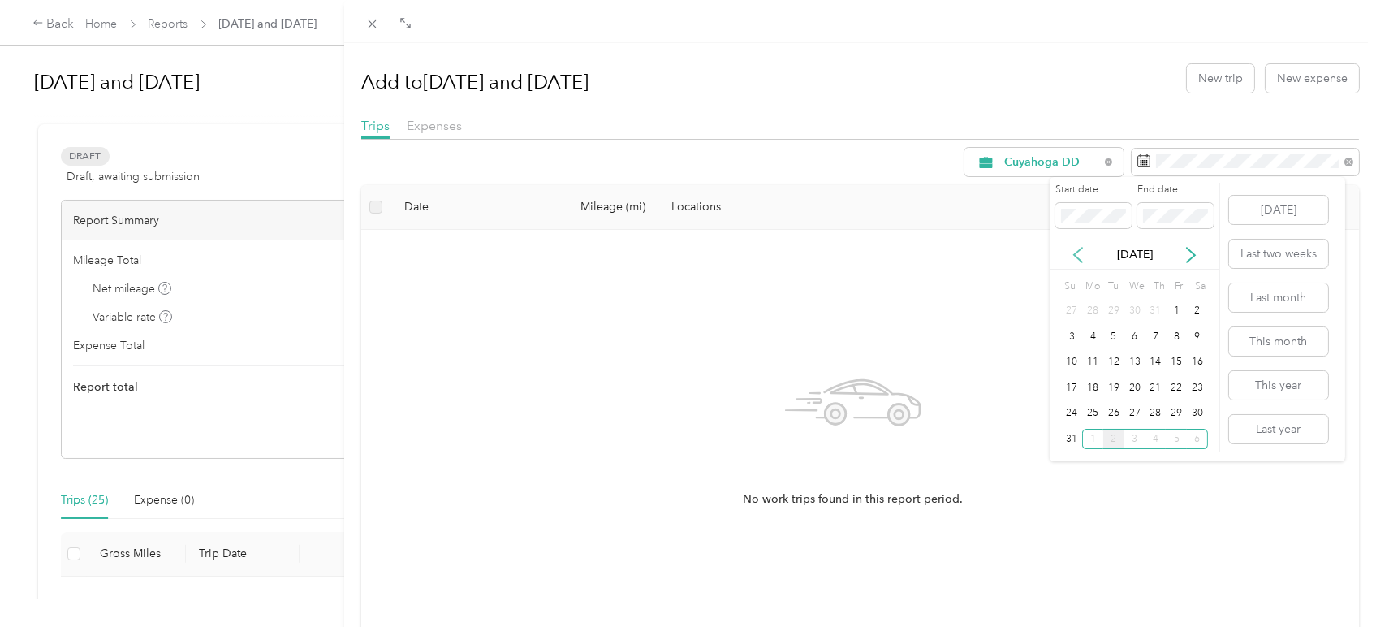
click at [1075, 252] on icon at bounding box center [1078, 255] width 8 height 15
click at [1112, 314] on div "1" at bounding box center [1113, 311] width 21 height 20
click at [1196, 261] on icon at bounding box center [1190, 255] width 16 height 16
click at [1183, 414] on div "29" at bounding box center [1175, 413] width 21 height 20
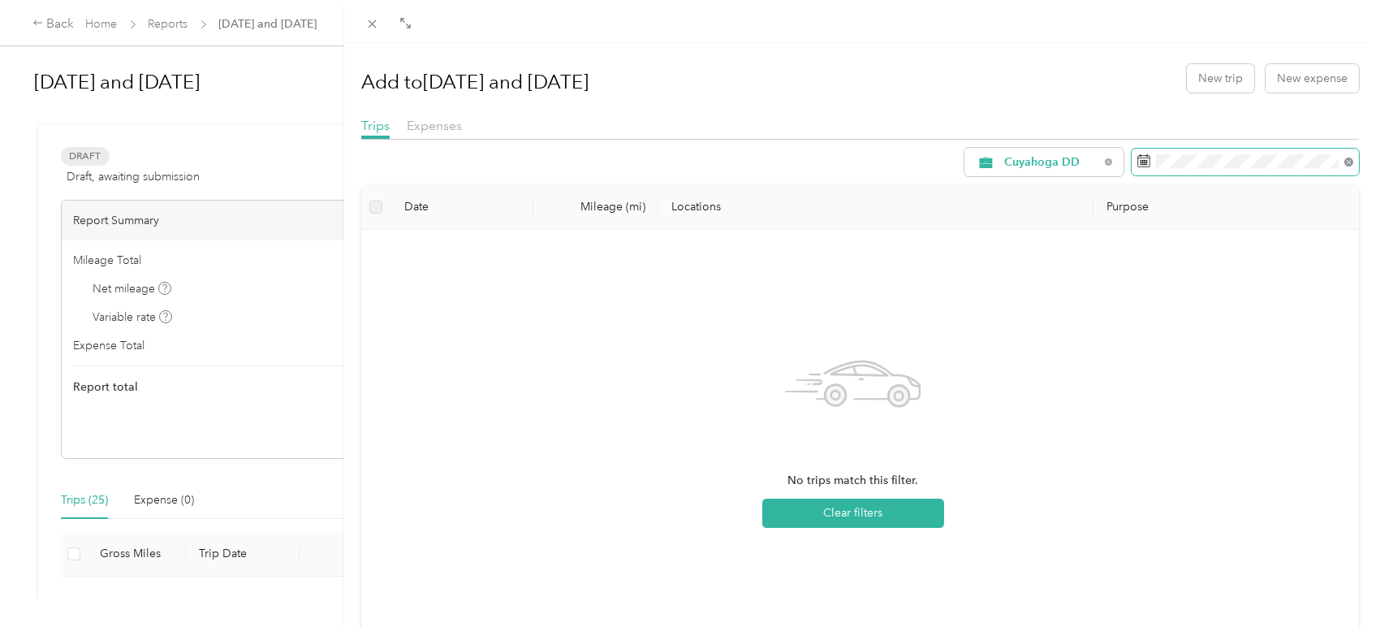
click at [1344, 165] on icon at bounding box center [1348, 161] width 9 height 9
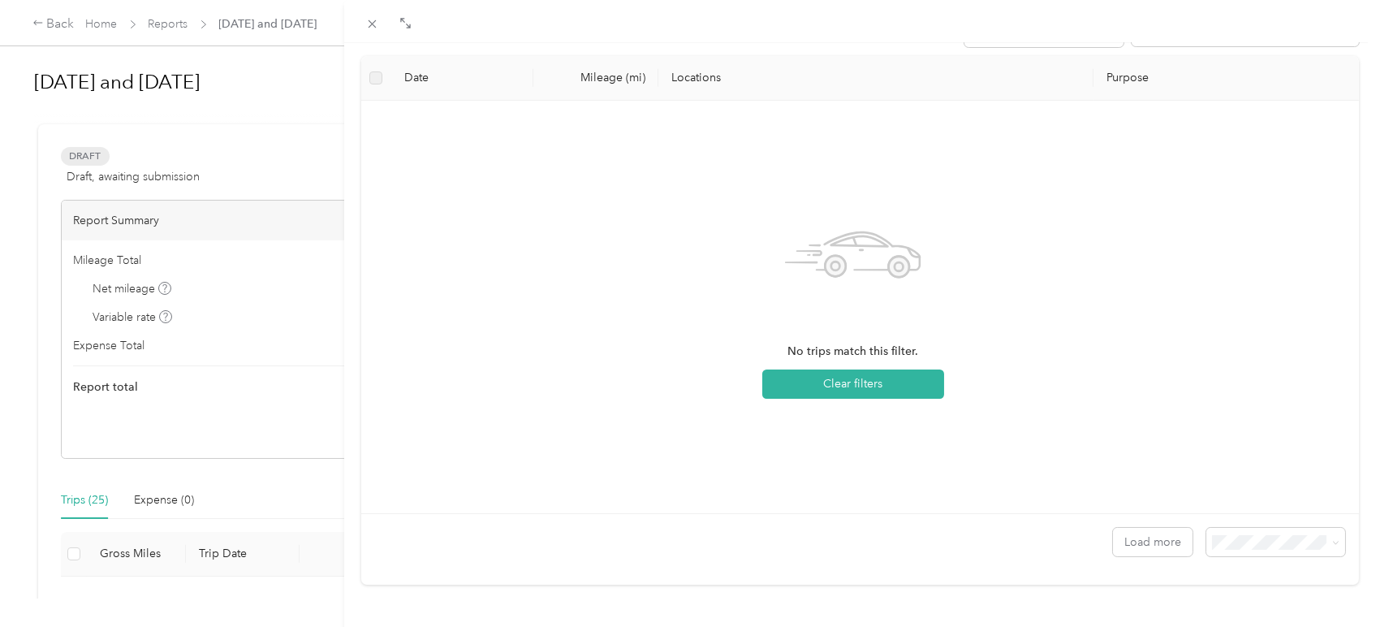
scroll to position [142, 0]
click at [881, 369] on button "Clear filters" at bounding box center [853, 383] width 182 height 29
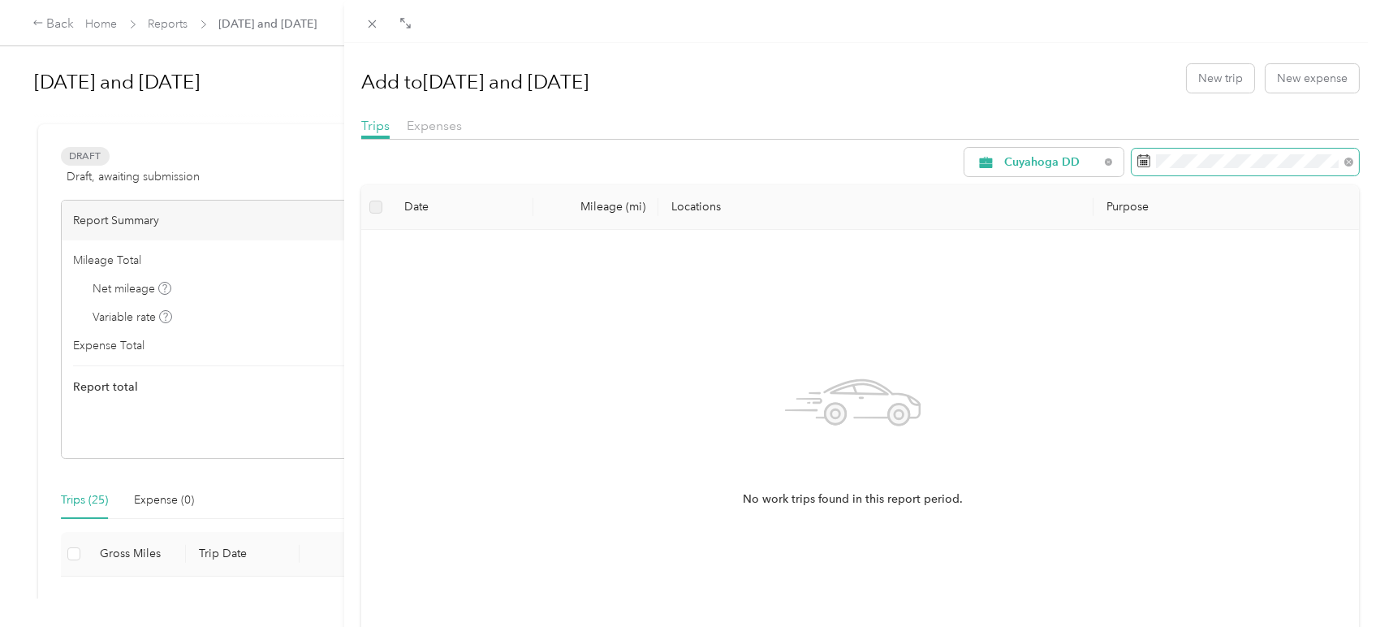
click at [1144, 163] on rect at bounding box center [1145, 164] width 2 height 2
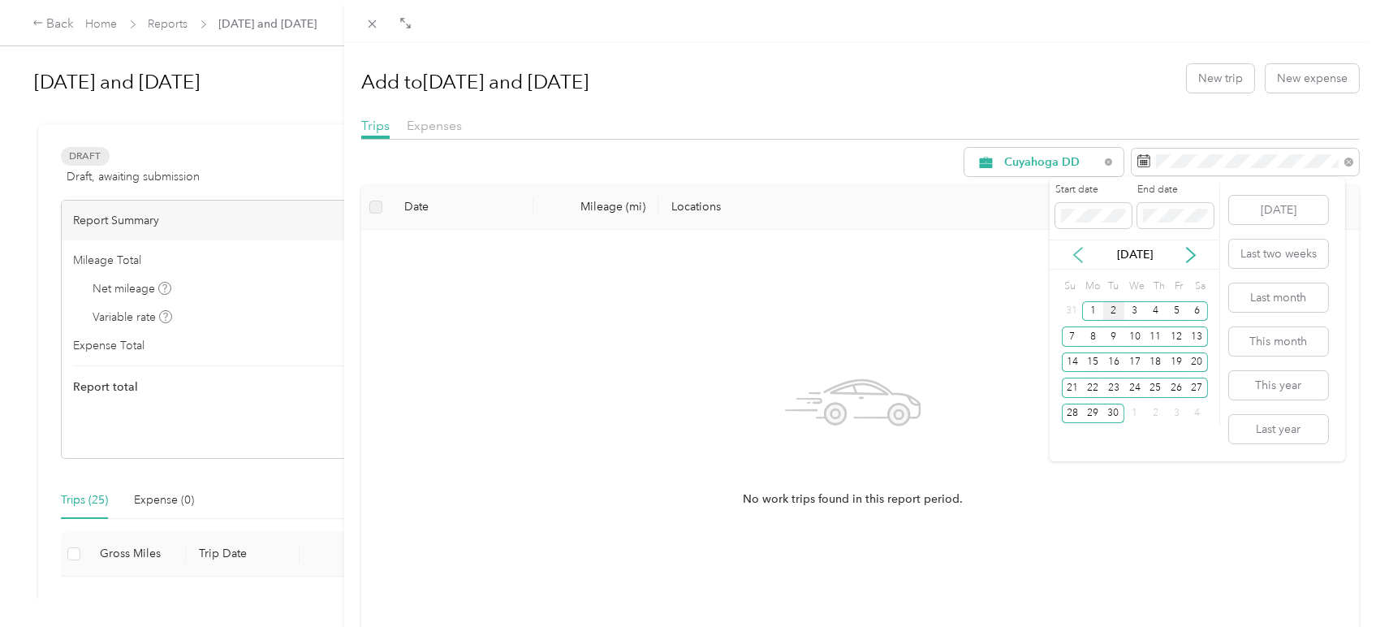
click at [1074, 252] on icon at bounding box center [1078, 255] width 16 height 16
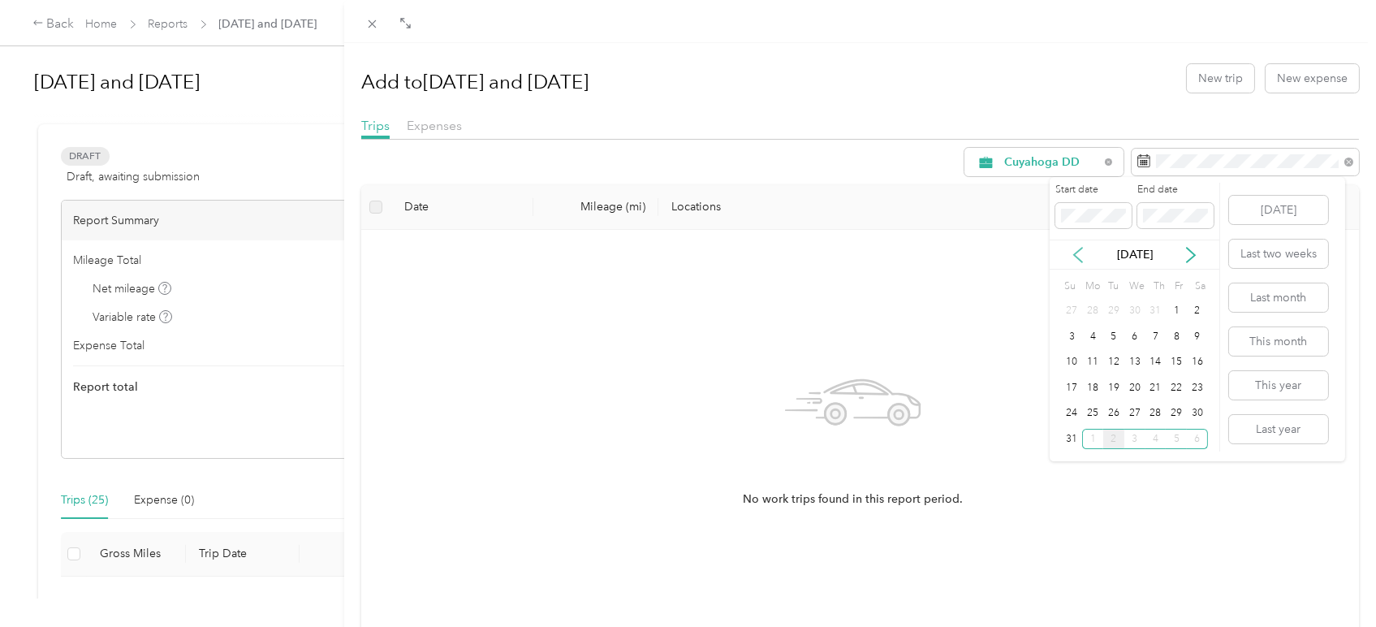
click at [1074, 252] on icon at bounding box center [1078, 255] width 16 height 16
click at [1118, 310] on div "1" at bounding box center [1113, 311] width 21 height 20
click at [1101, 256] on p "[DATE]" at bounding box center [1135, 254] width 68 height 17
click at [1187, 251] on icon at bounding box center [1190, 255] width 16 height 16
click at [1183, 416] on div "29" at bounding box center [1175, 413] width 21 height 20
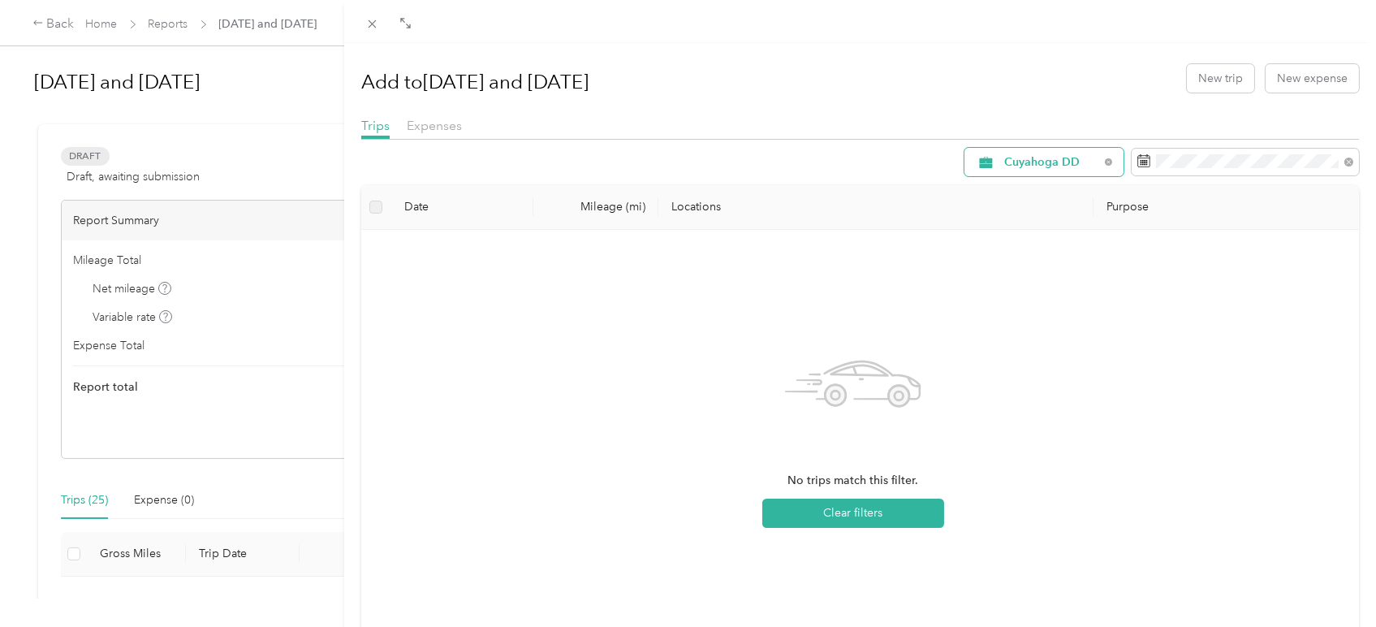
click at [1081, 162] on span "Cuyahoga DD" at bounding box center [1051, 162] width 95 height 11
click at [1040, 246] on span "Cuyahoga DD" at bounding box center [1035, 241] width 90 height 17
click at [1049, 159] on span "Cuyahoga DD" at bounding box center [1051, 162] width 95 height 11
click at [1031, 196] on li "All Purposes" at bounding box center [1029, 192] width 159 height 28
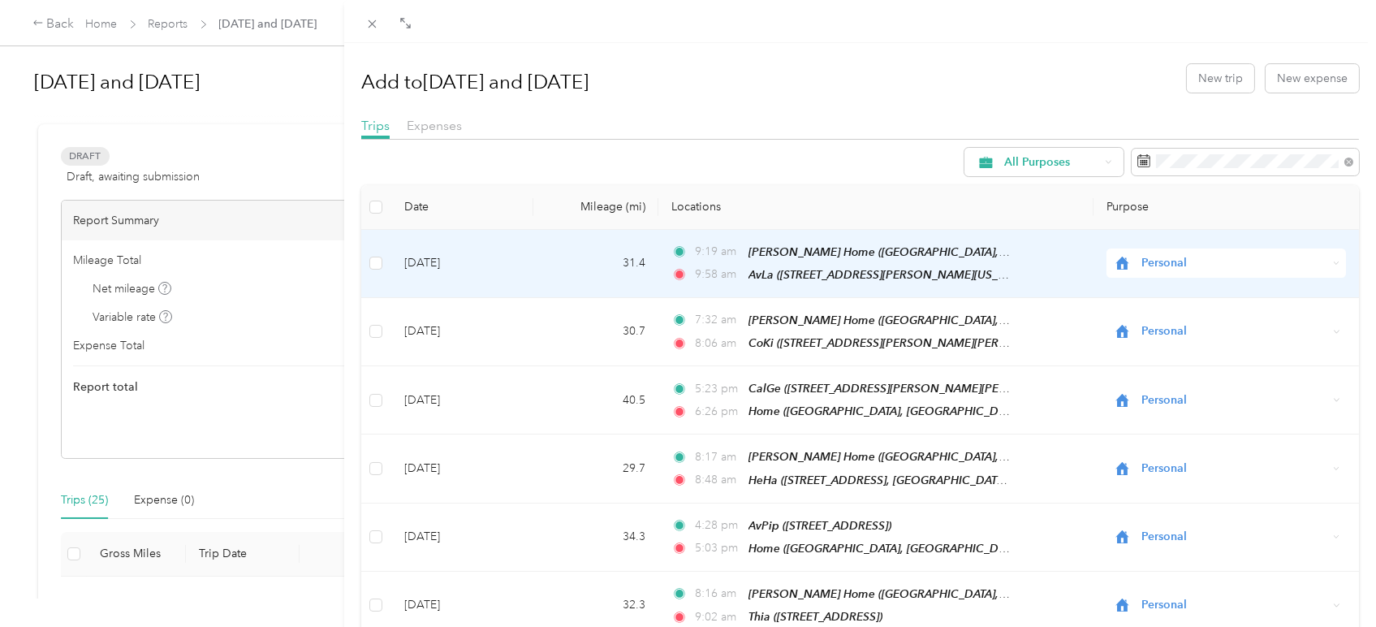
scroll to position [261, 0]
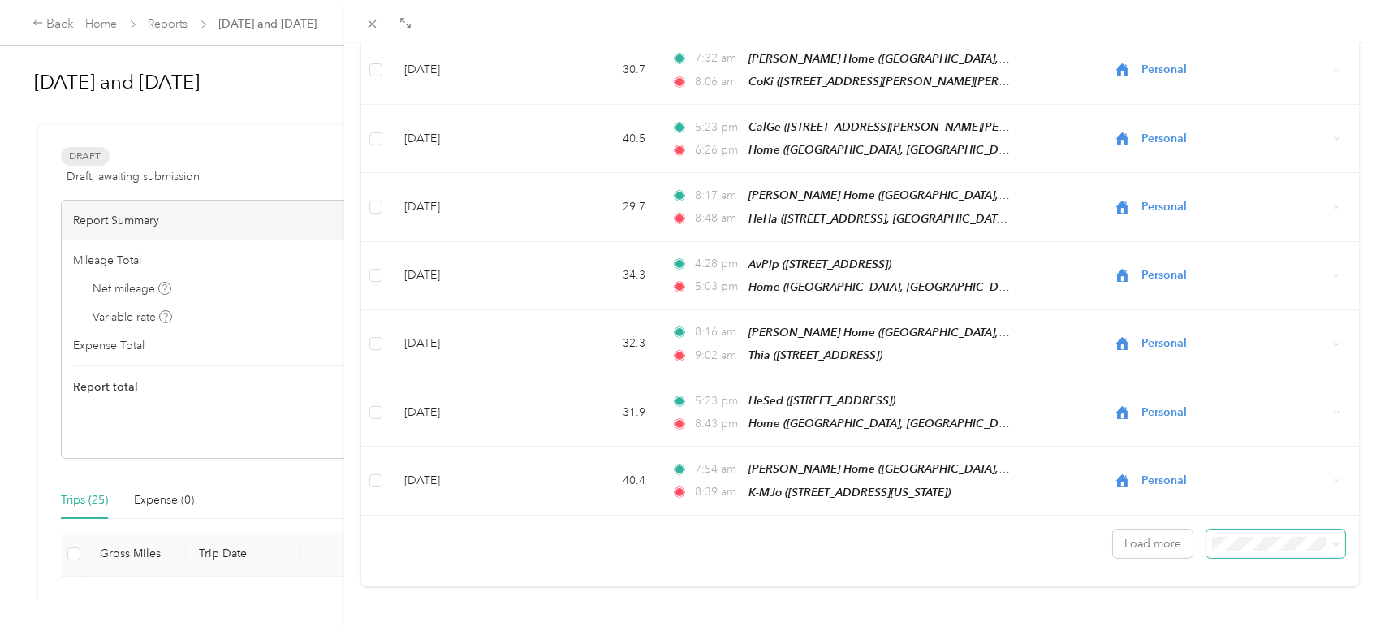
click at [1332, 536] on span at bounding box center [1335, 543] width 7 height 14
click at [1326, 529] on span at bounding box center [1275, 543] width 138 height 28
click at [1283, 498] on div "100 per load" at bounding box center [1261, 498] width 115 height 17
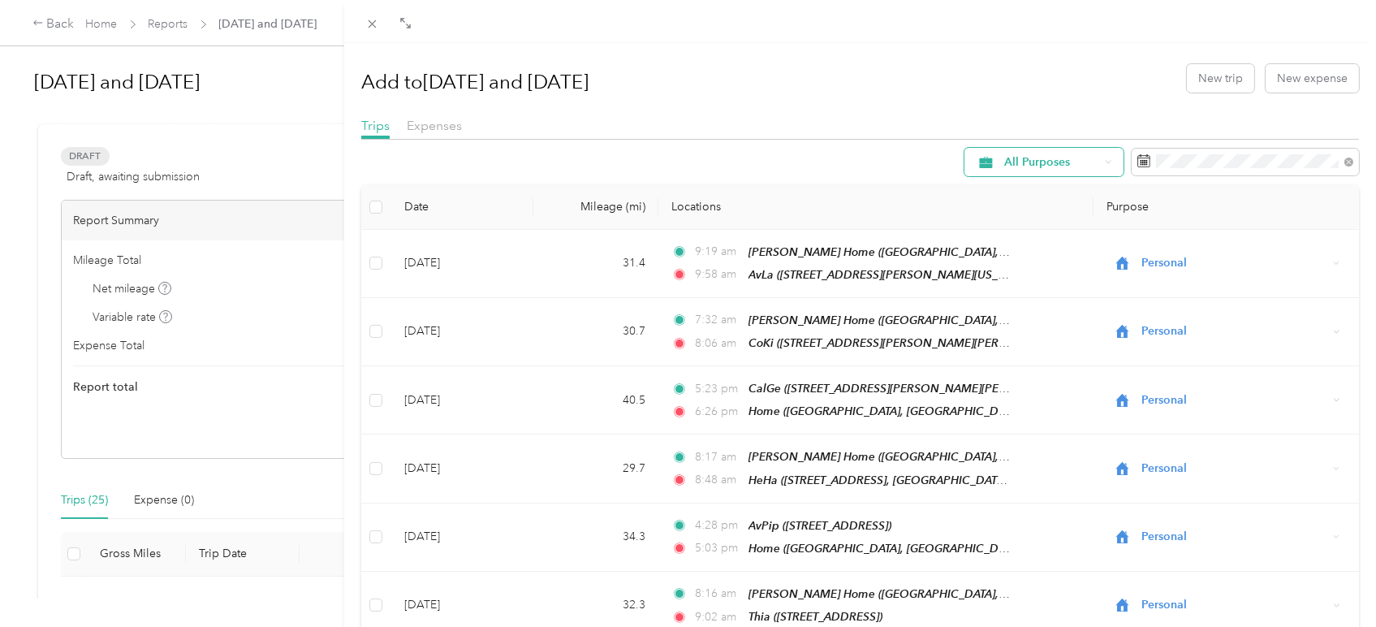
click at [1105, 159] on icon at bounding box center [1108, 161] width 6 height 6
click at [1045, 249] on span "Cuyahoga DD" at bounding box center [1044, 248] width 108 height 17
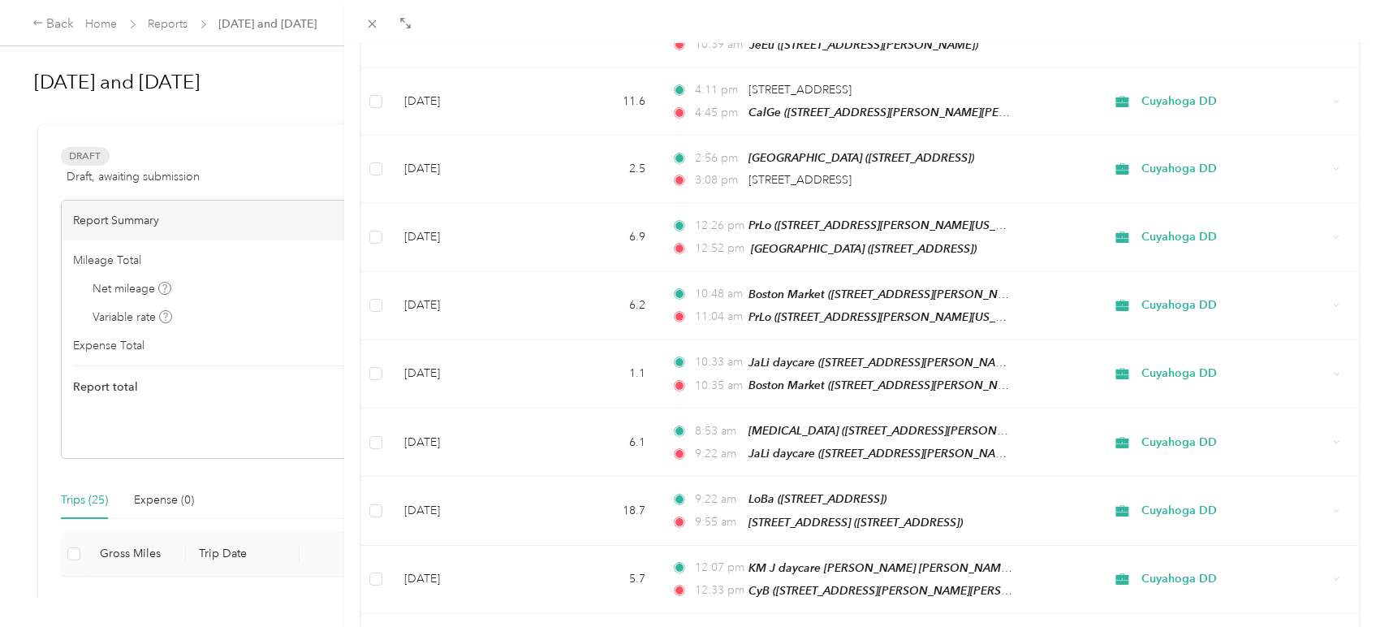
scroll to position [4727, 0]
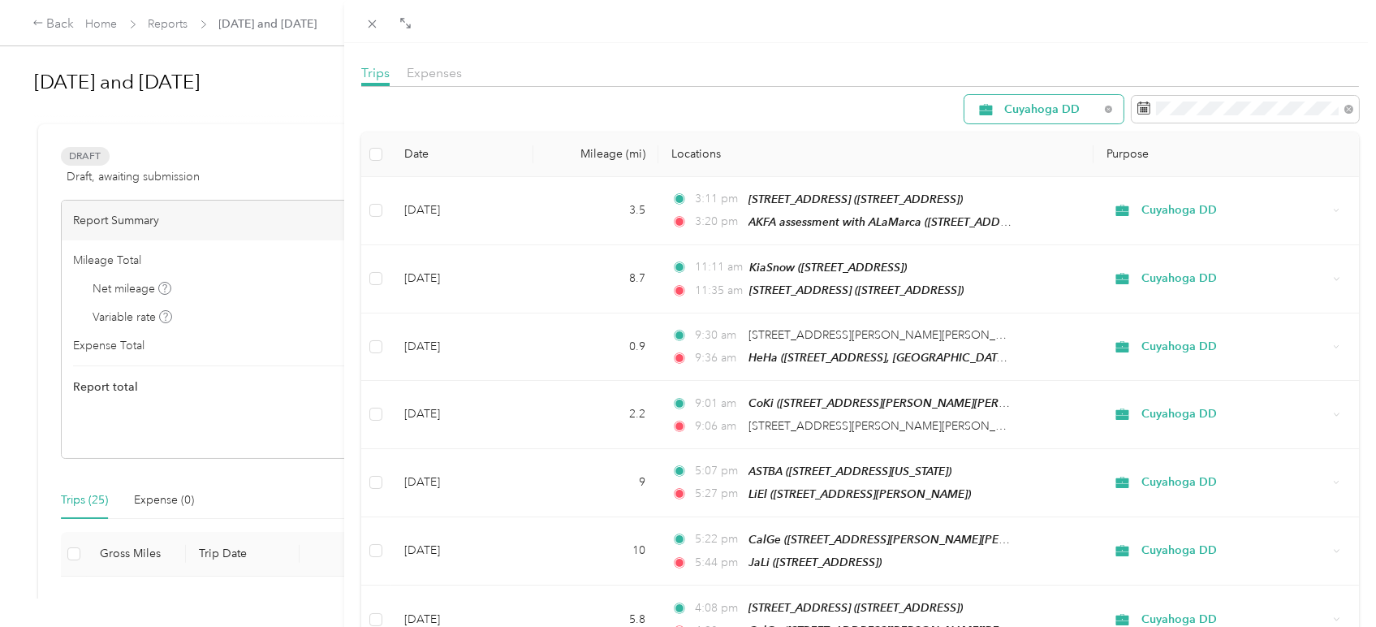
scroll to position [0, 0]
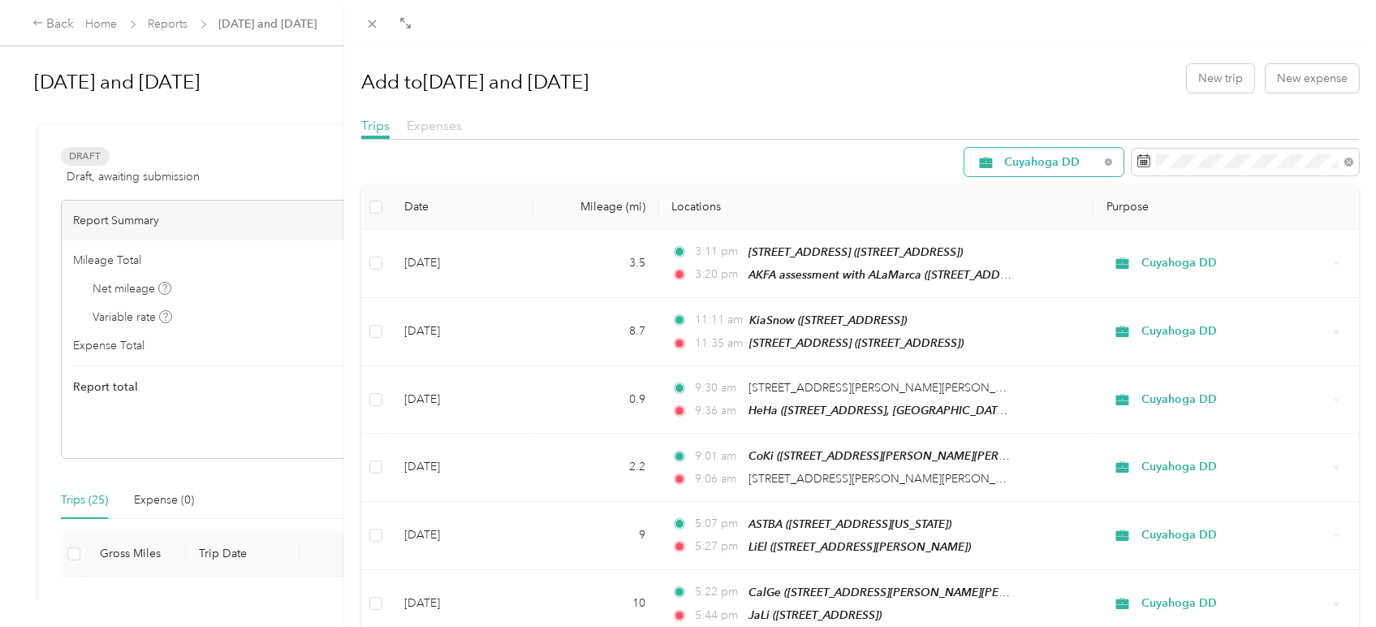
click at [433, 127] on span "Expenses" at bounding box center [434, 125] width 55 height 15
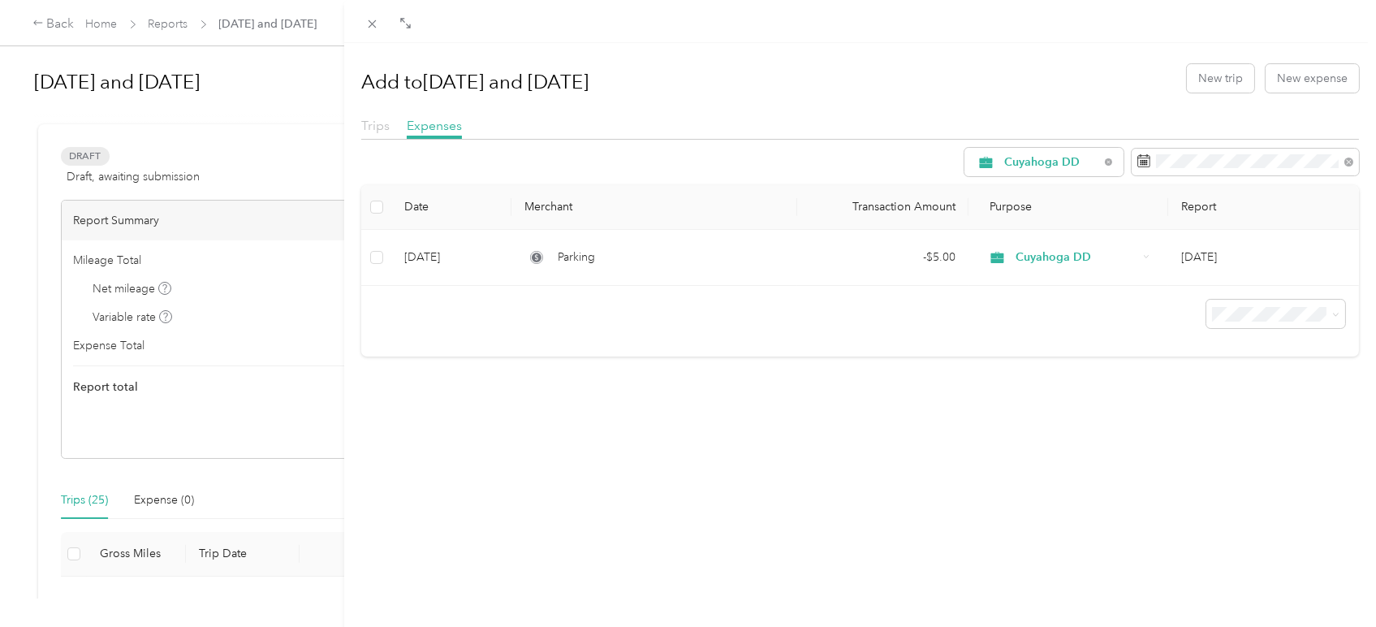
click at [370, 130] on span "Trips" at bounding box center [375, 125] width 28 height 15
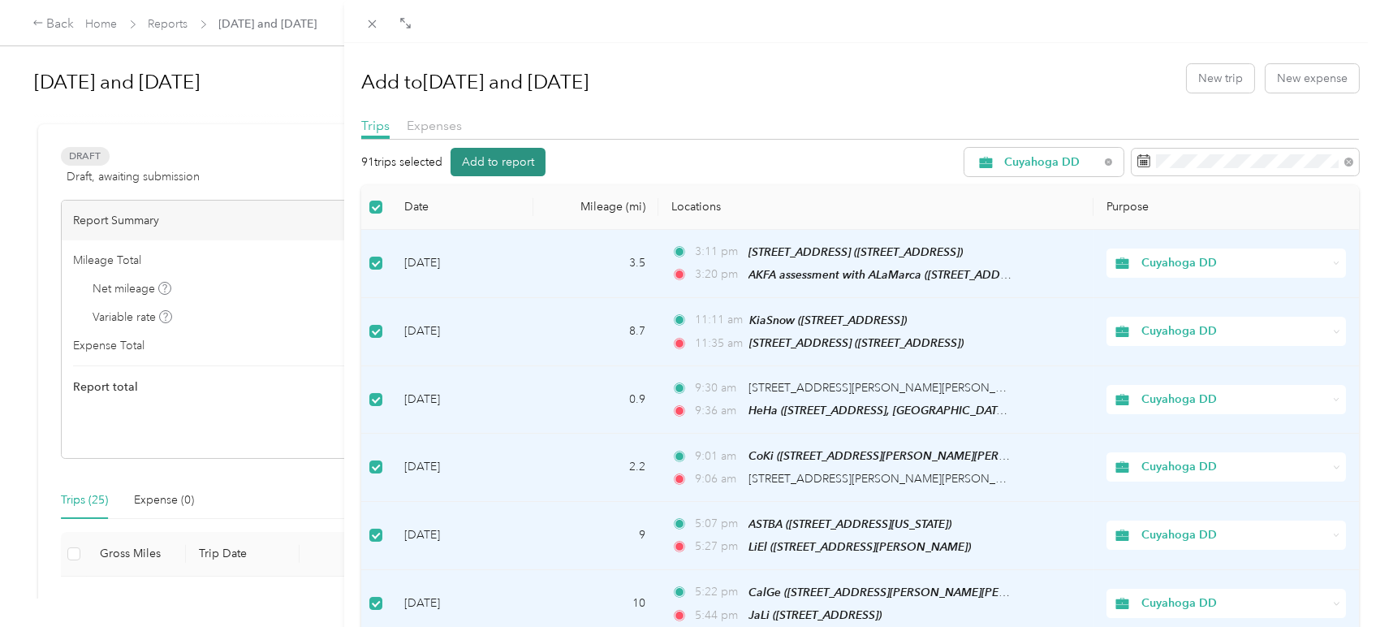
click at [527, 162] on button "Add to report" at bounding box center [497, 162] width 95 height 28
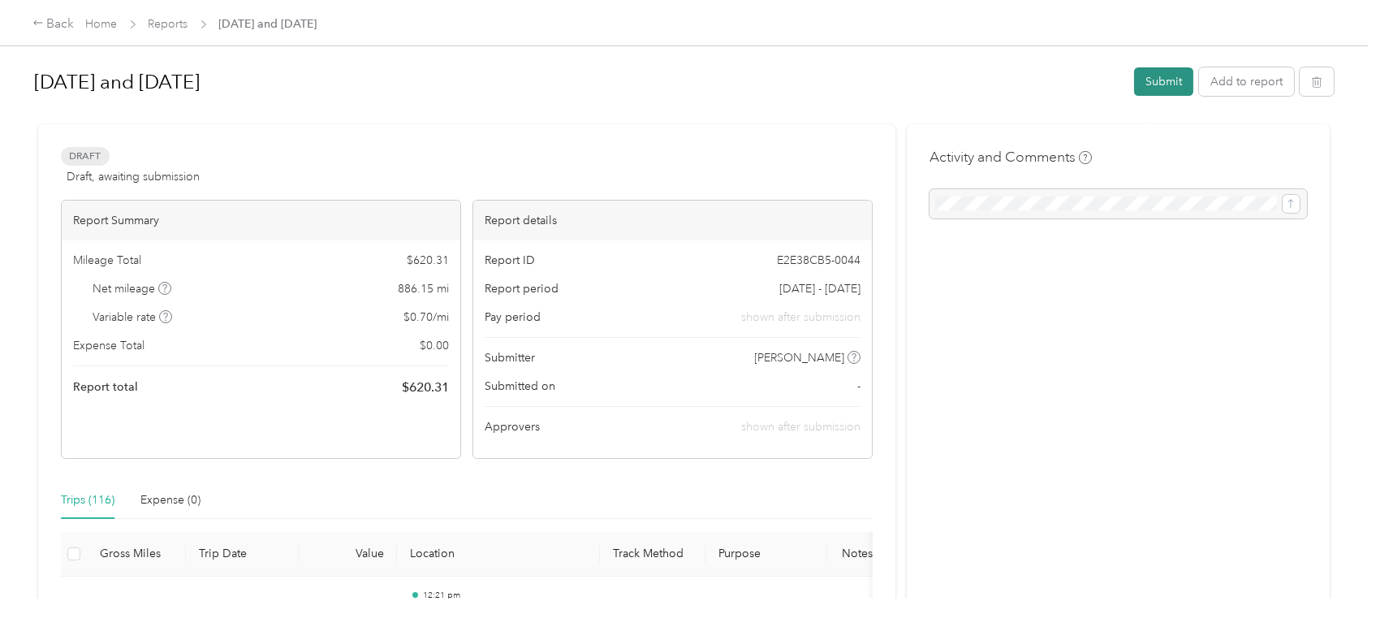
click at [1165, 72] on button "Submit" at bounding box center [1163, 81] width 59 height 28
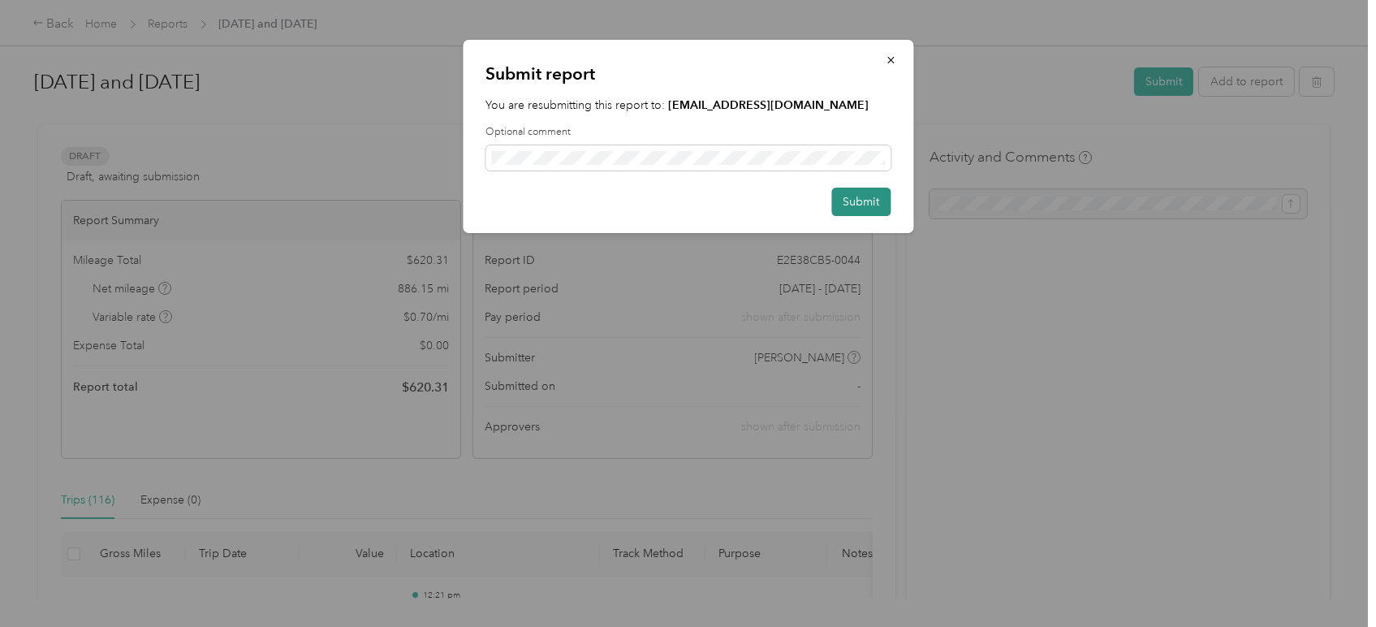
click at [861, 201] on button "Submit" at bounding box center [860, 201] width 59 height 28
